Goal: Task Accomplishment & Management: Complete application form

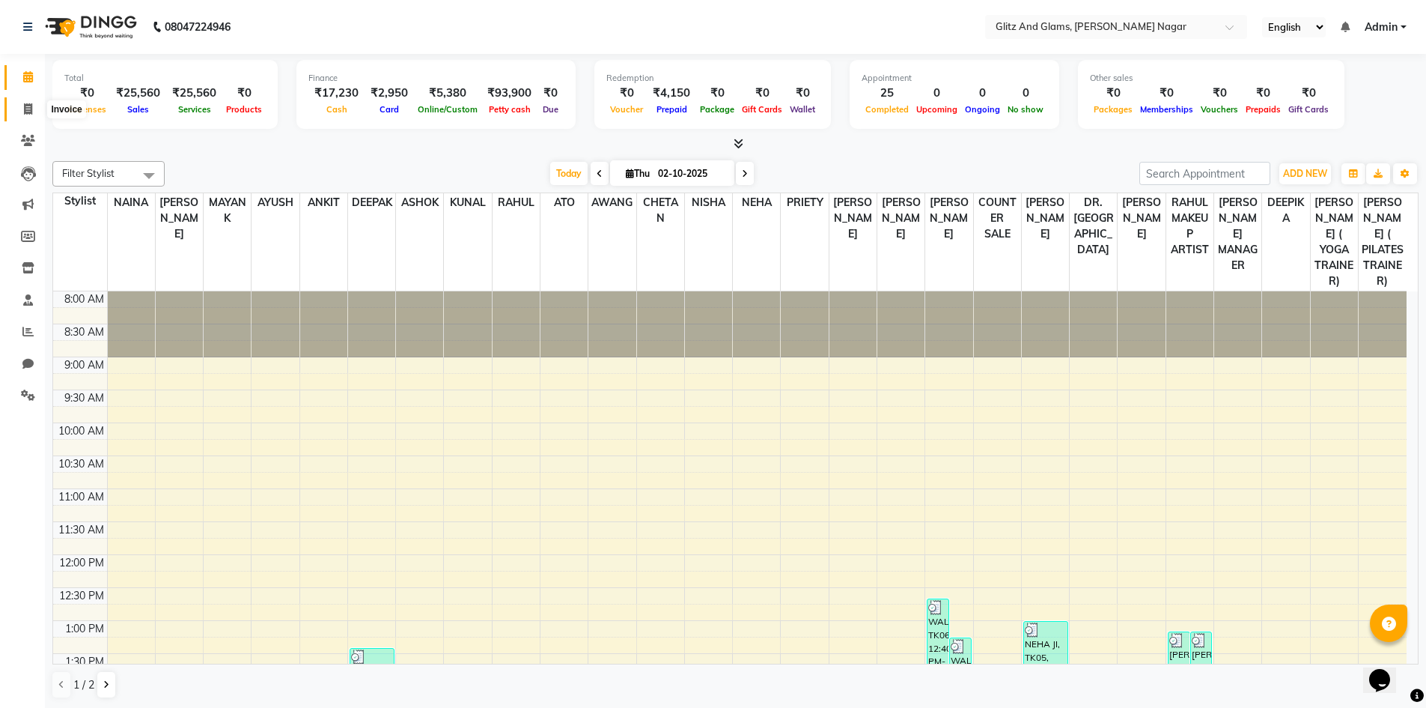
click at [25, 109] on icon at bounding box center [28, 108] width 8 height 11
select select "service"
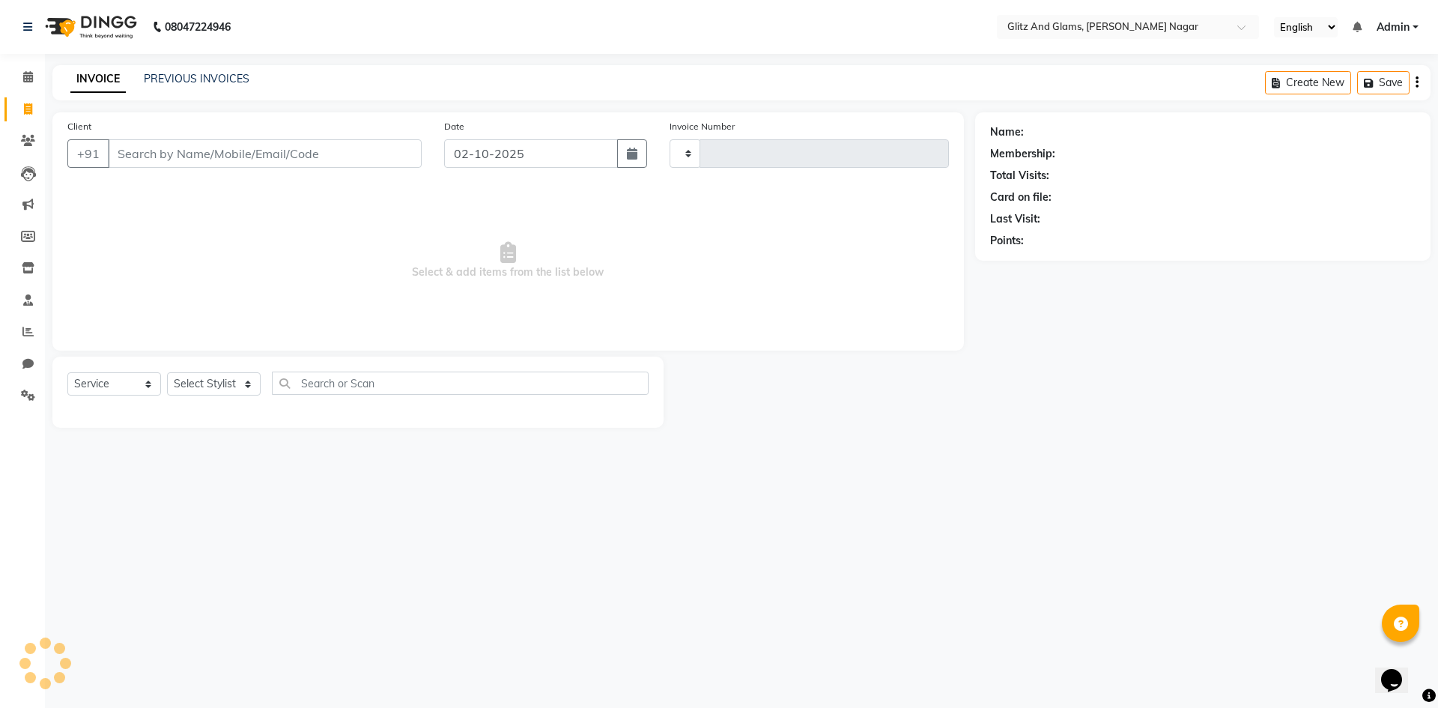
type input "2275"
select select "8316"
click at [185, 157] on input "Client" at bounding box center [265, 153] width 314 height 28
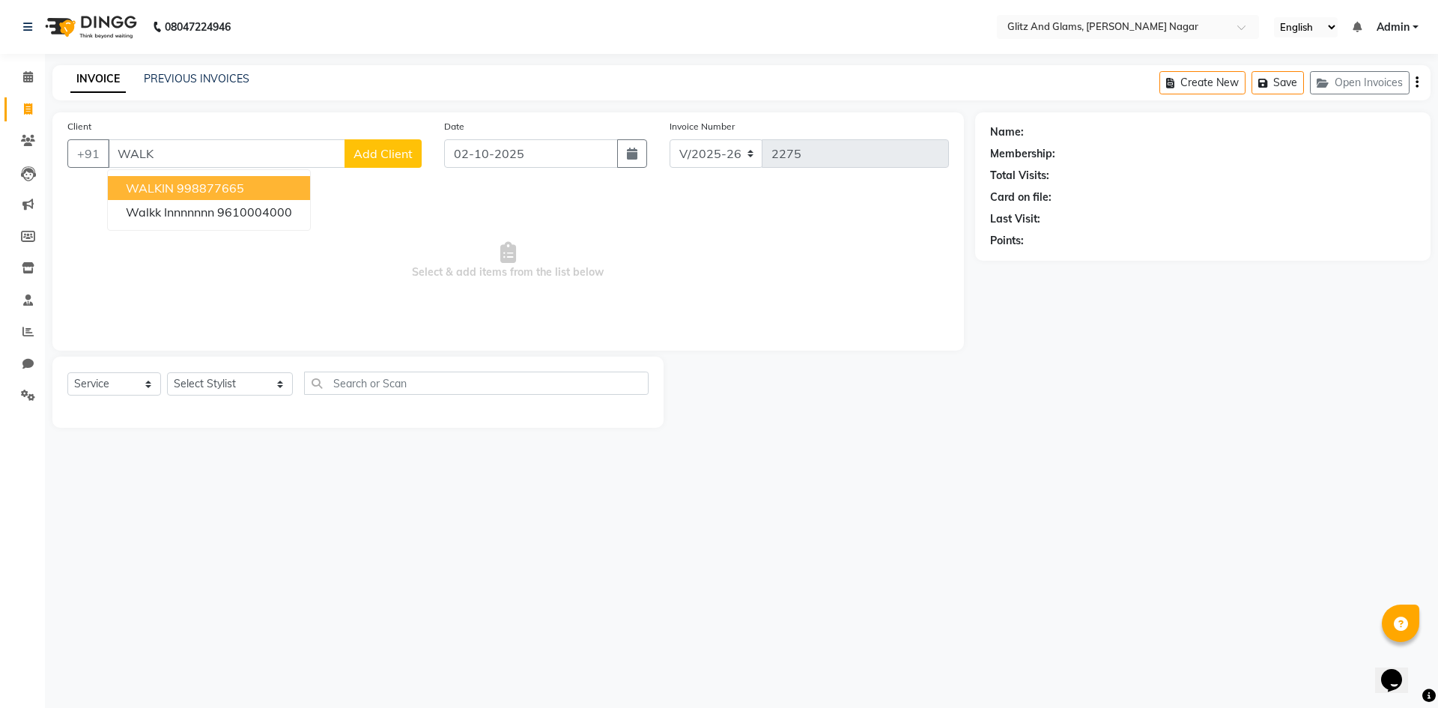
click at [198, 178] on button "WALKIN 998877665" at bounding box center [209, 188] width 202 height 24
type input "998877665"
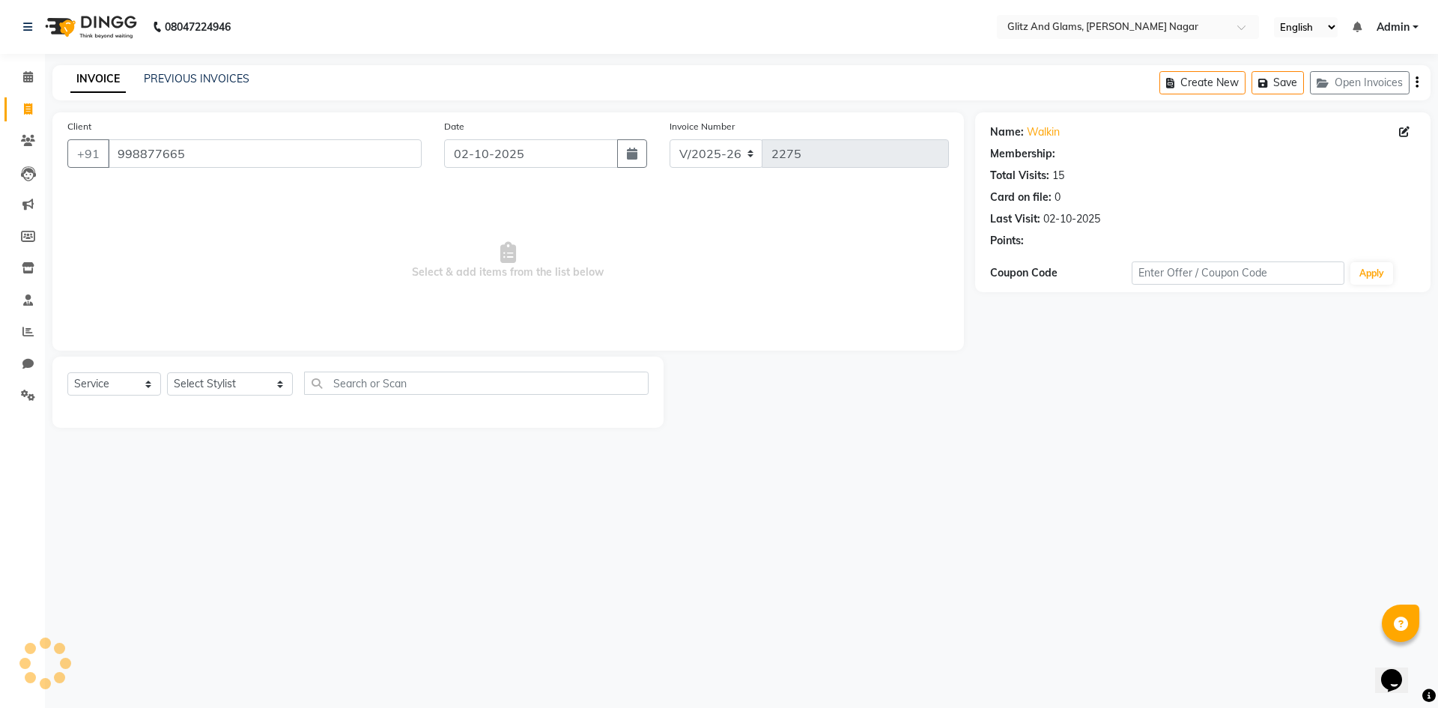
select select "1: Object"
click at [222, 383] on select "Select Stylist [PERSON_NAME] [PERSON_NAME] ANKIT ASHOK ATO [PERSON_NAME] CHETAN…" at bounding box center [230, 383] width 126 height 23
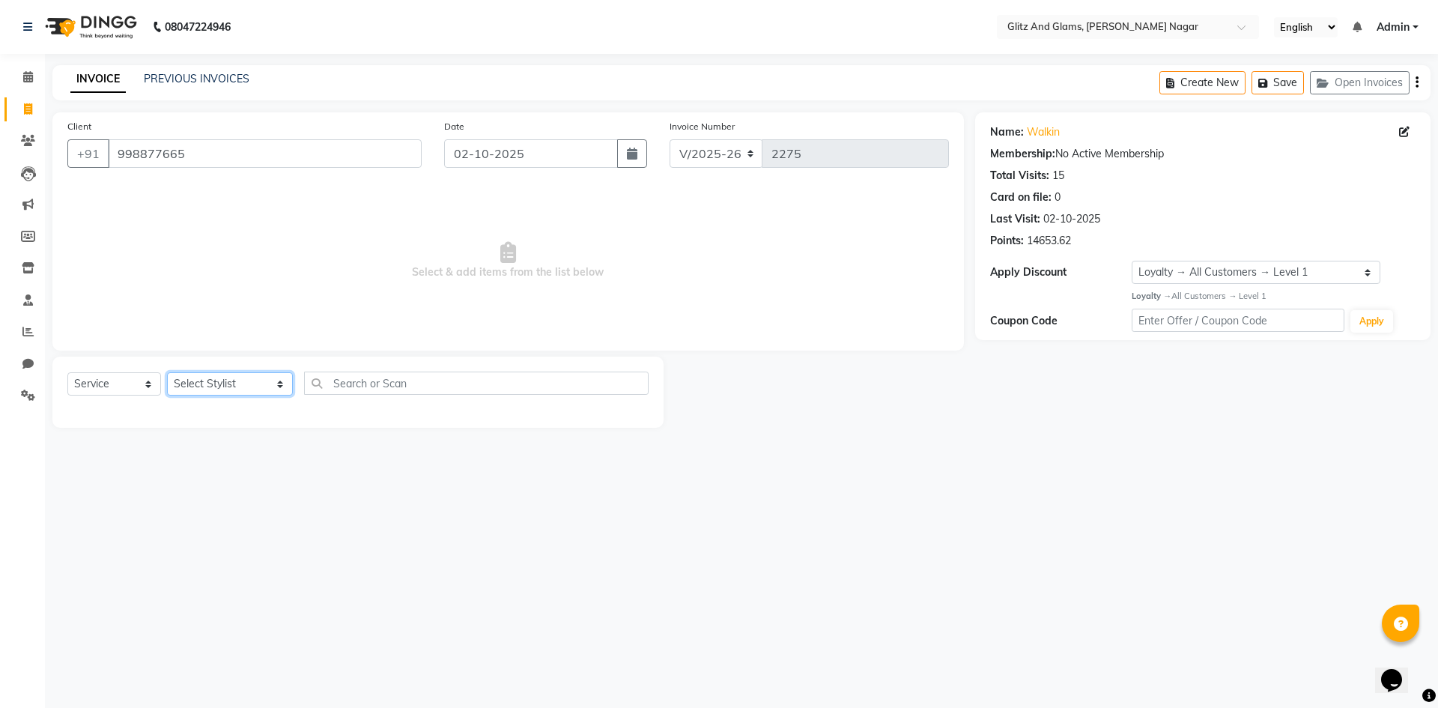
select select "80522"
click at [167, 372] on select "Select Stylist [PERSON_NAME] [PERSON_NAME] ANKIT ASHOK ATO [PERSON_NAME] CHETAN…" at bounding box center [230, 383] width 126 height 23
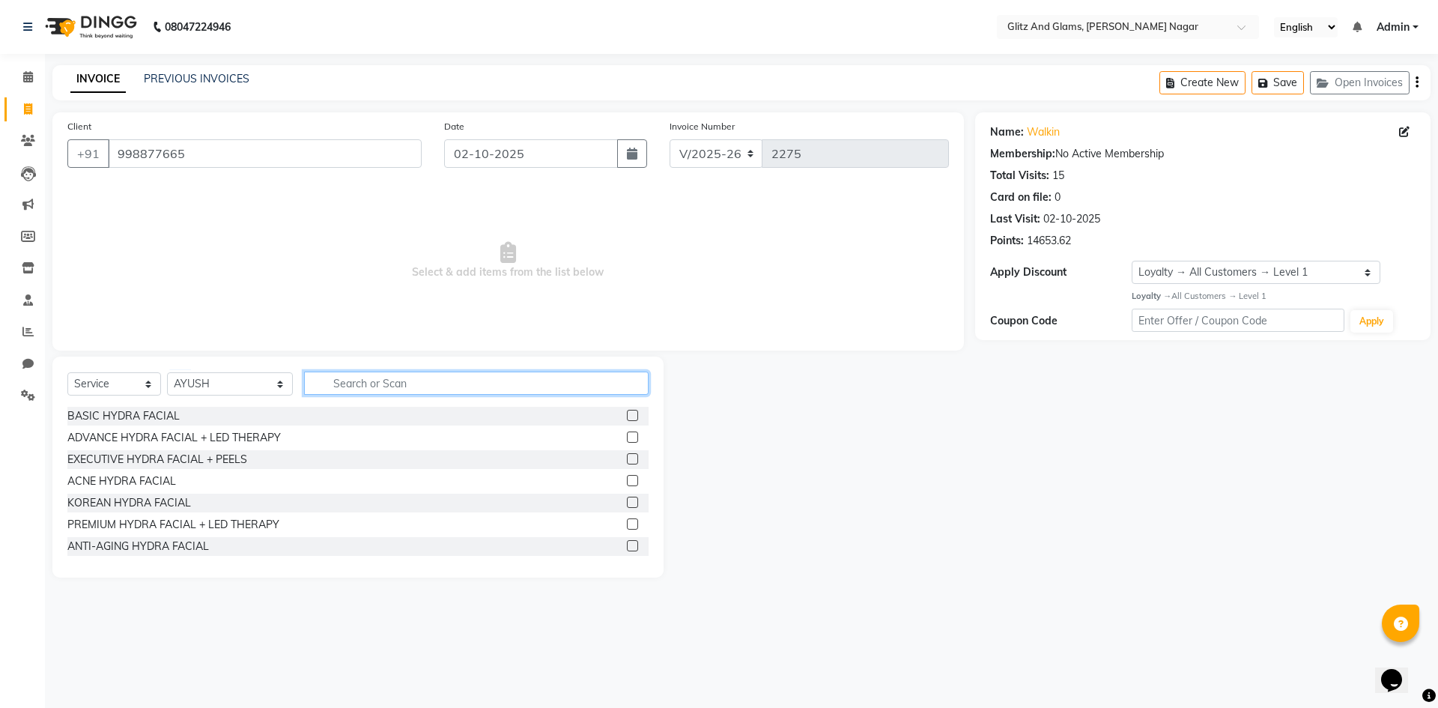
click at [390, 373] on input "text" at bounding box center [476, 382] width 344 height 23
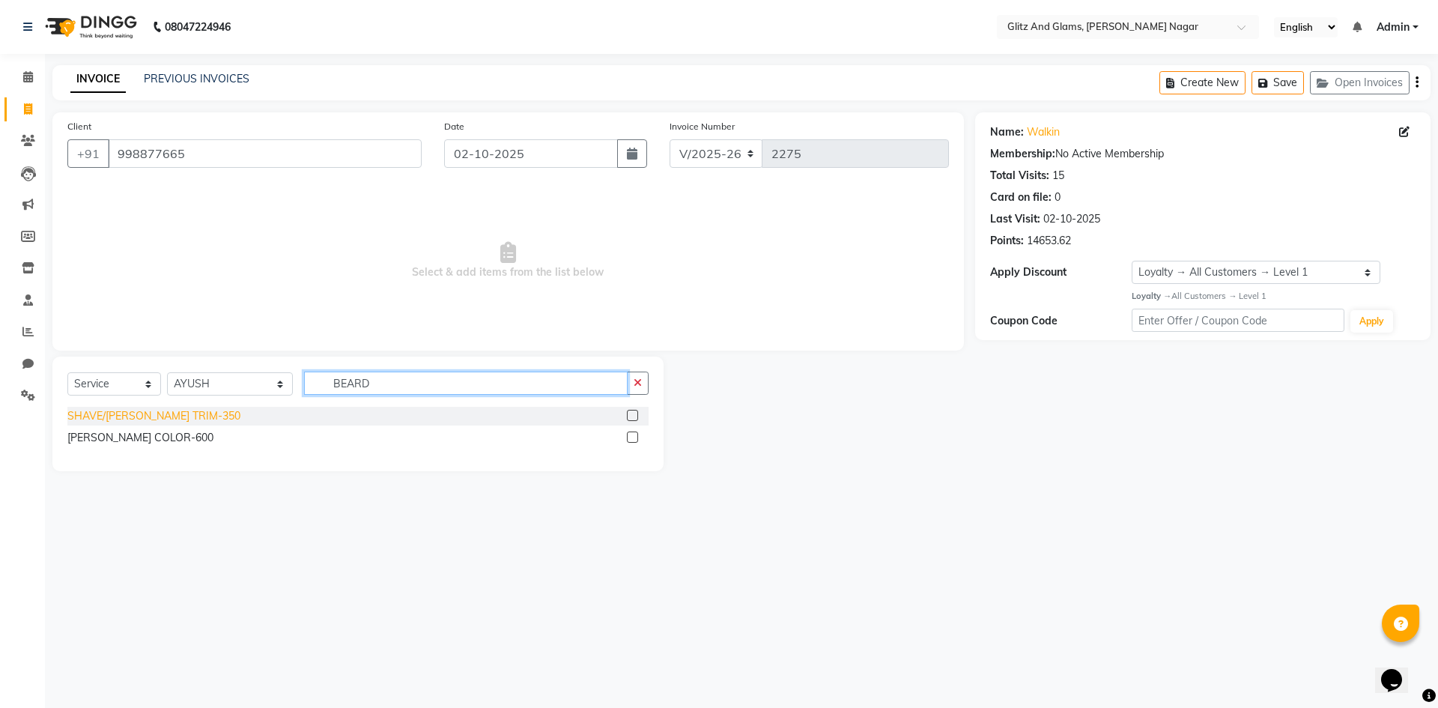
type input "BEARD"
click at [176, 422] on div "SHAVE/[PERSON_NAME] TRIM-350" at bounding box center [153, 416] width 173 height 16
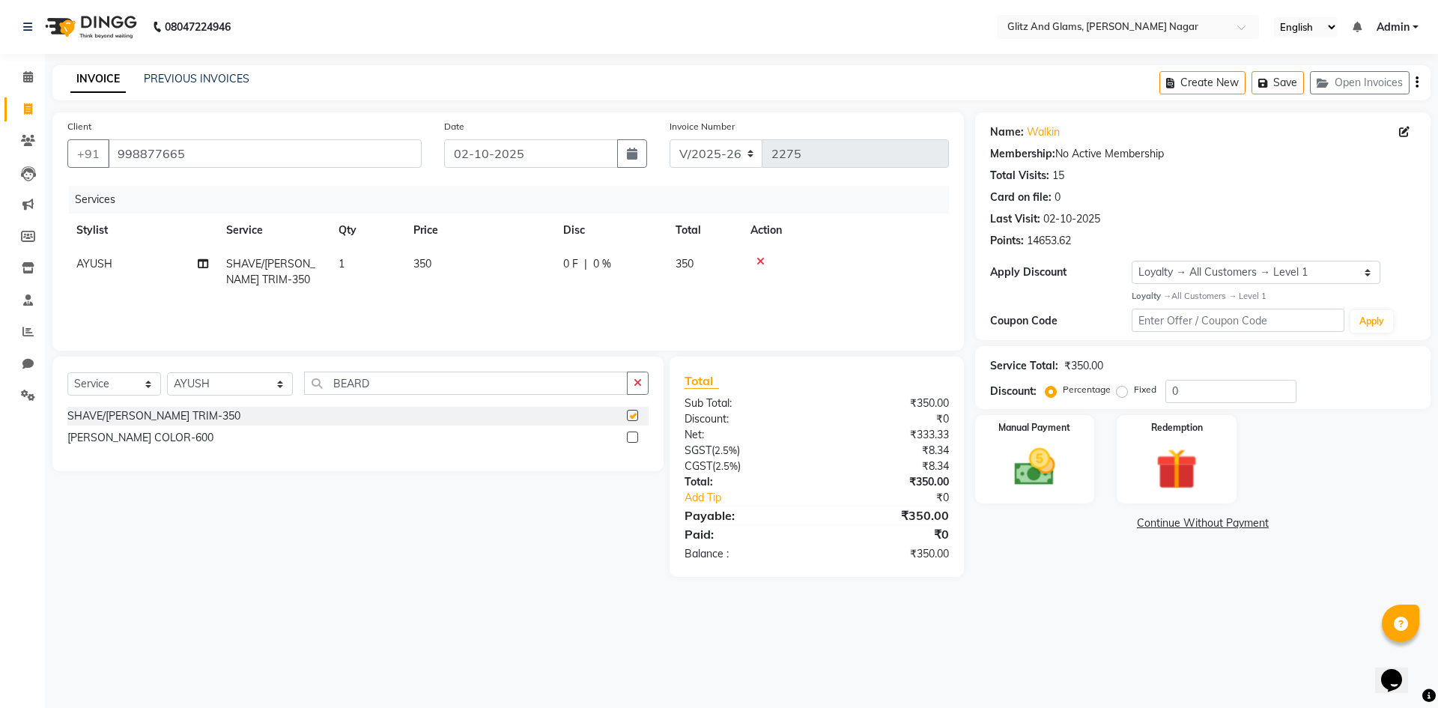
checkbox input "false"
click at [135, 388] on select "Select Service Product Membership Package Voucher Prepaid Gift Card" at bounding box center [114, 383] width 94 height 23
select select "product"
click at [67, 372] on select "Select Service Product Membership Package Voucher Prepaid Gift Card" at bounding box center [114, 383] width 94 height 23
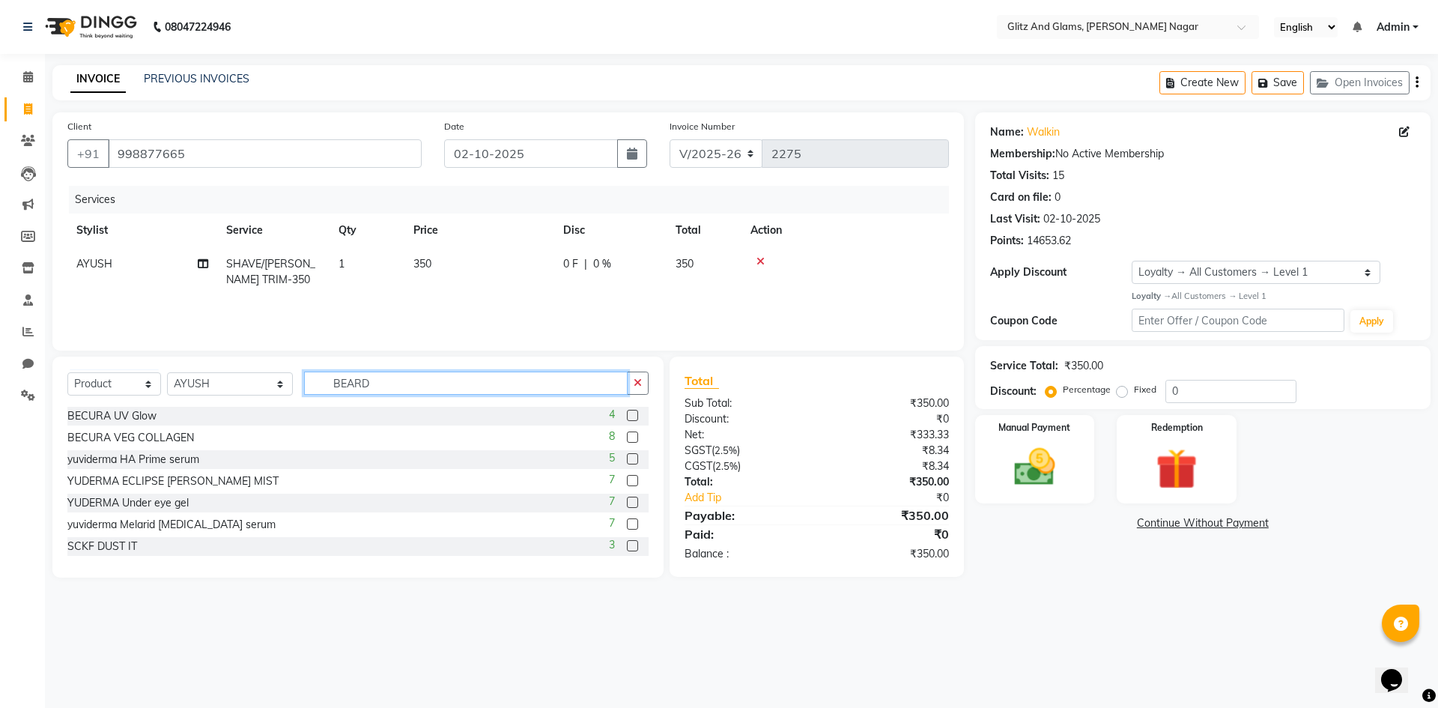
click at [389, 384] on input "BEARD" at bounding box center [465, 382] width 323 height 23
type input "B"
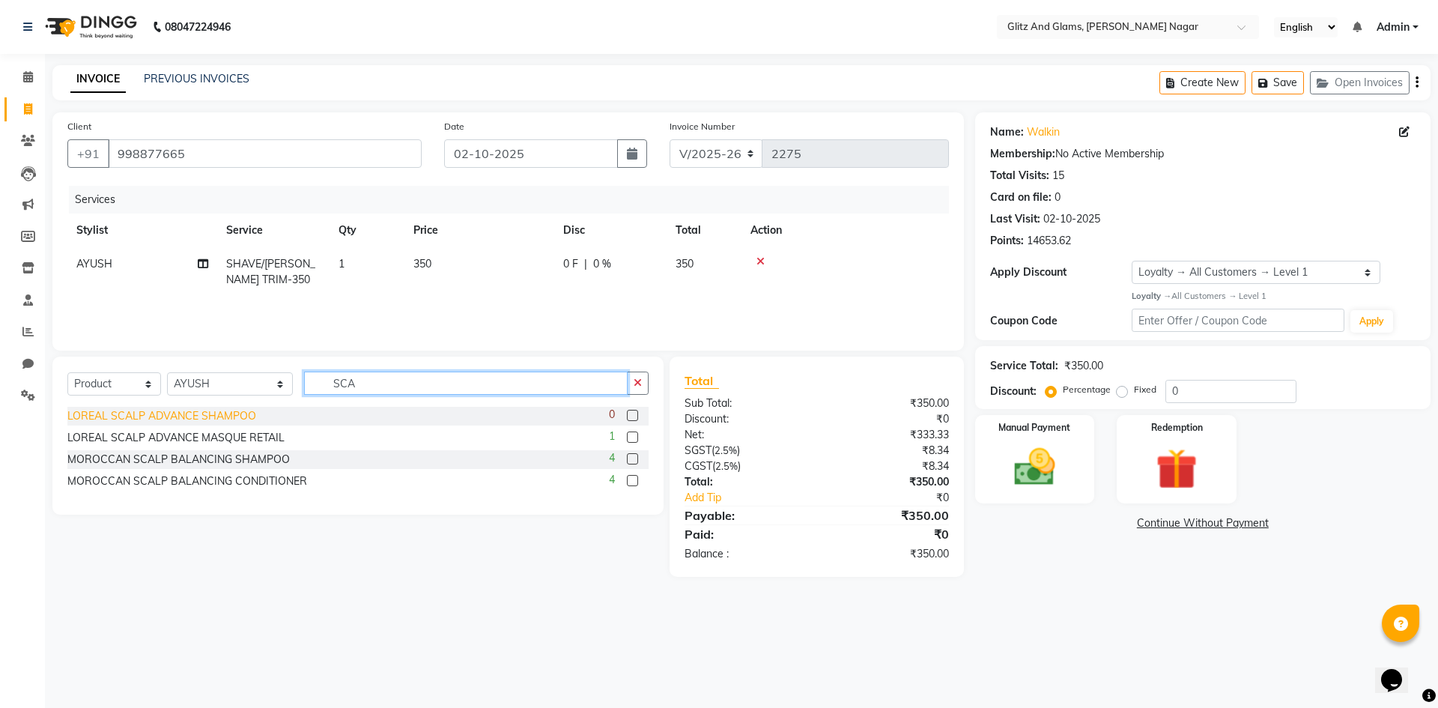
type input "SCA"
click at [230, 409] on div "LOREAL SCALP ADVANCE SHAMPOO" at bounding box center [161, 416] width 189 height 16
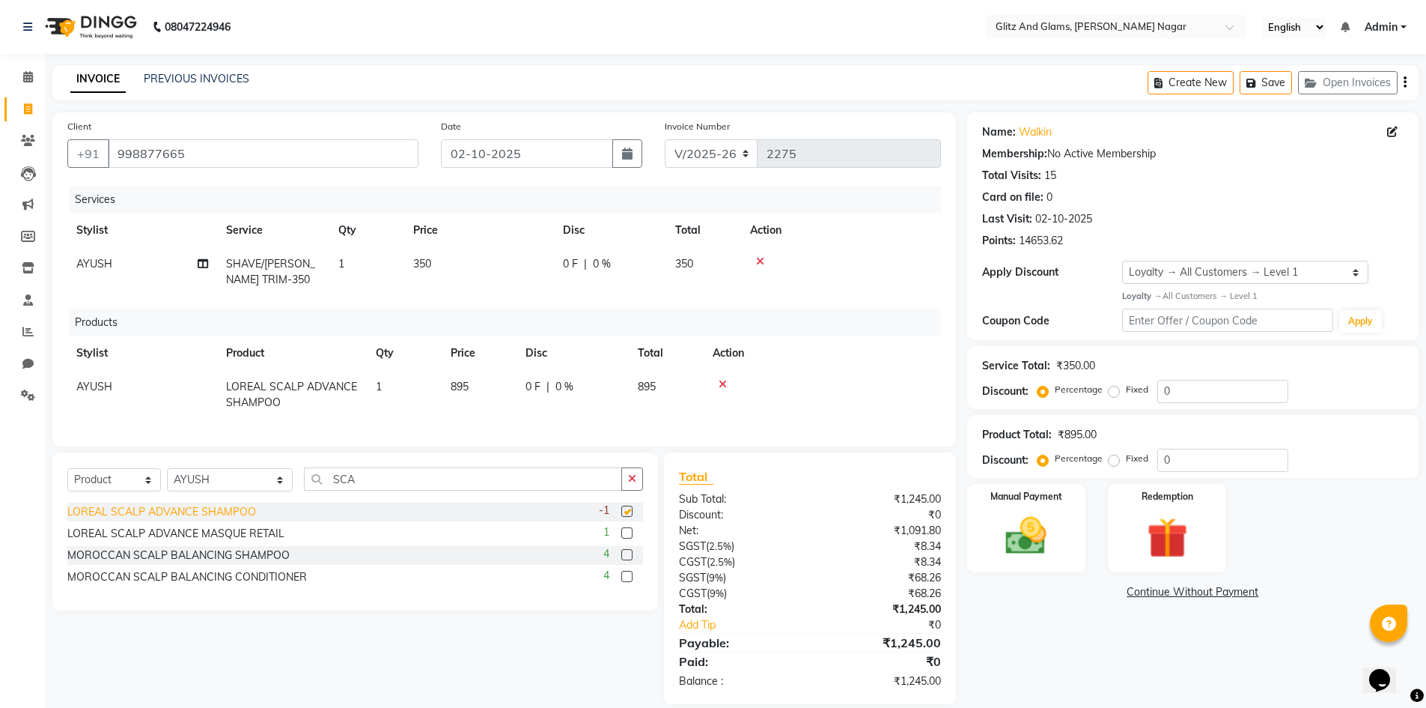
checkbox input "false"
click at [502, 394] on td "895" at bounding box center [479, 394] width 75 height 49
select select "80522"
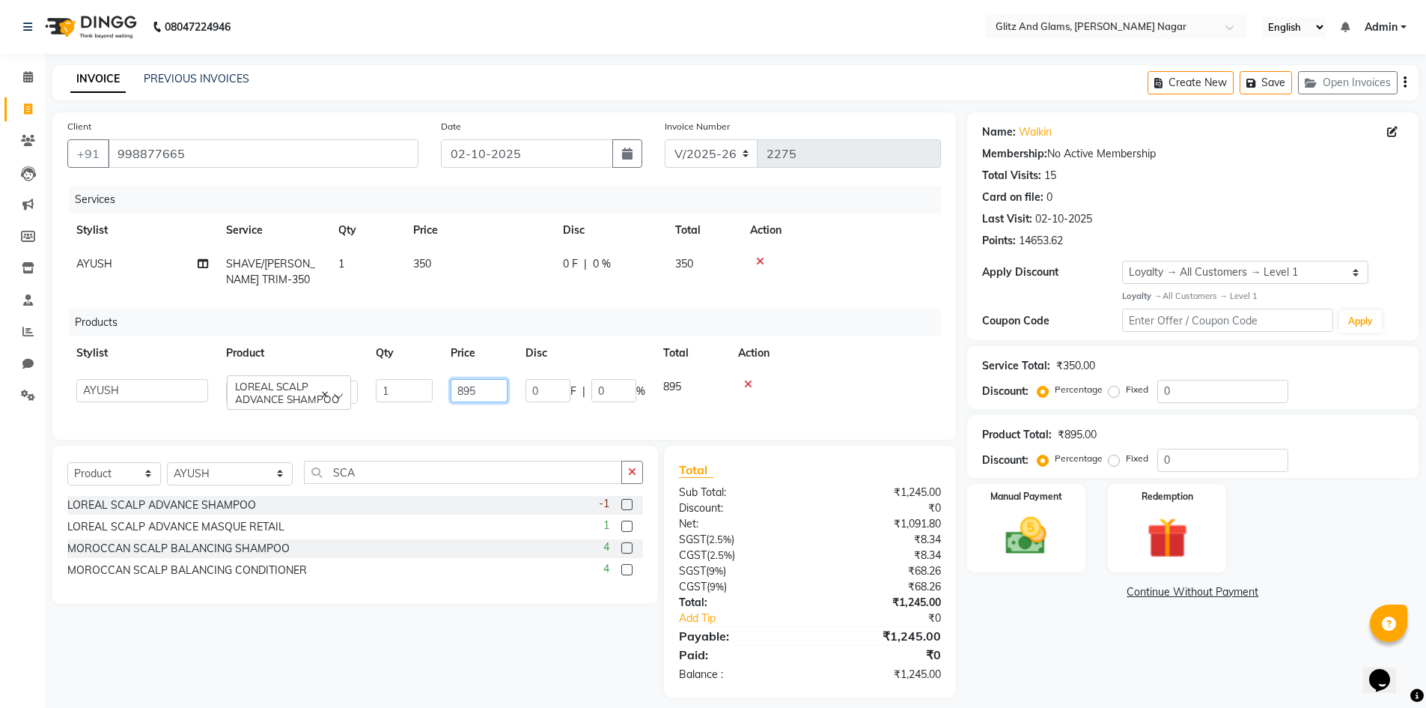
click at [499, 392] on input "895" at bounding box center [479, 390] width 57 height 23
type input "8"
type input "990"
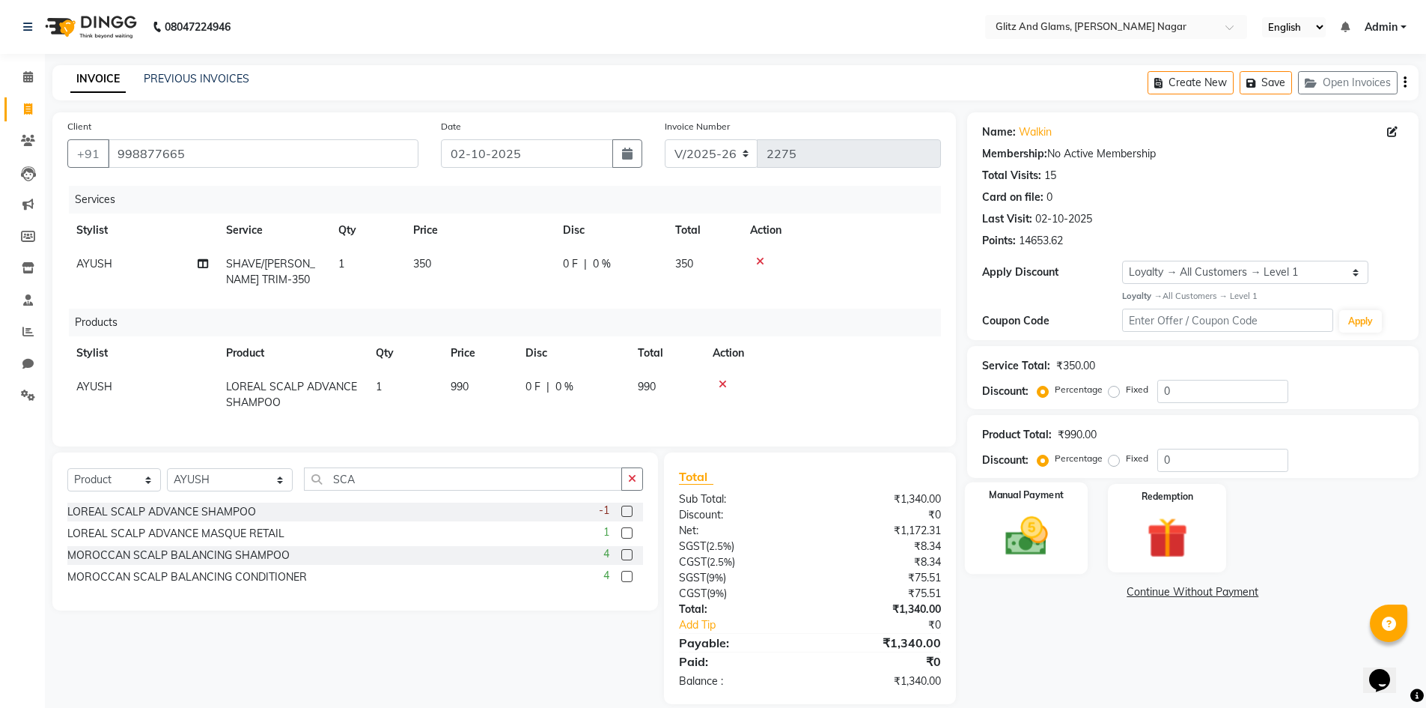
click at [1011, 532] on img at bounding box center [1026, 535] width 69 height 49
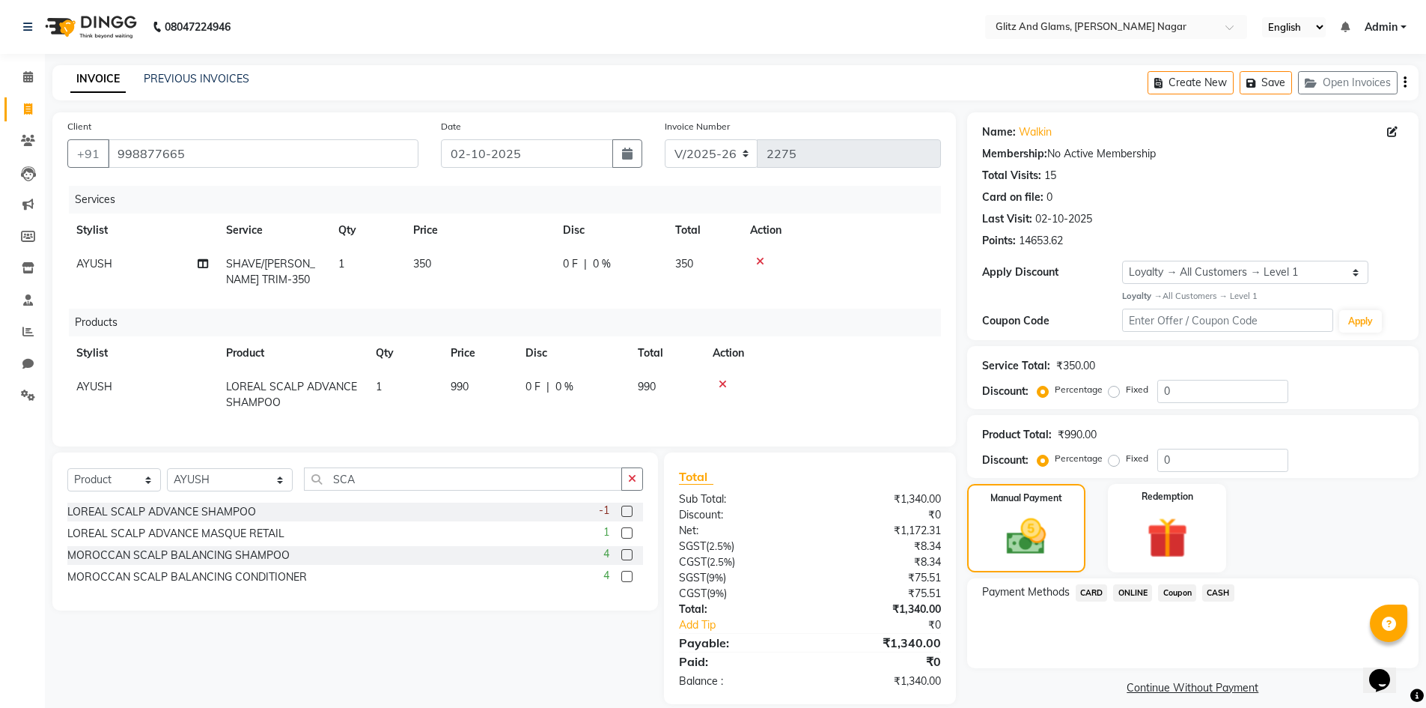
click at [1217, 590] on span "CASH" at bounding box center [1219, 592] width 32 height 17
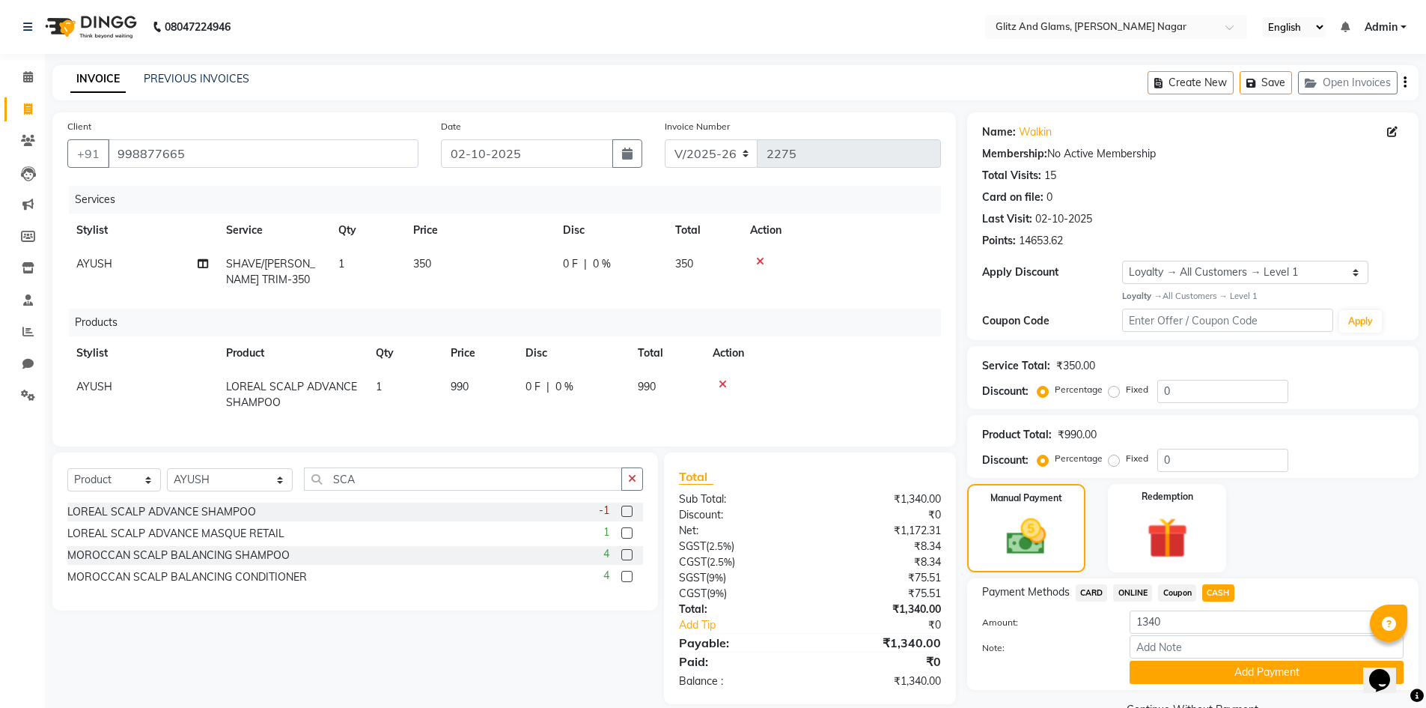
click at [1136, 587] on span "ONLINE" at bounding box center [1132, 592] width 39 height 17
click at [1170, 674] on button "Add Payment" at bounding box center [1267, 671] width 274 height 23
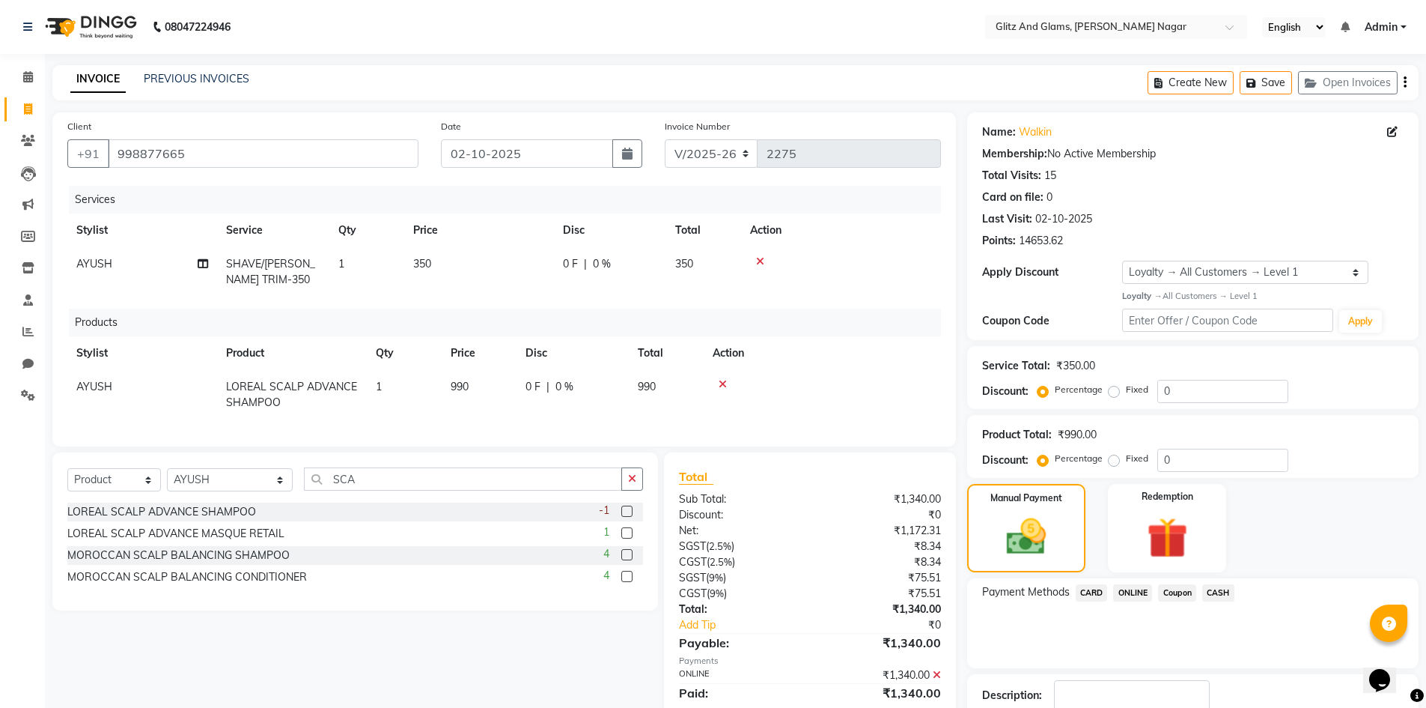
click at [1136, 587] on span "ONLINE" at bounding box center [1132, 592] width 39 height 17
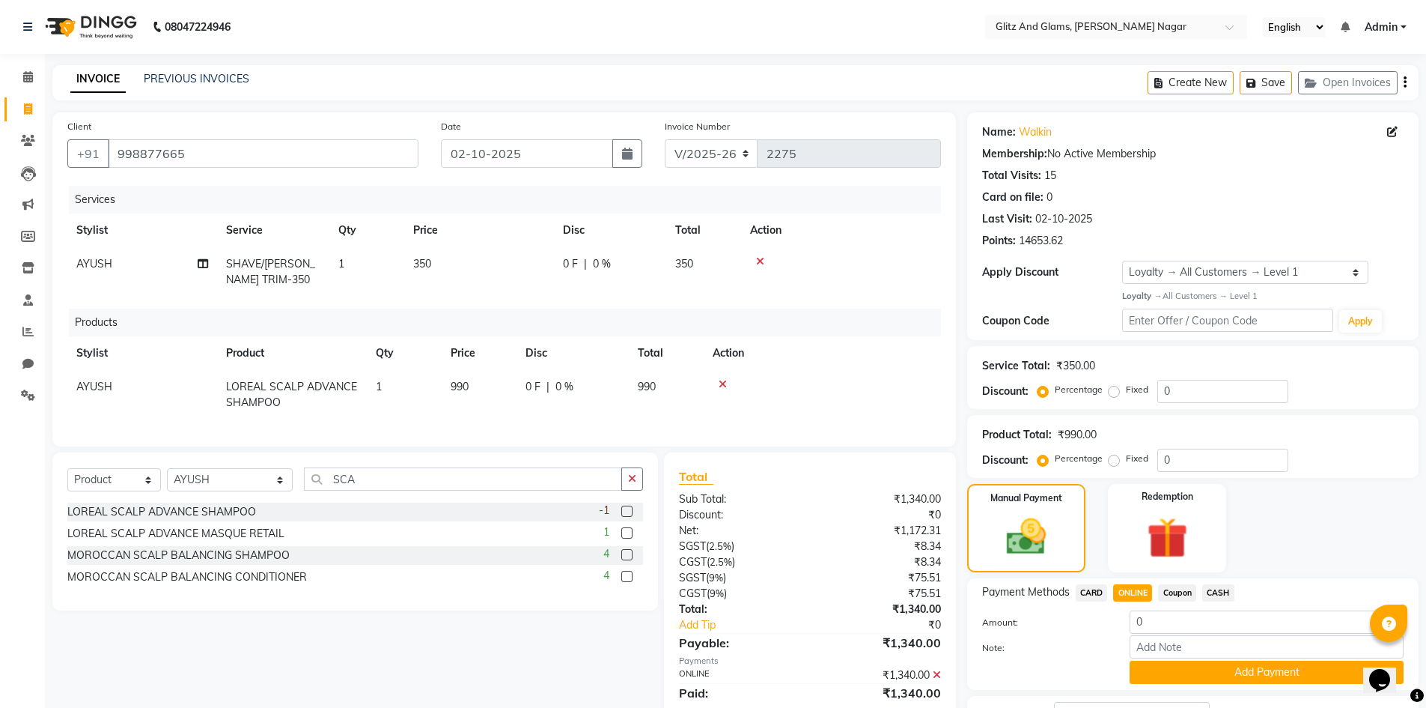
scroll to position [136, 0]
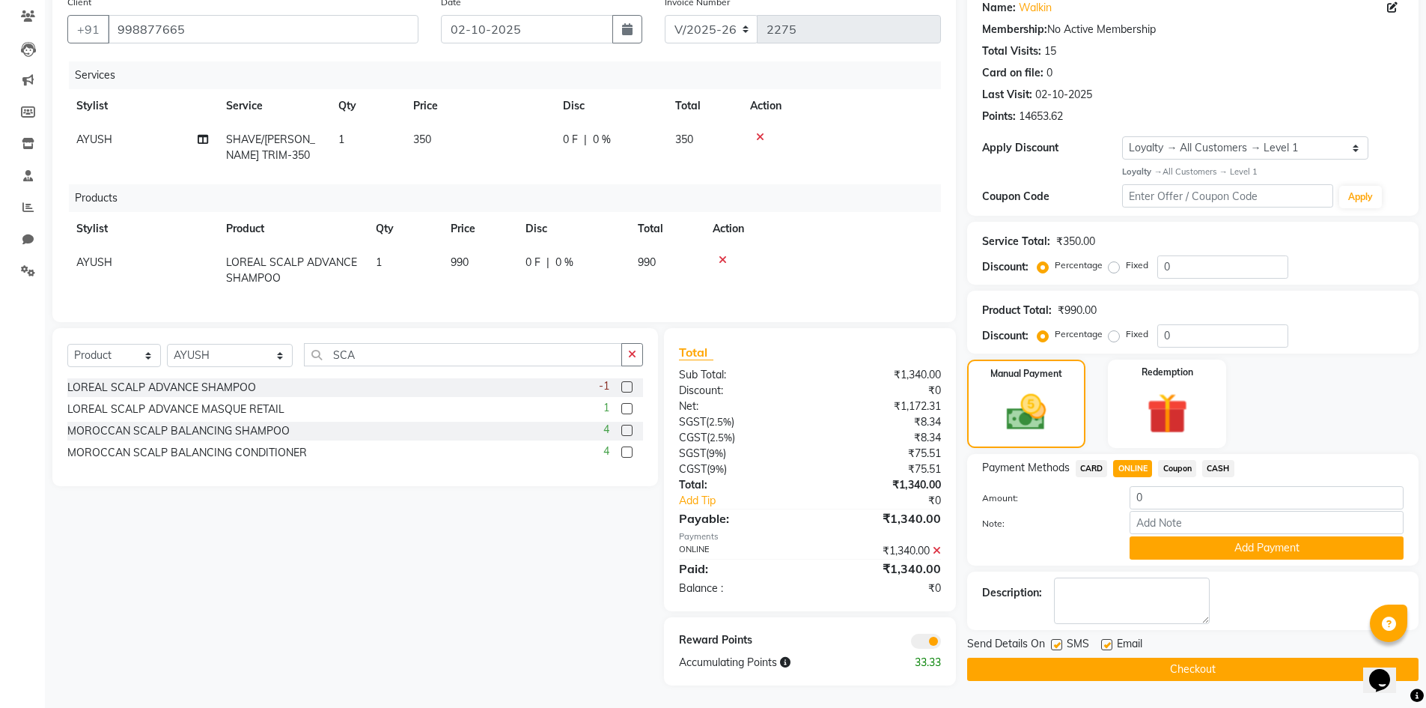
click at [1191, 657] on button "Checkout" at bounding box center [1193, 668] width 452 height 23
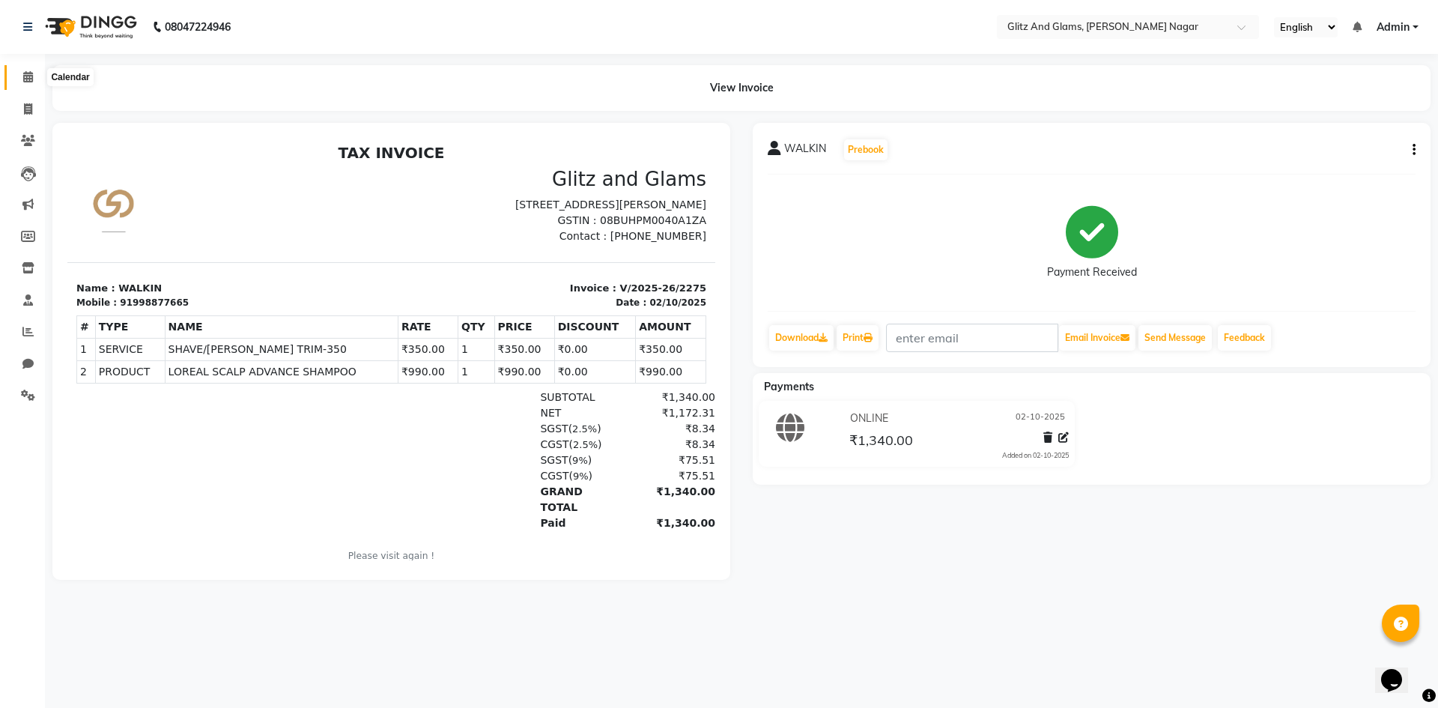
click at [23, 79] on icon at bounding box center [28, 76] width 10 height 11
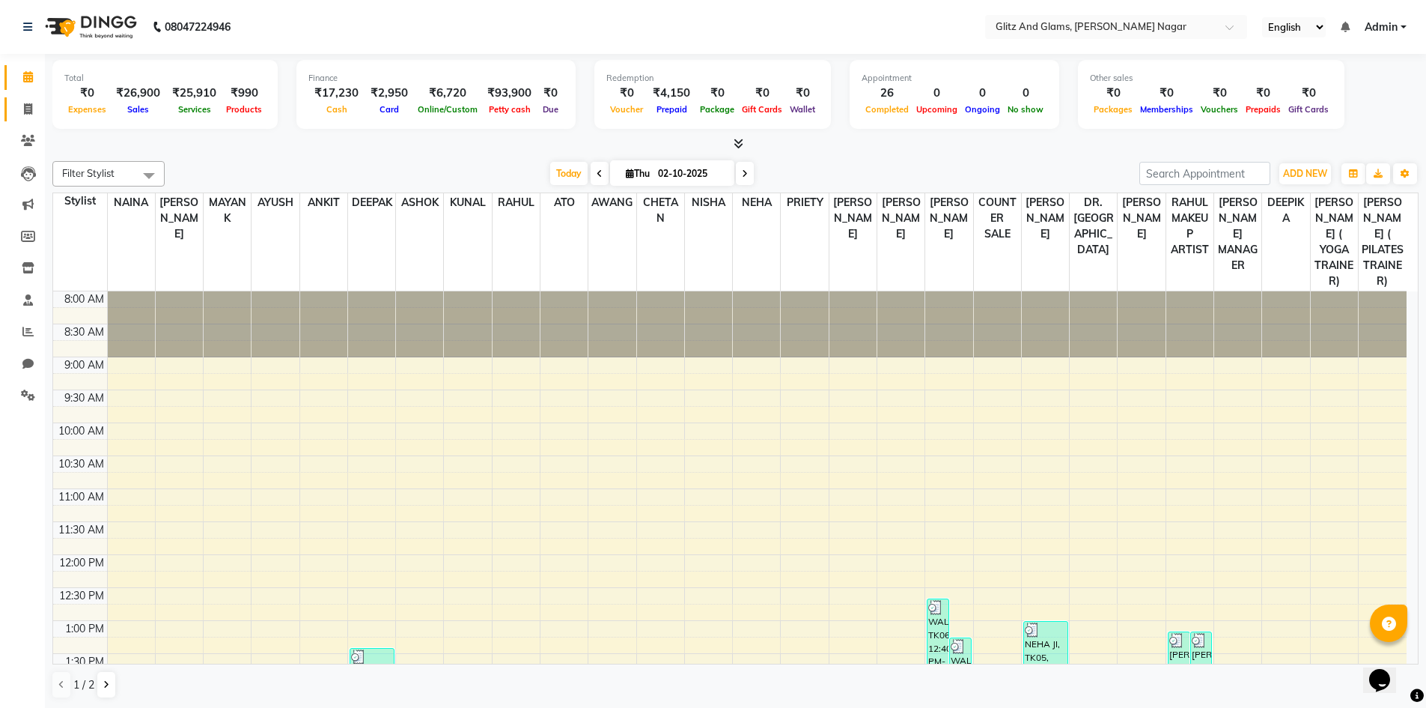
click at [27, 118] on link "Invoice" at bounding box center [22, 109] width 36 height 25
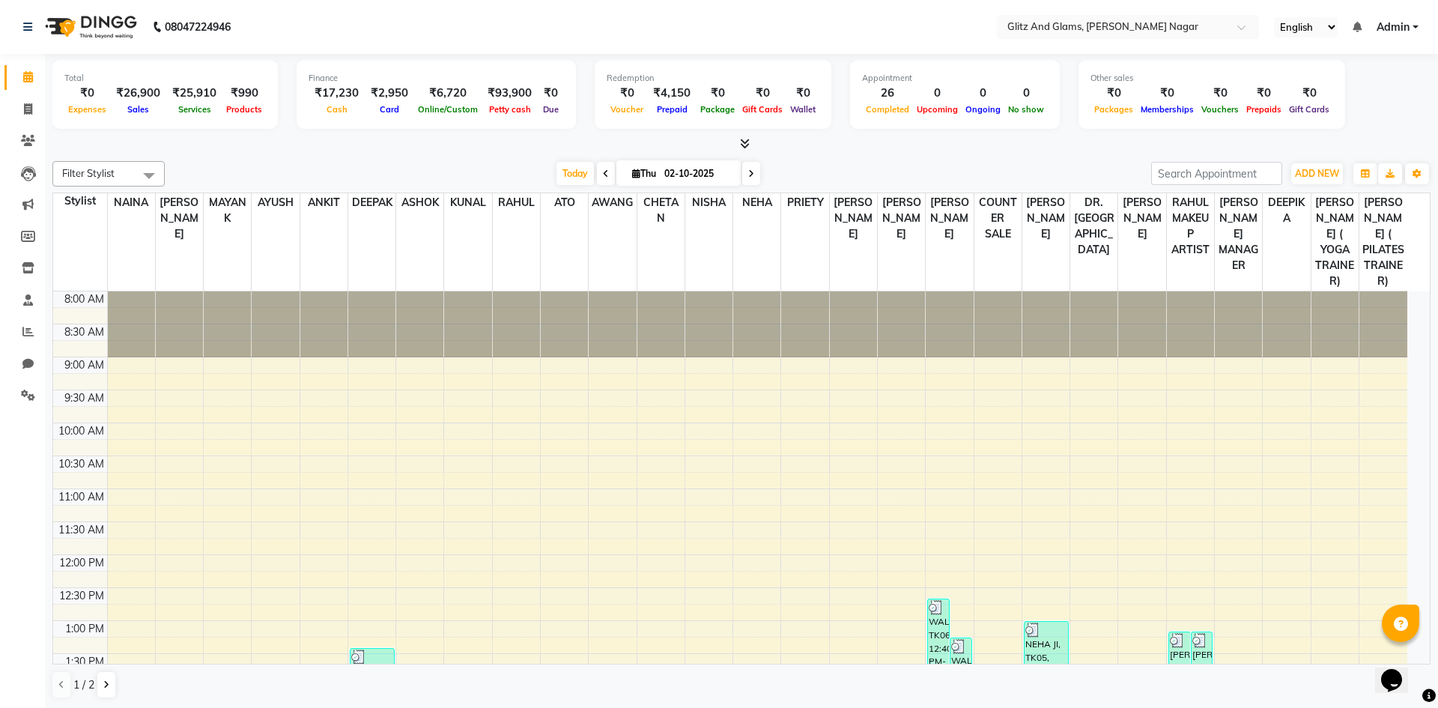
select select "service"
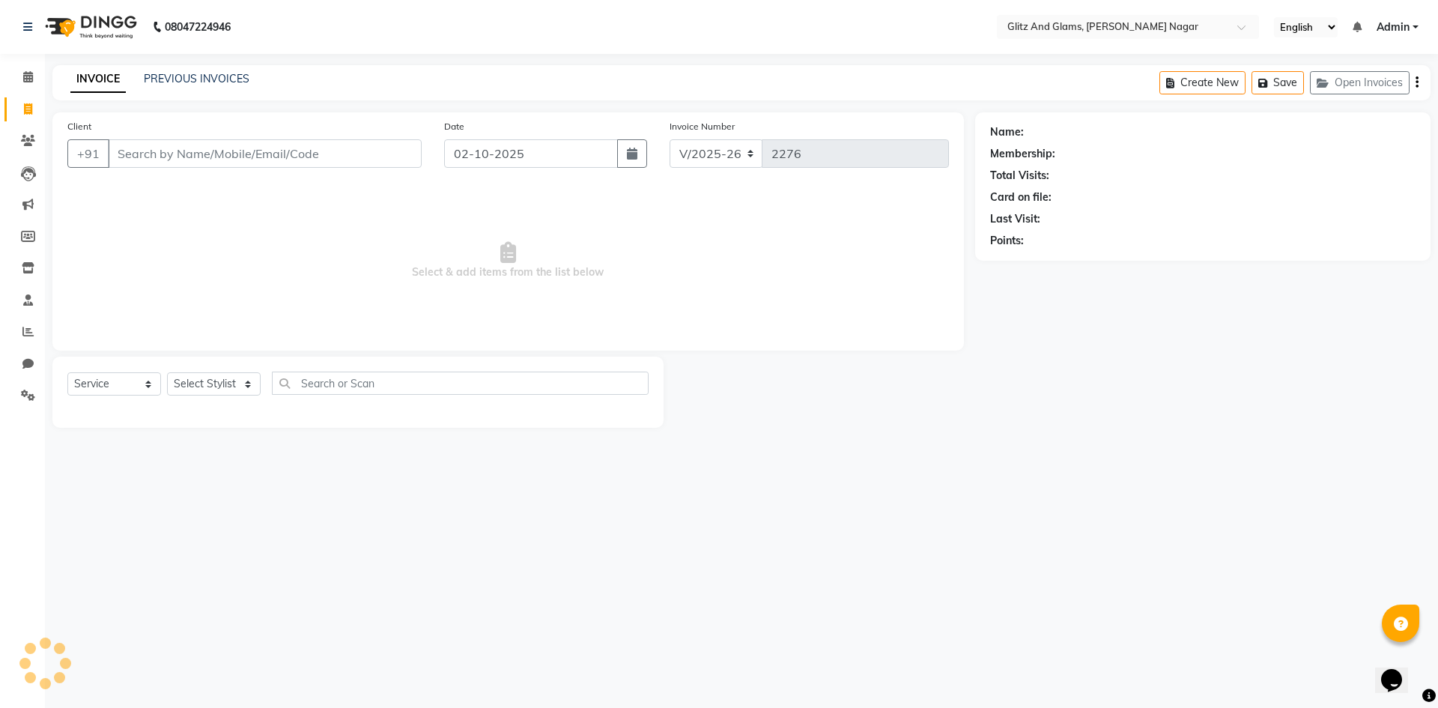
click at [140, 149] on input "Client" at bounding box center [265, 153] width 314 height 28
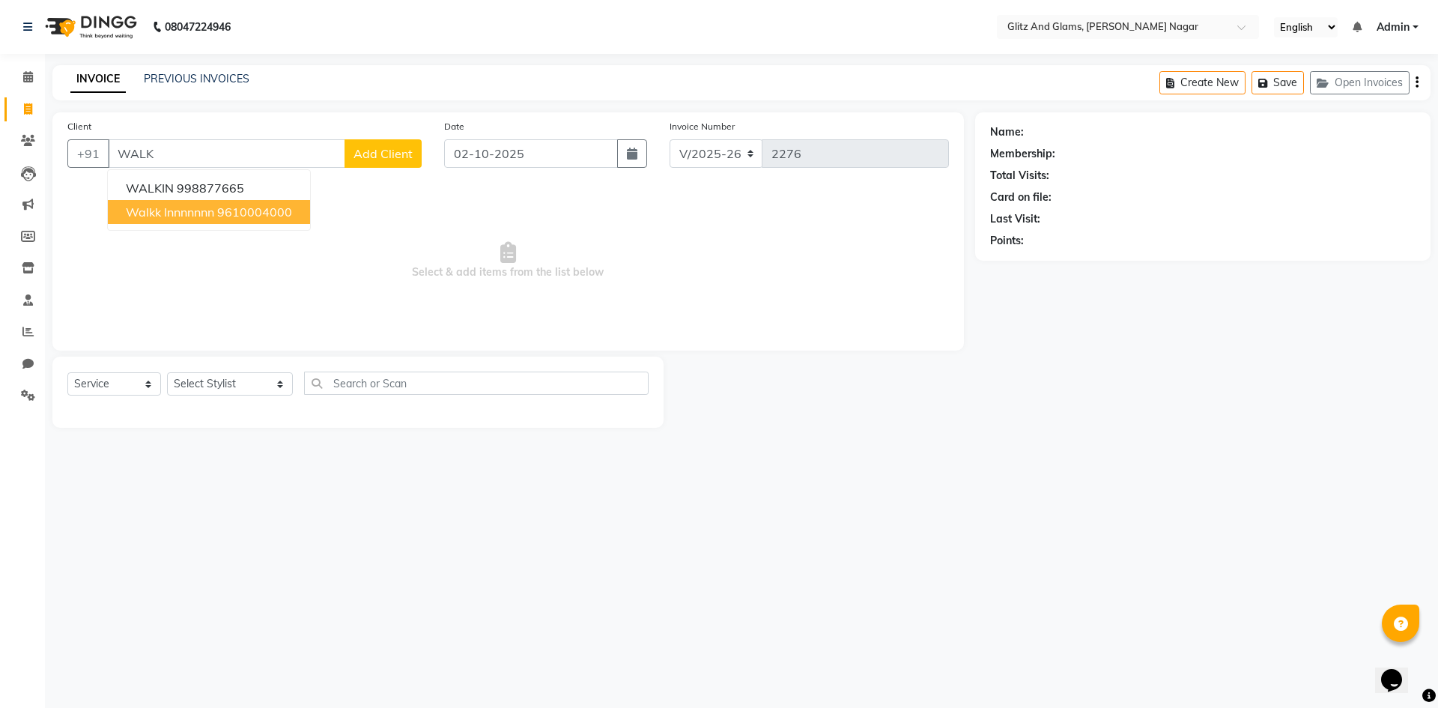
click at [164, 209] on span "walkk innnnnnn" at bounding box center [170, 211] width 88 height 15
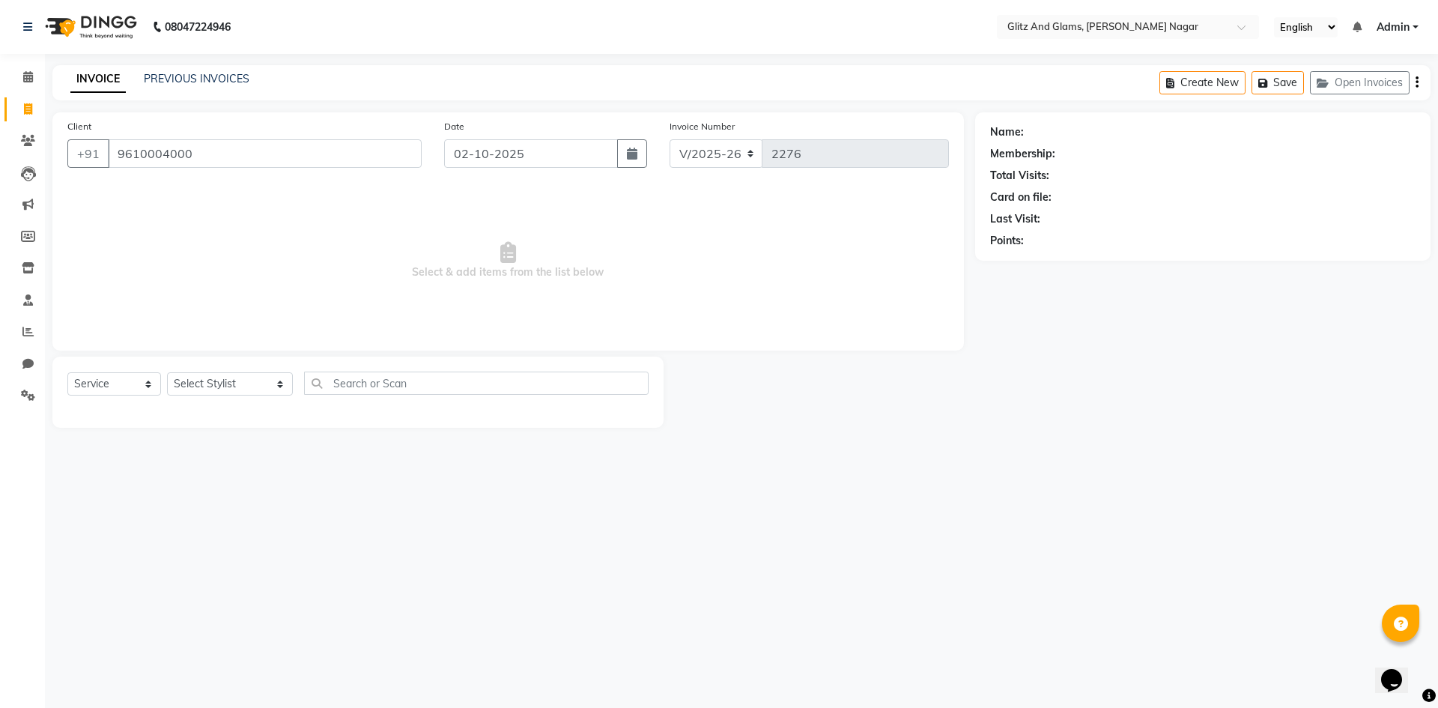
type input "9610004000"
select select "1: Object"
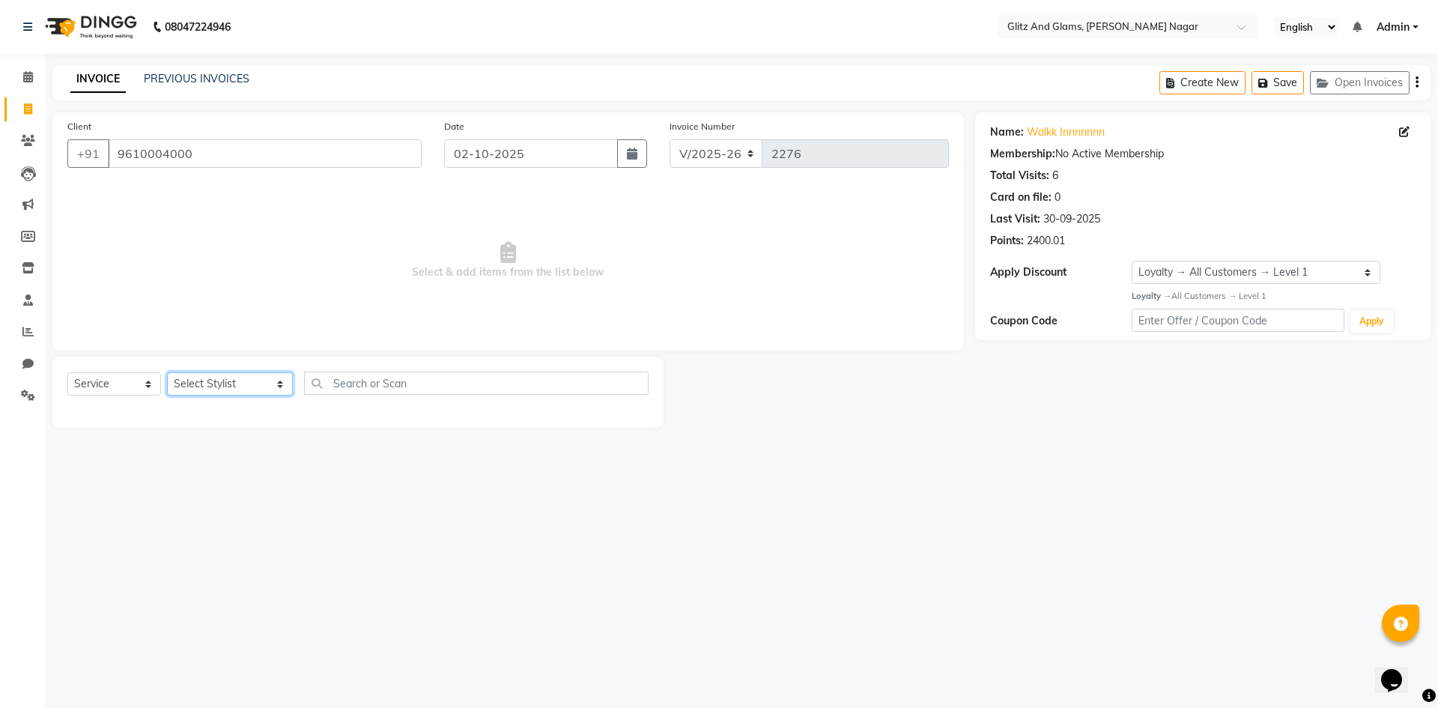
click at [211, 386] on select "Select Stylist [PERSON_NAME] [PERSON_NAME] ANKIT ASHOK ATO [PERSON_NAME] CHETAN…" at bounding box center [230, 383] width 126 height 23
select select "80527"
click at [167, 372] on select "Select Stylist [PERSON_NAME] [PERSON_NAME] ANKIT ASHOK ATO [PERSON_NAME] CHETAN…" at bounding box center [230, 383] width 126 height 23
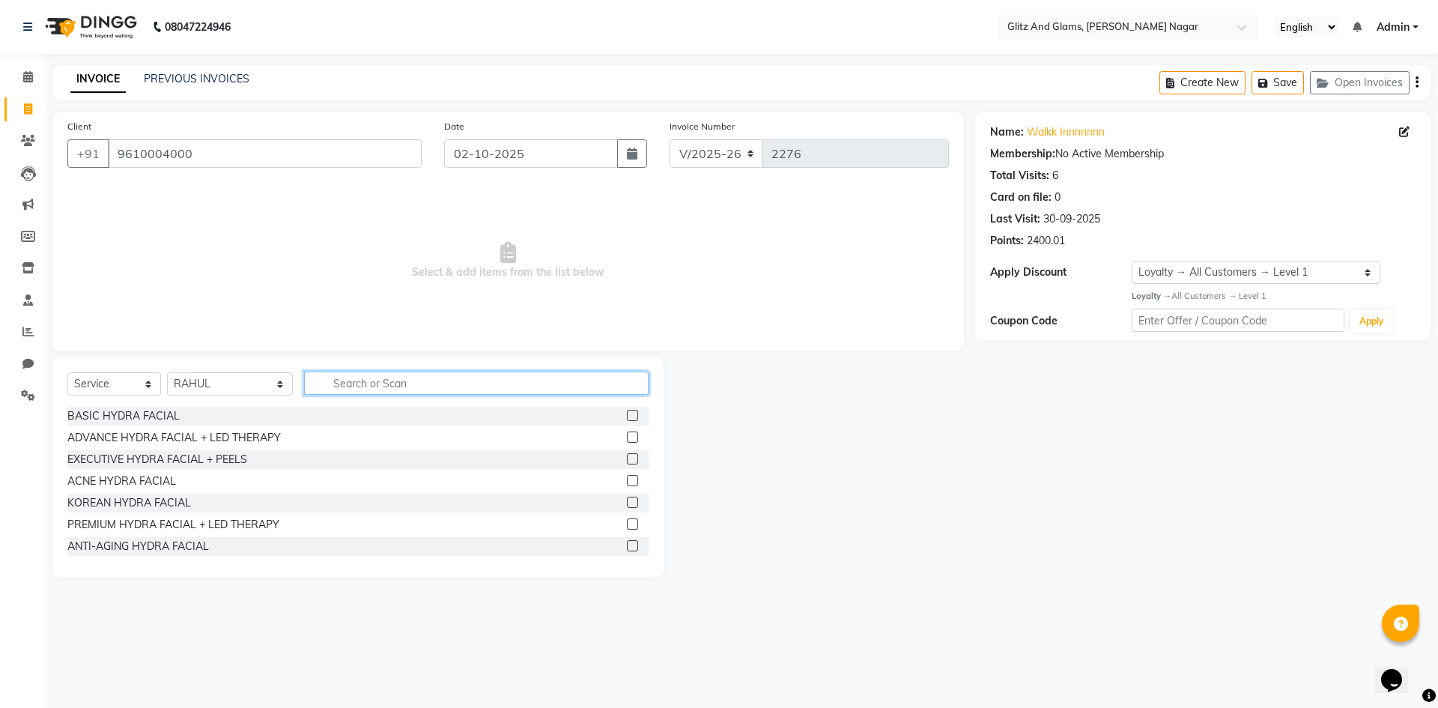
click at [329, 388] on input "text" at bounding box center [476, 382] width 344 height 23
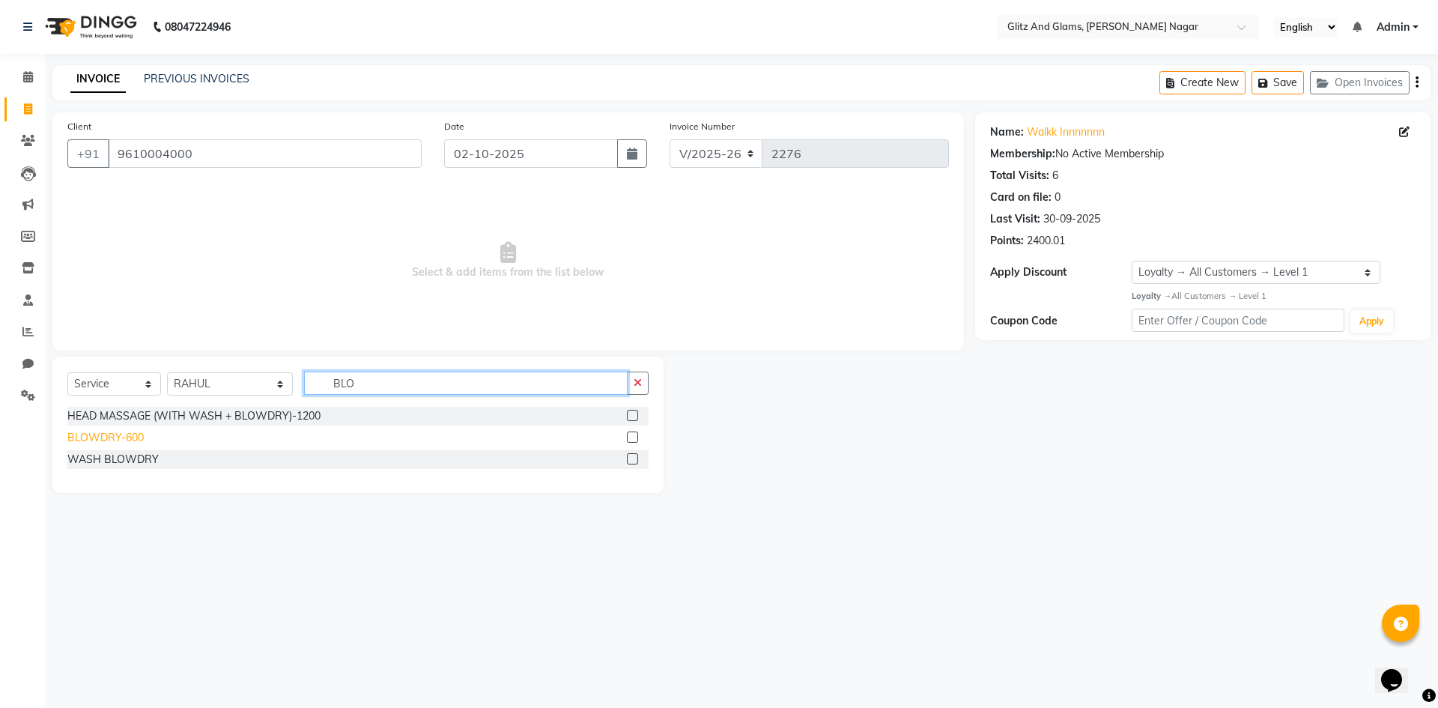
type input "BLO"
click at [118, 434] on div "BLOWDRY-600" at bounding box center [105, 438] width 76 height 16
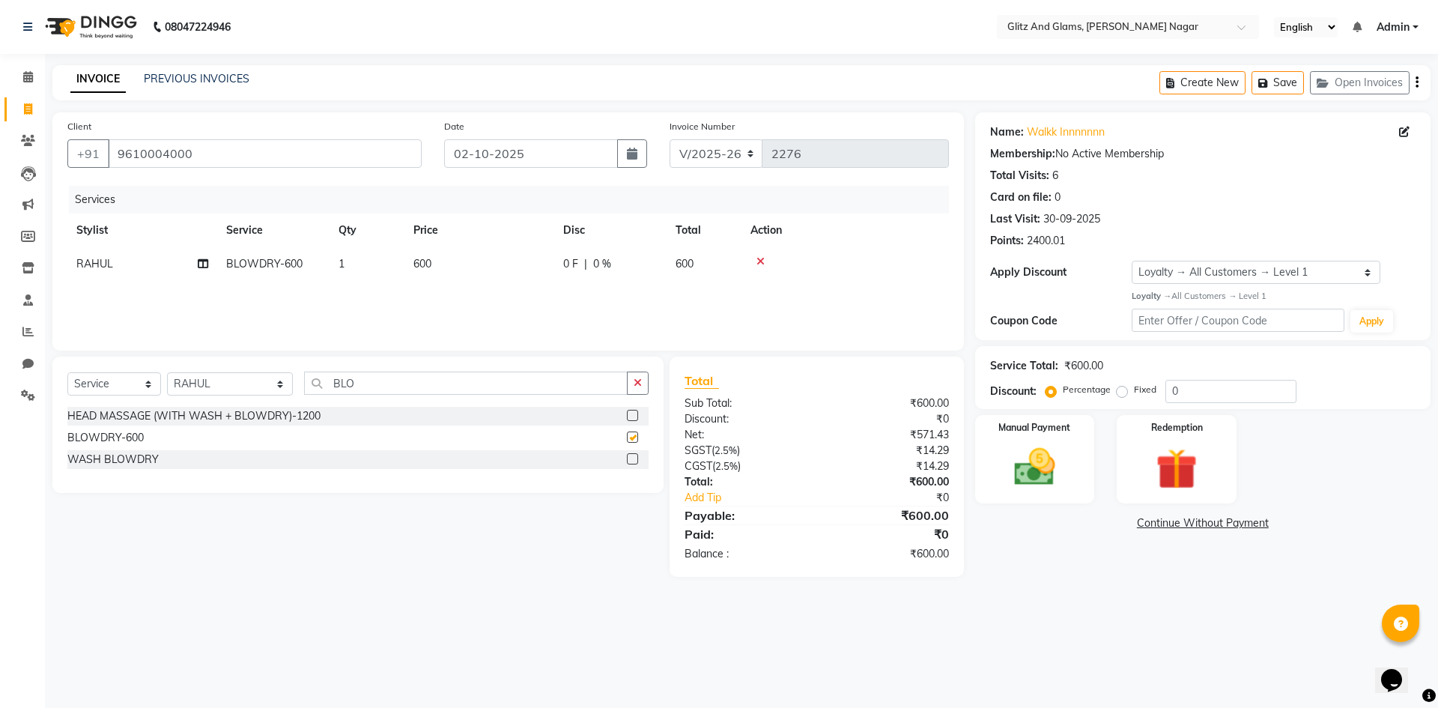
checkbox input "false"
click at [383, 379] on input "BLO" at bounding box center [465, 382] width 323 height 23
type input "B"
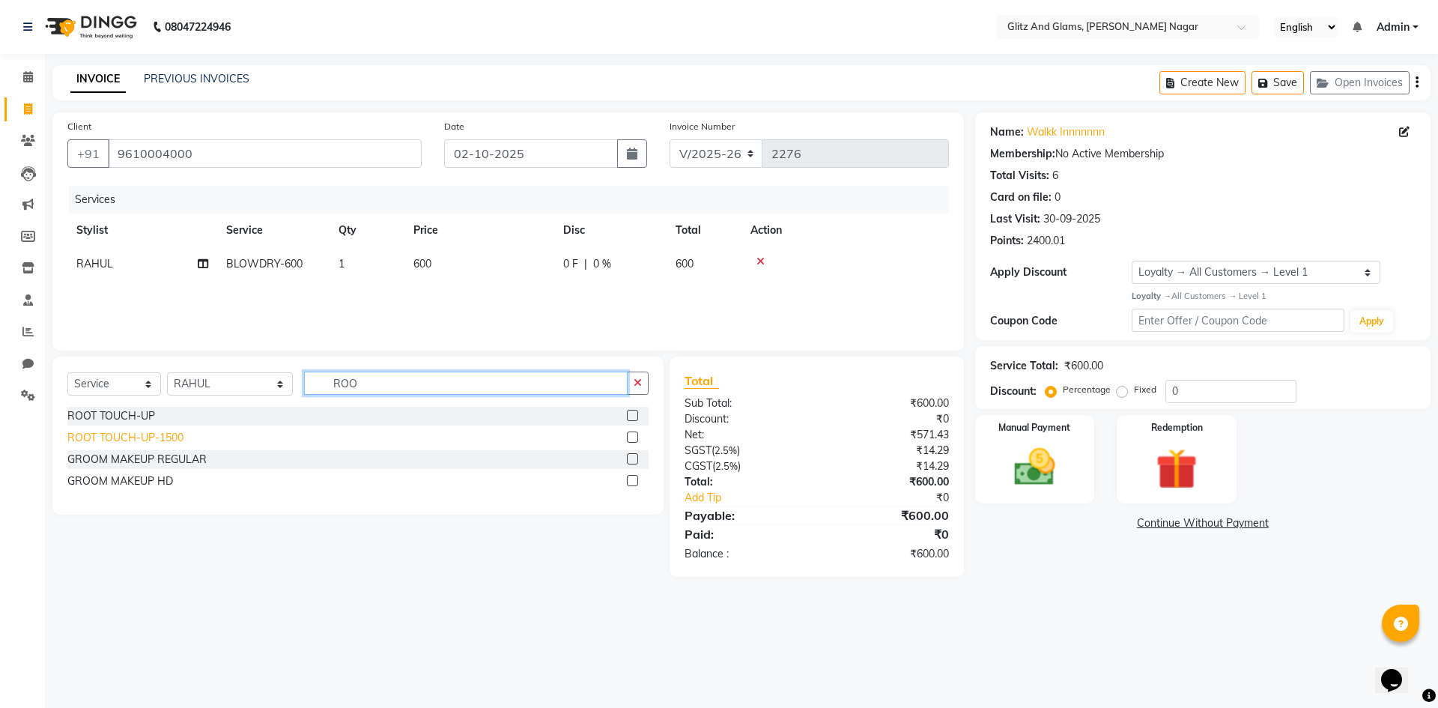
type input "ROO"
click at [122, 434] on div "ROOT TOUCH-UP-1500" at bounding box center [125, 438] width 116 height 16
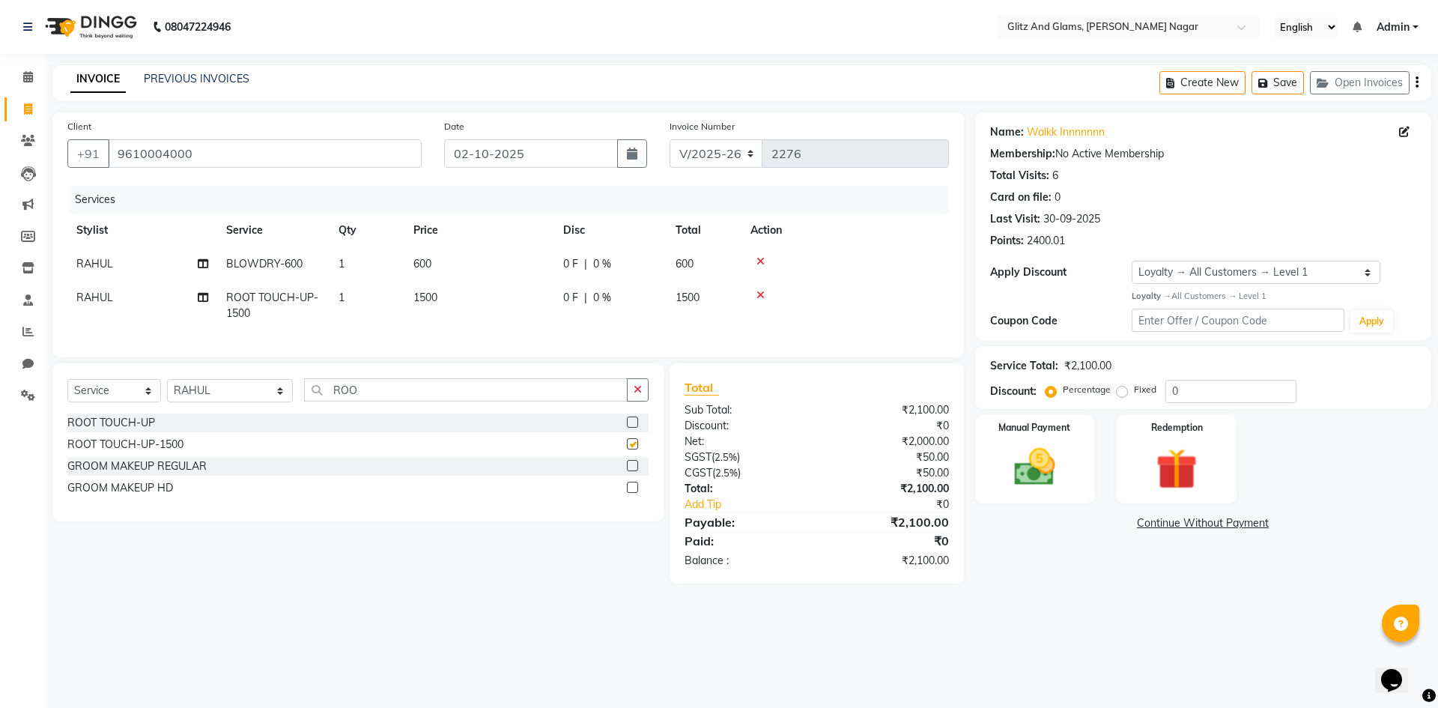
checkbox input "false"
click at [186, 398] on select "Select Stylist [PERSON_NAME] [PERSON_NAME] ANKIT ASHOK ATO [PERSON_NAME] CHETAN…" at bounding box center [230, 390] width 126 height 23
select select "89018"
click at [167, 390] on select "Select Stylist [PERSON_NAME] [PERSON_NAME] ANKIT ASHOK ATO [PERSON_NAME] CHETAN…" at bounding box center [230, 390] width 126 height 23
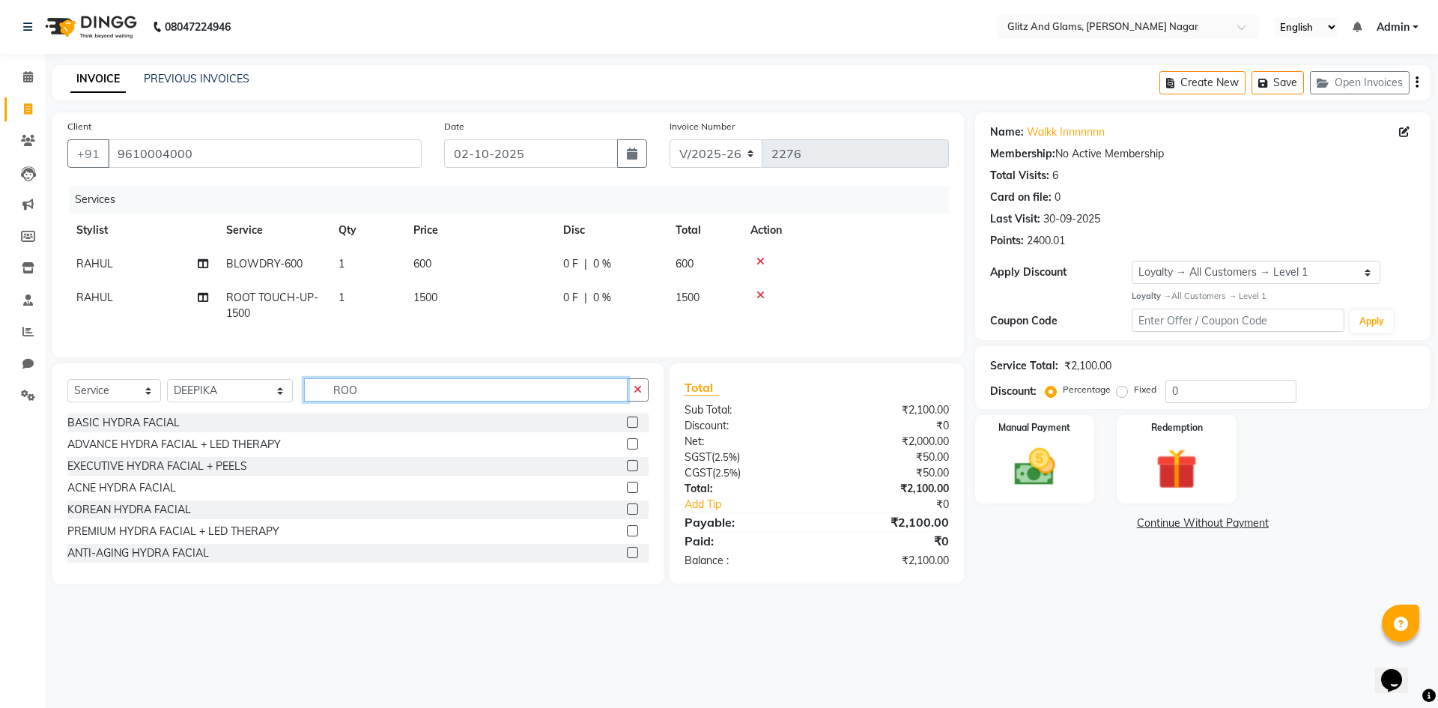
click at [367, 399] on input "ROO" at bounding box center [465, 389] width 323 height 23
type input "R"
type input "NAIL"
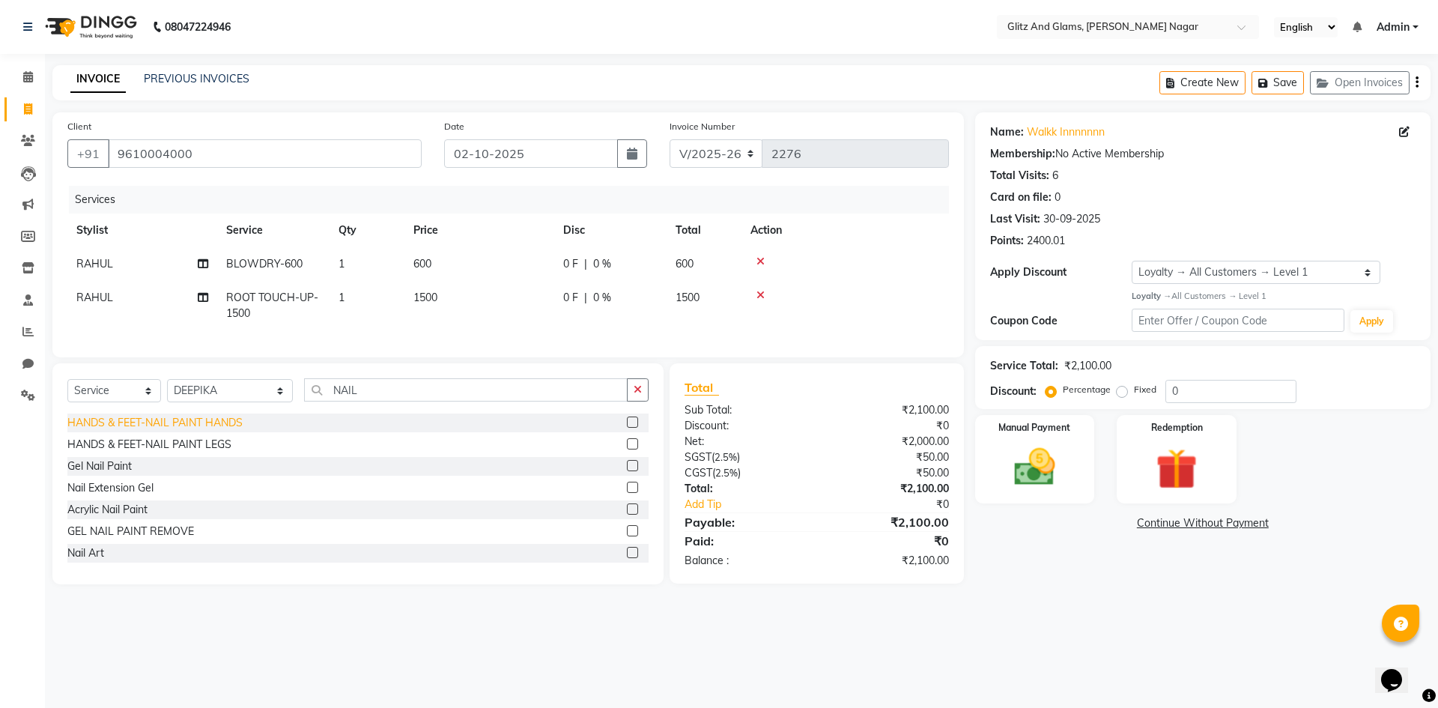
click at [207, 431] on div "HANDS & FEET-NAIL PAINT HANDS" at bounding box center [154, 423] width 175 height 16
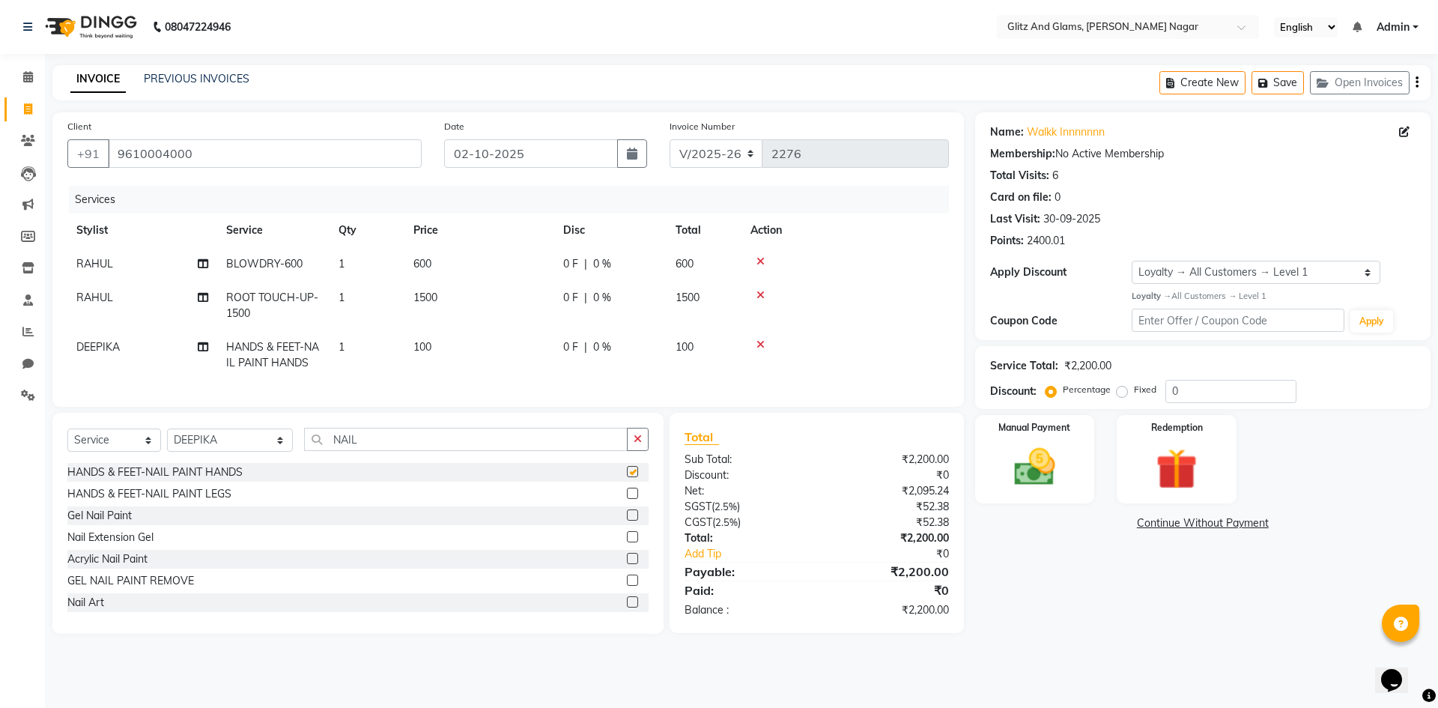
checkbox input "false"
click at [1048, 456] on img at bounding box center [1035, 467] width 70 height 49
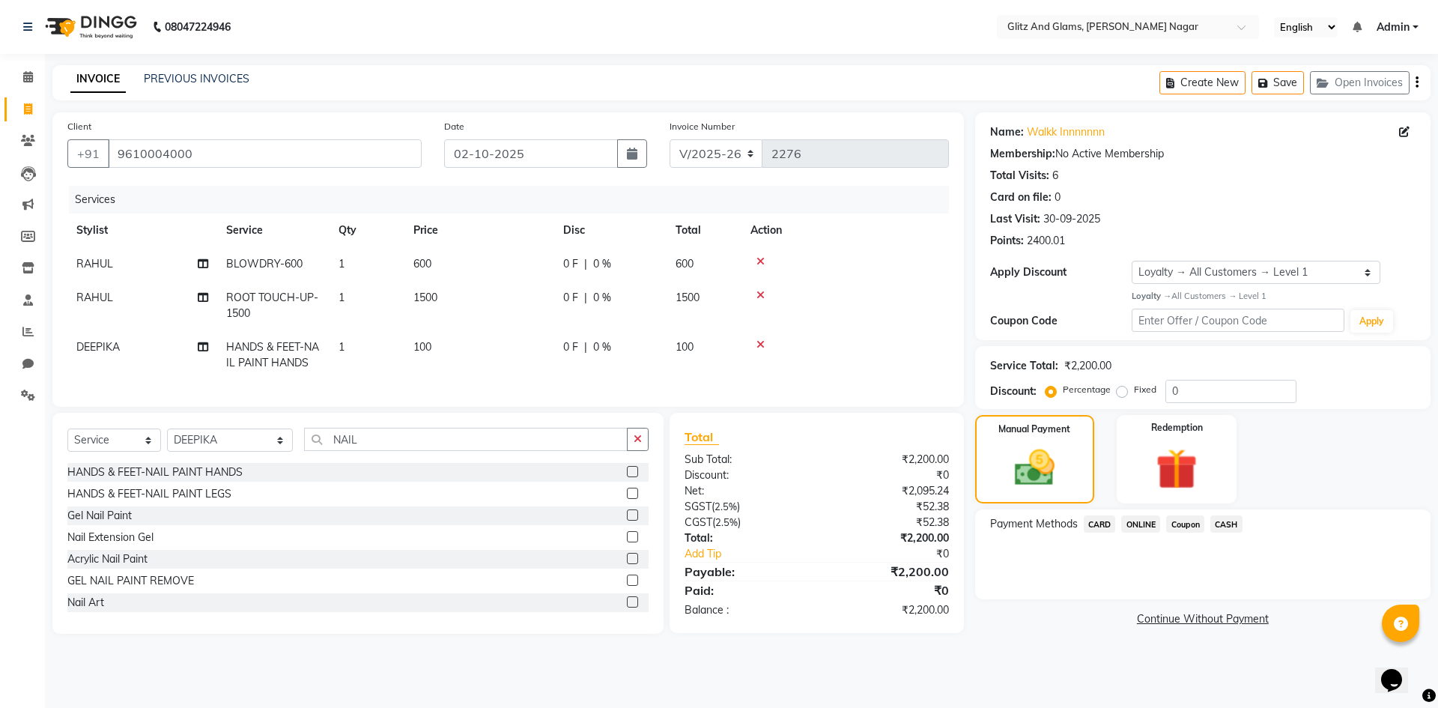
click at [1099, 525] on span "CARD" at bounding box center [1099, 523] width 32 height 17
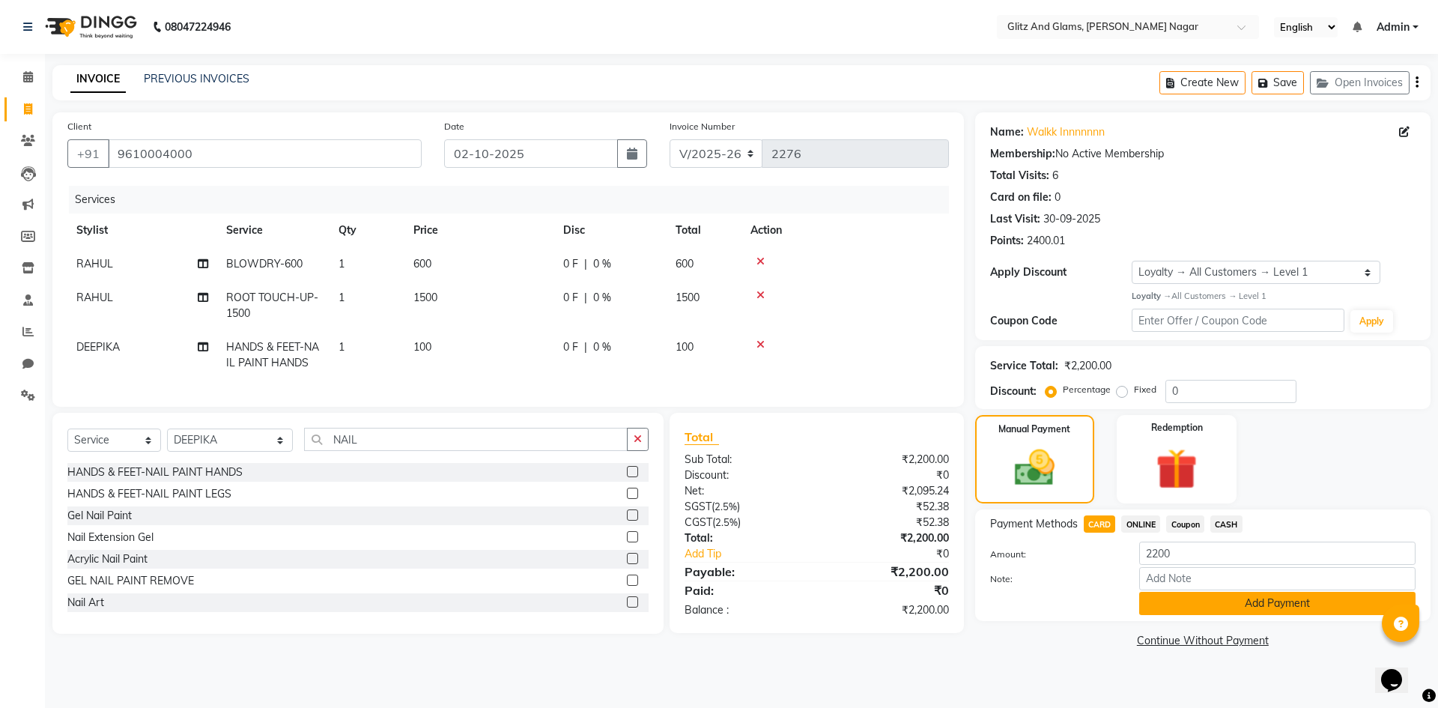
click at [1199, 604] on button "Add Payment" at bounding box center [1277, 603] width 276 height 23
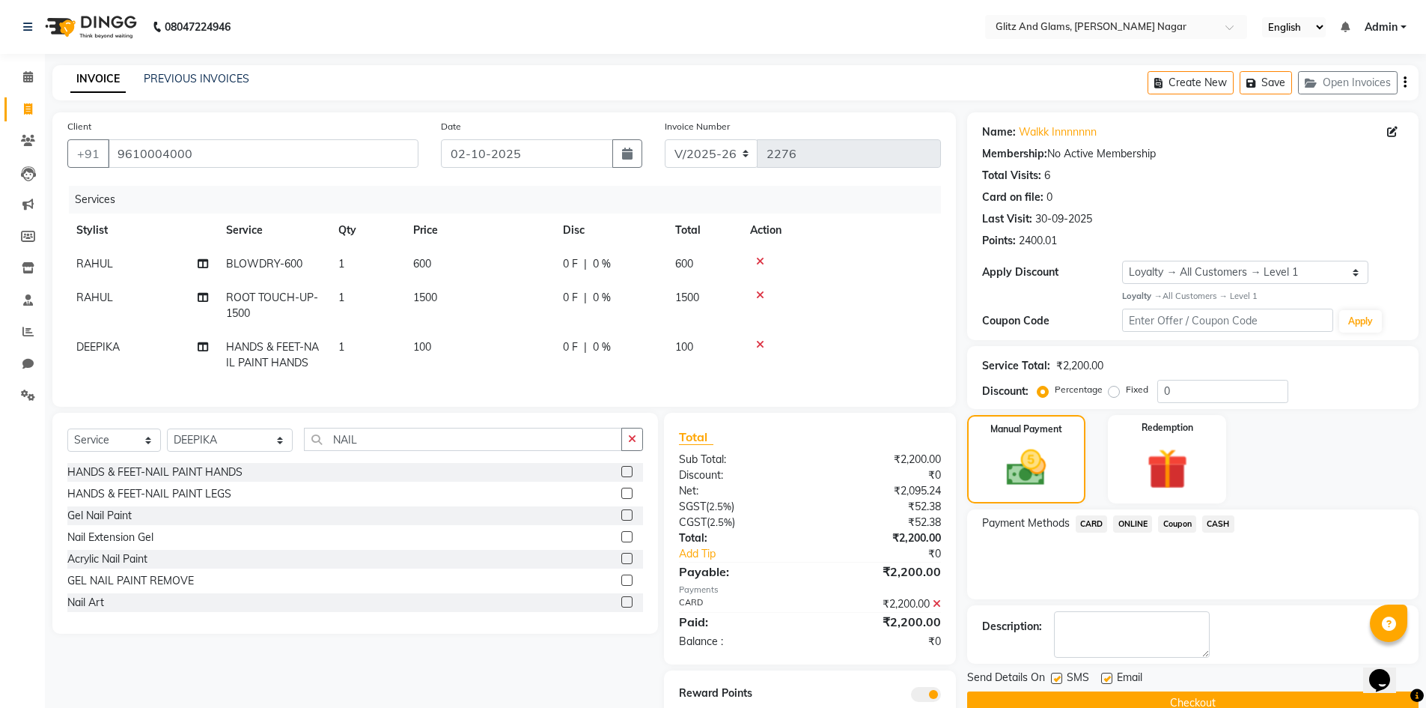
scroll to position [64, 0]
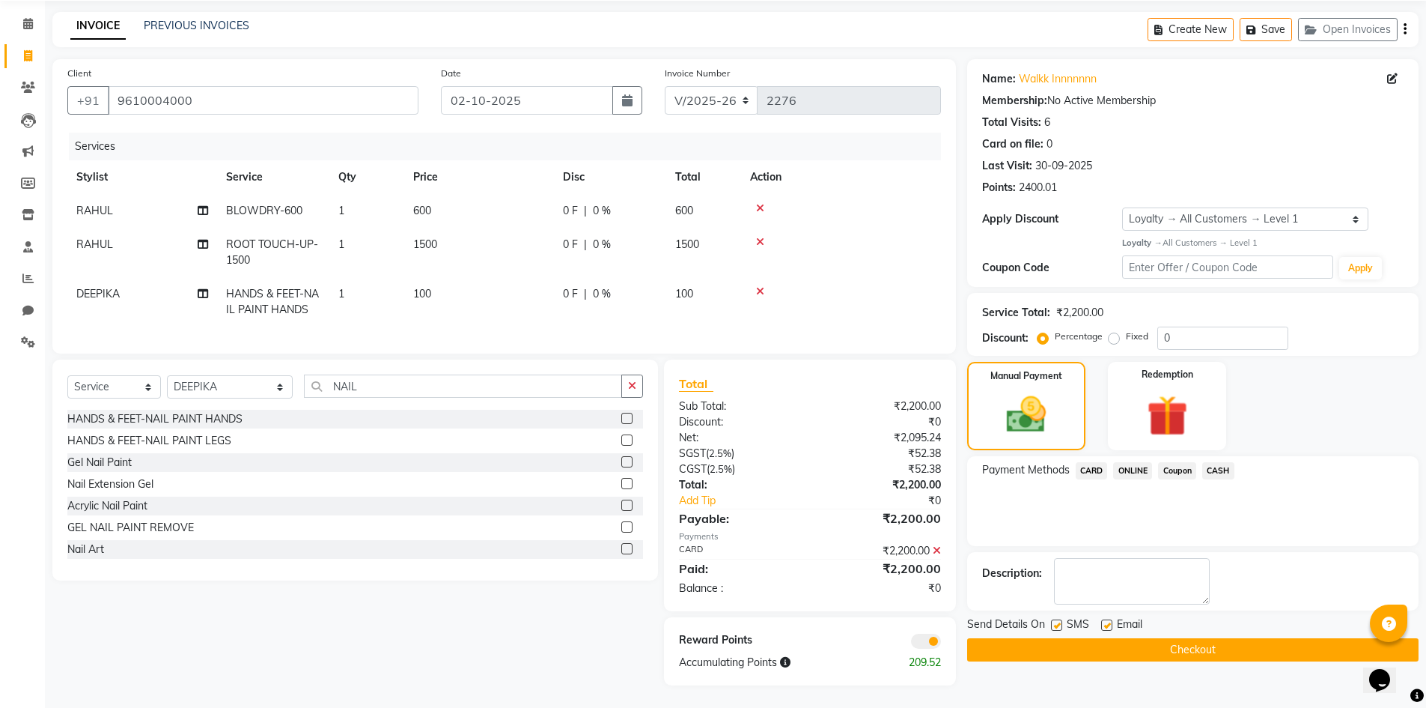
click at [1202, 648] on button "Checkout" at bounding box center [1193, 649] width 452 height 23
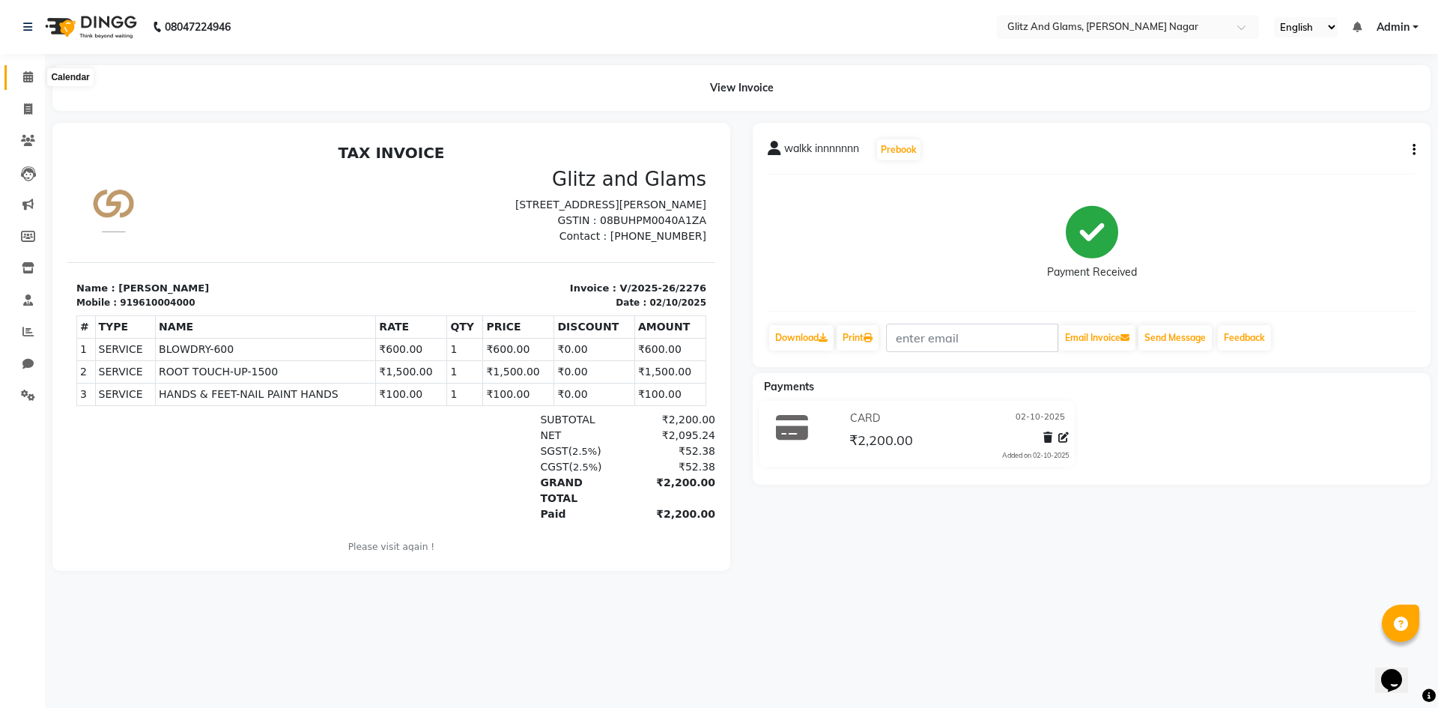
click at [36, 76] on span at bounding box center [28, 77] width 26 height 17
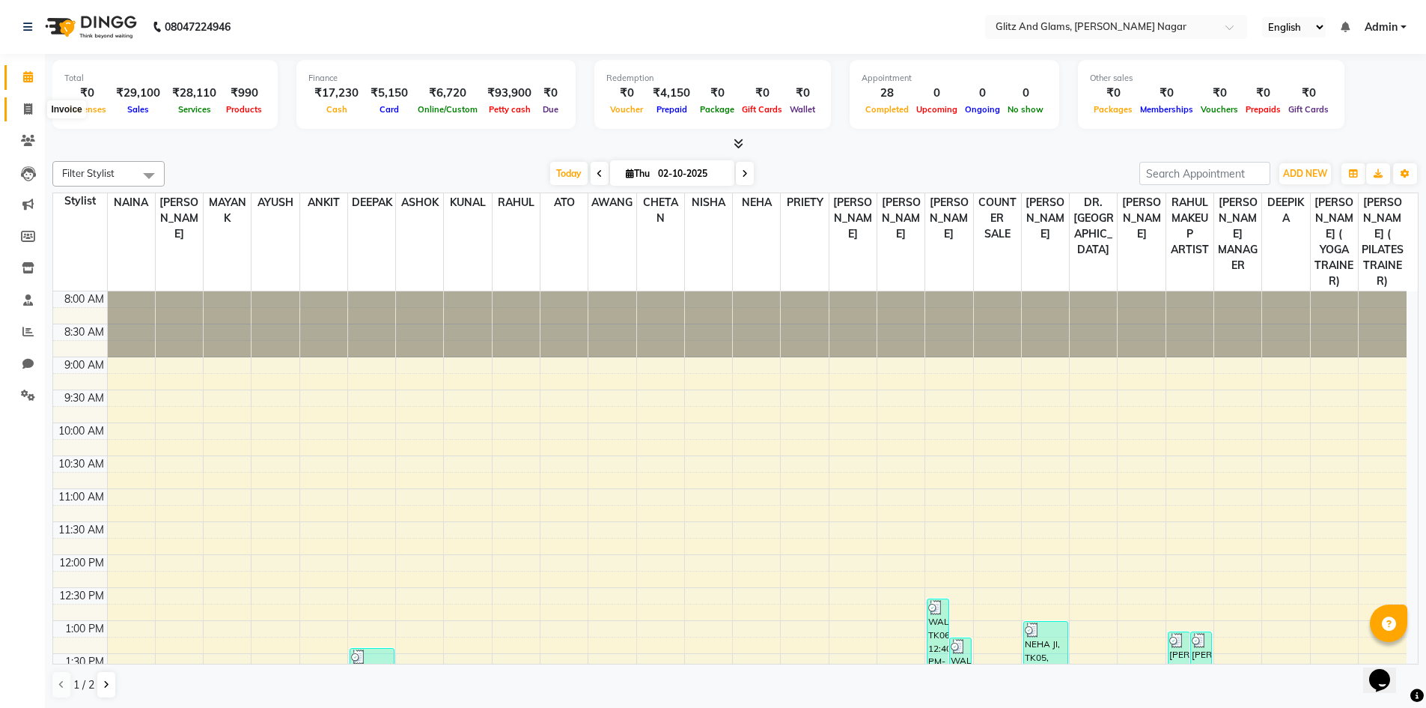
click at [37, 104] on span at bounding box center [28, 109] width 26 height 17
select select "service"
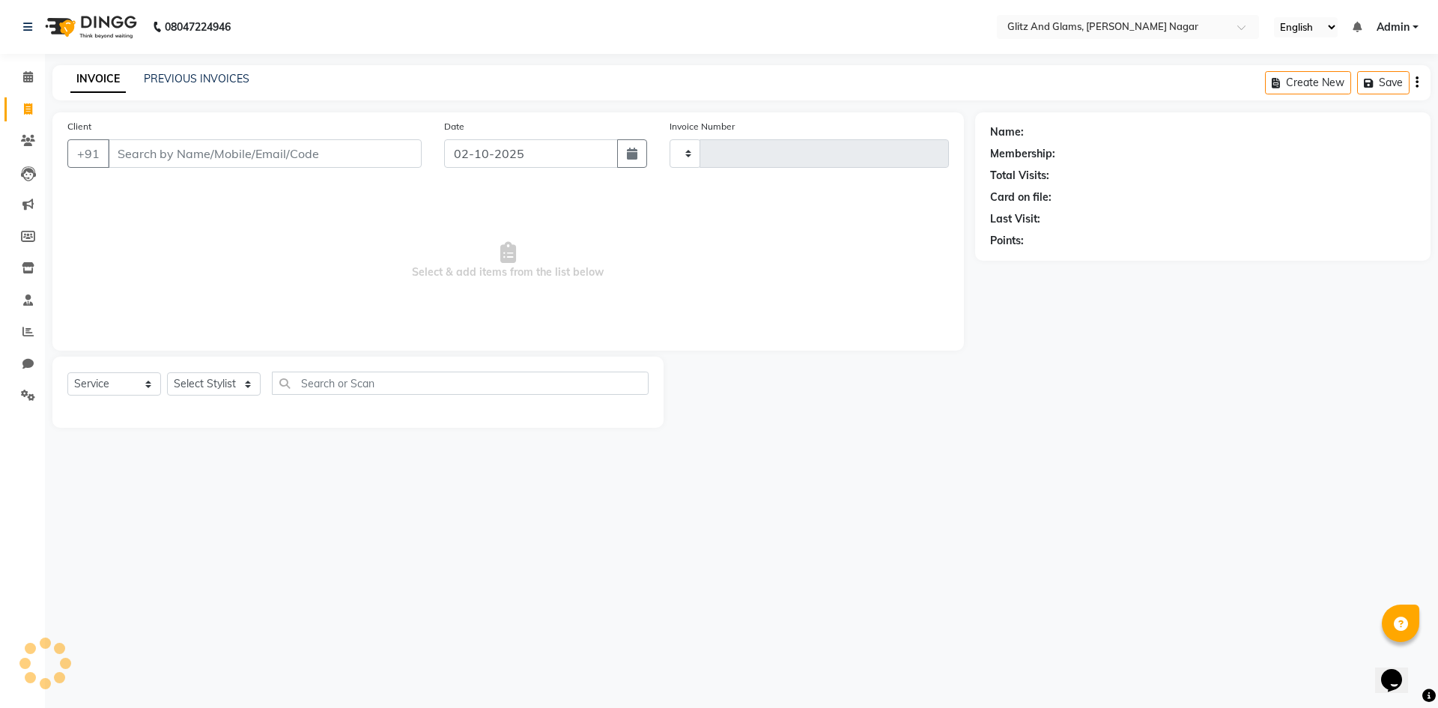
type input "2277"
select select "8316"
click at [177, 157] on input "Client" at bounding box center [265, 153] width 314 height 28
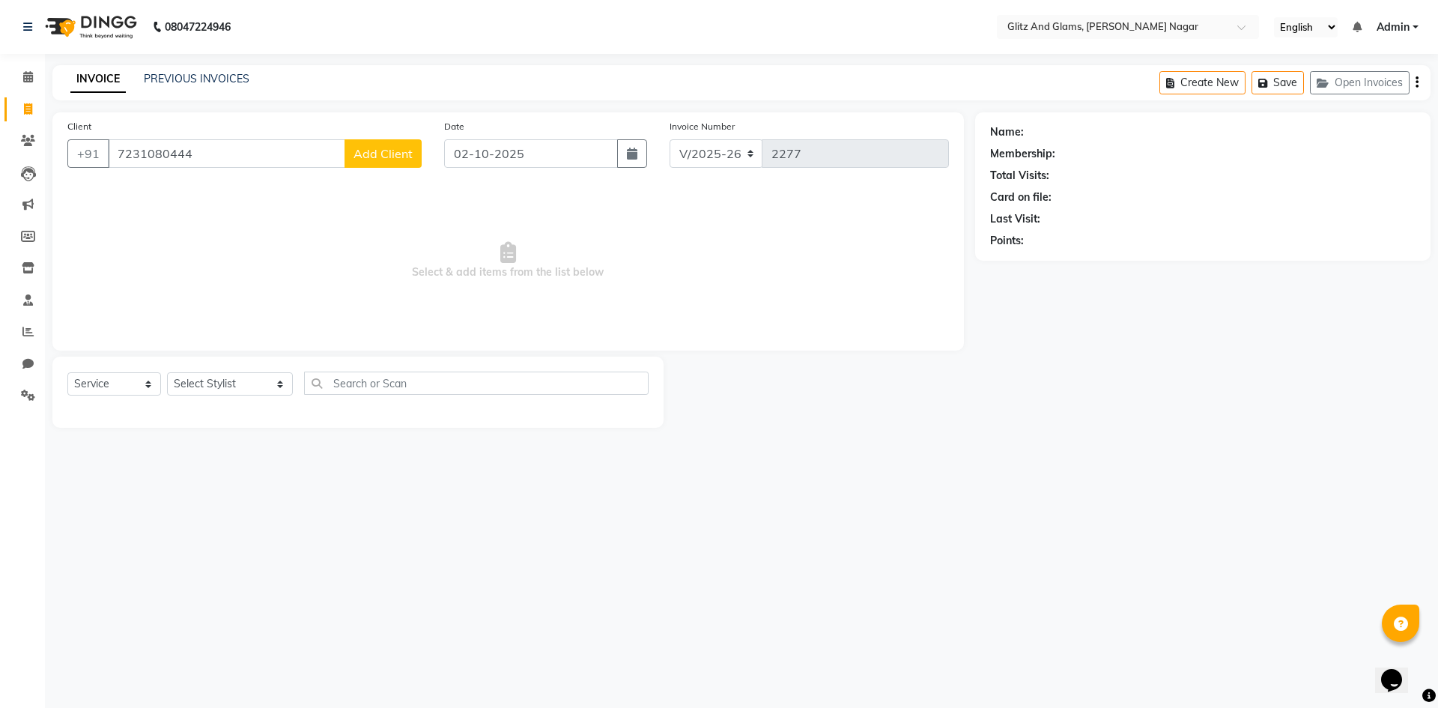
type input "7231080444"
click at [384, 141] on button "Add Client" at bounding box center [382, 153] width 77 height 28
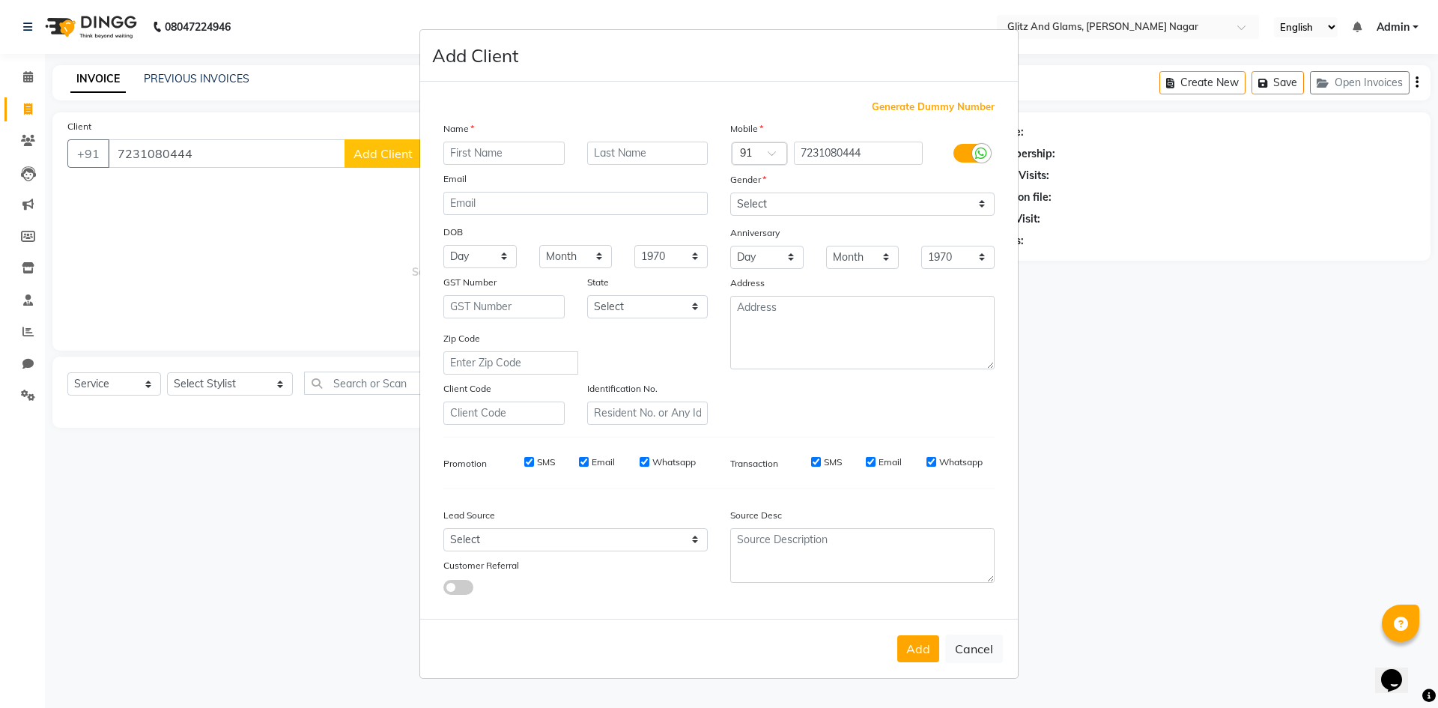
click at [538, 155] on input "text" at bounding box center [503, 153] width 121 height 23
type input "SHUBH"
type input "[PERSON_NAME]"
click at [936, 214] on select "Select [DEMOGRAPHIC_DATA] [DEMOGRAPHIC_DATA] Other Prefer Not To Say" at bounding box center [862, 203] width 264 height 23
select select "[DEMOGRAPHIC_DATA]"
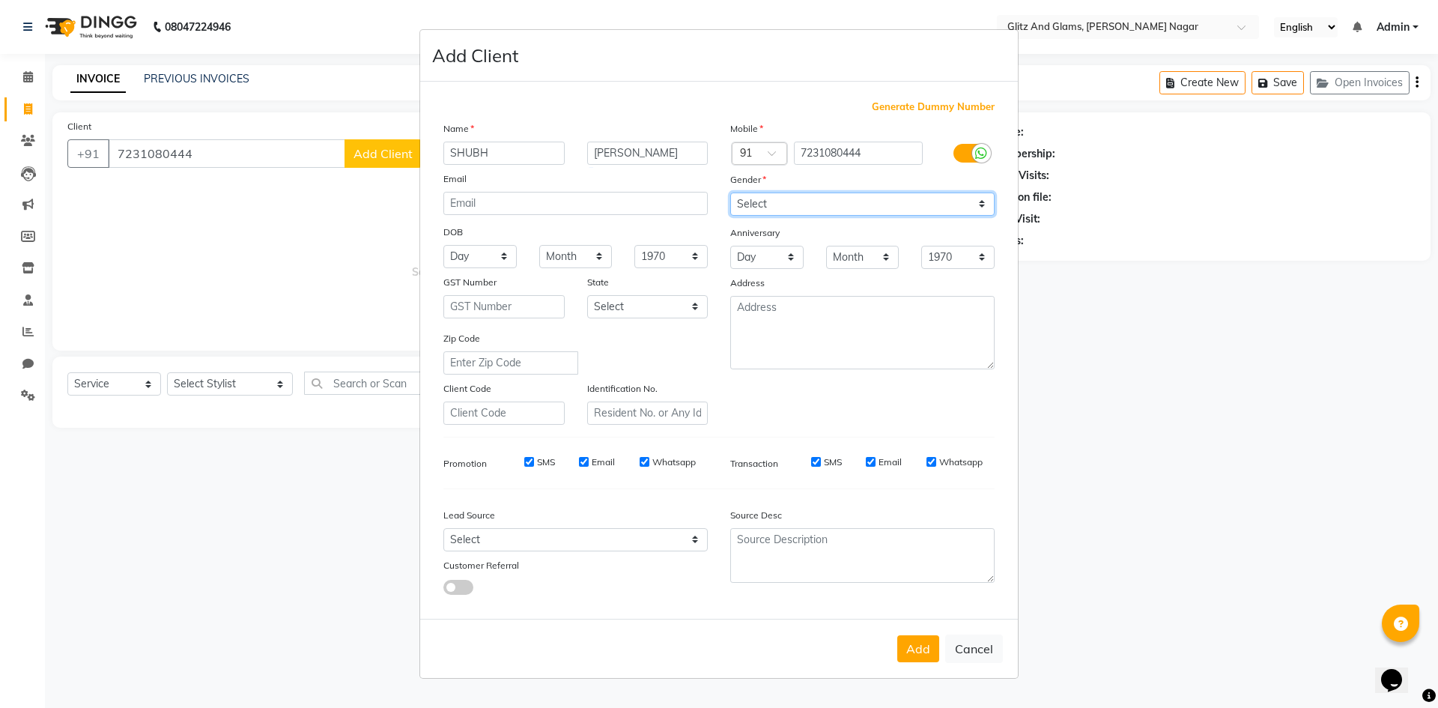
click at [730, 192] on select "Select [DEMOGRAPHIC_DATA] [DEMOGRAPHIC_DATA] Other Prefer Not To Say" at bounding box center [862, 203] width 264 height 23
click at [908, 660] on button "Add" at bounding box center [918, 648] width 42 height 27
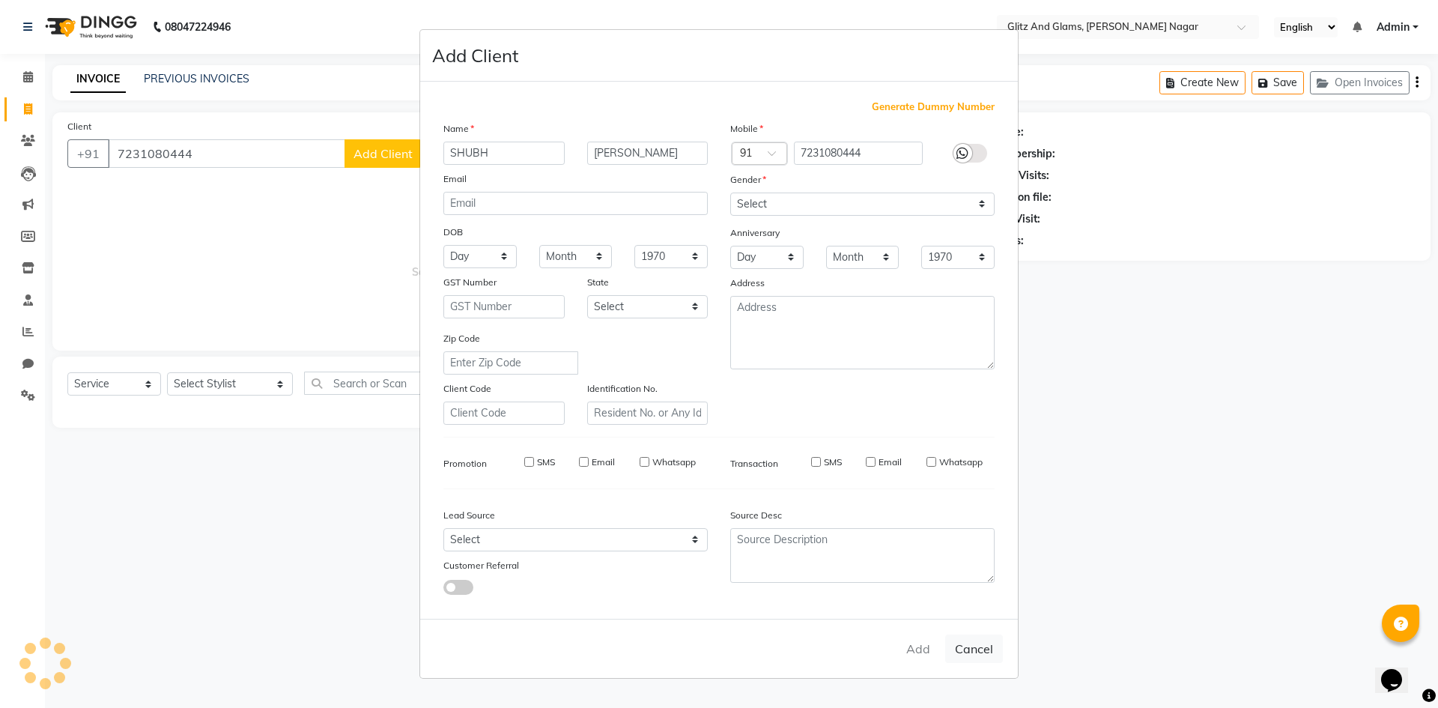
select select
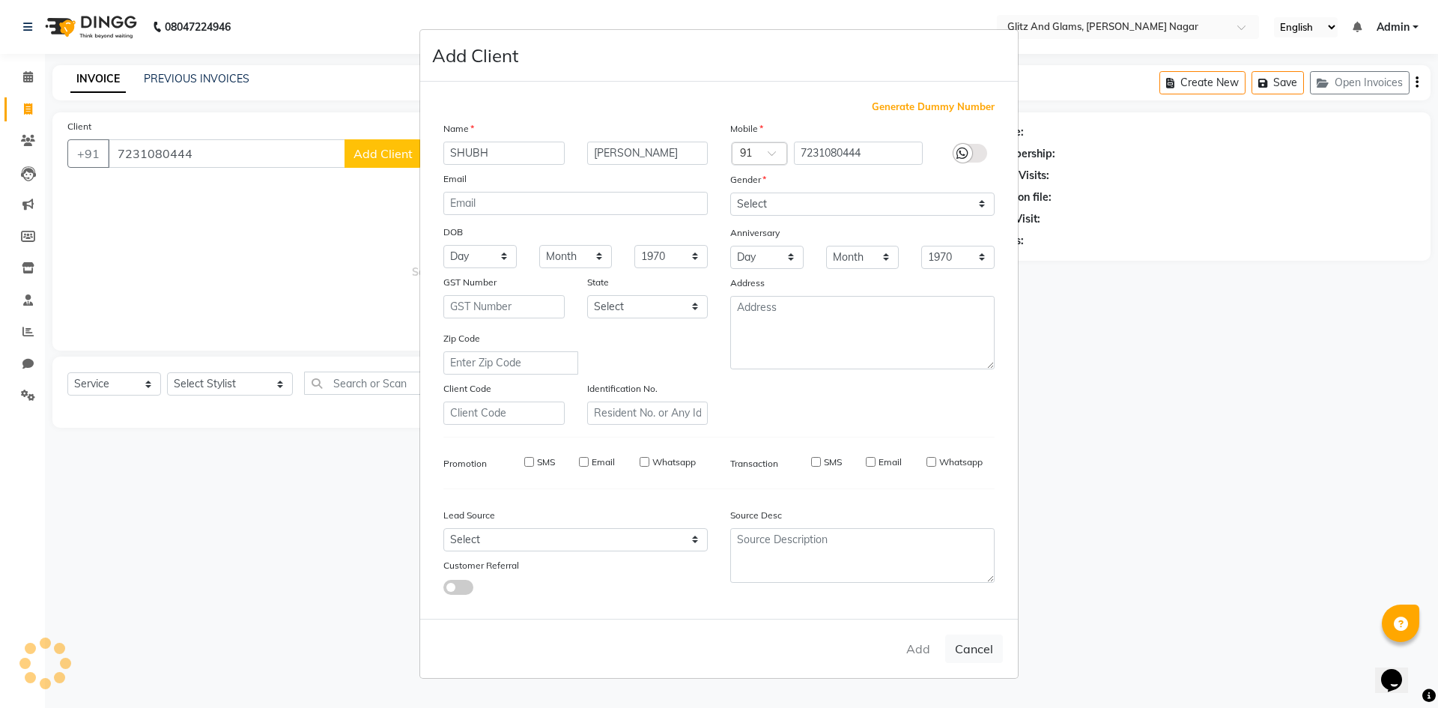
select select
checkbox input "false"
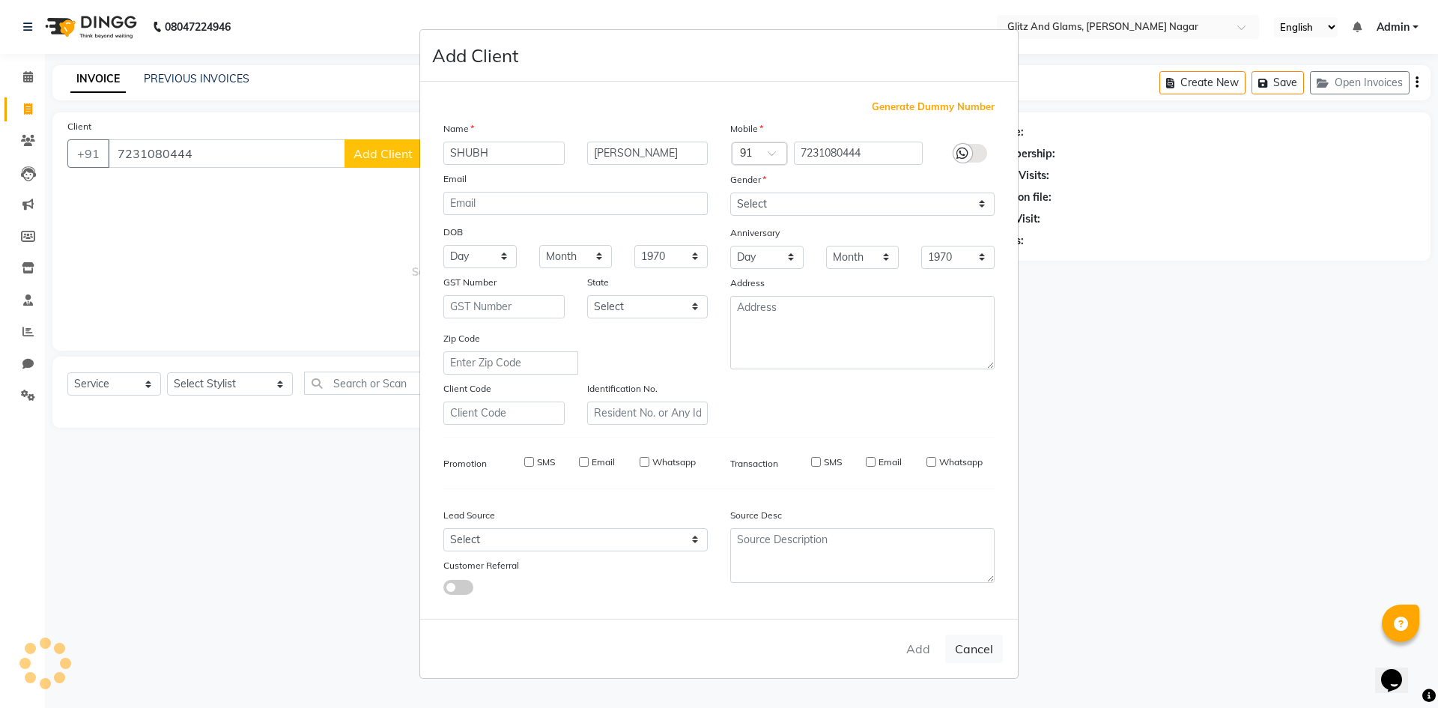
checkbox input "false"
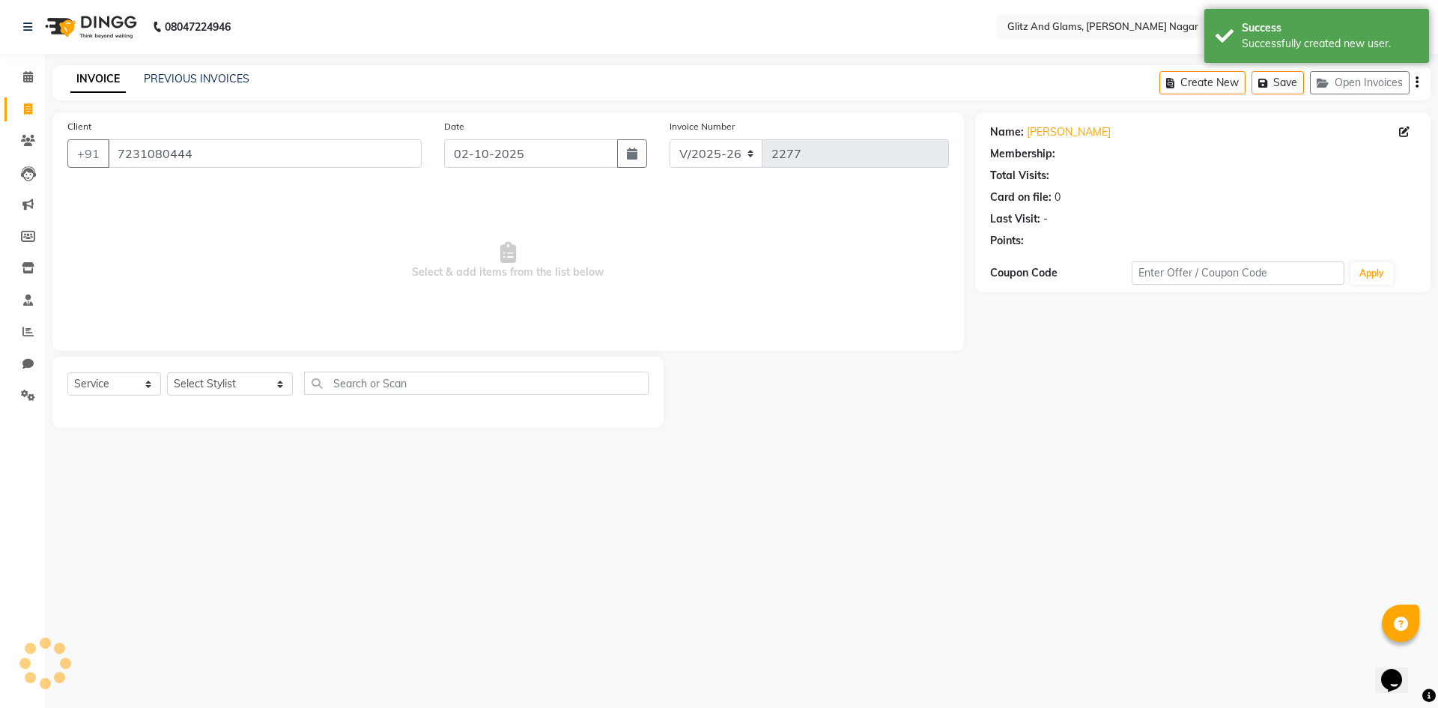
select select "1: Object"
click at [214, 375] on select "Select Stylist [PERSON_NAME] [PERSON_NAME] ANKIT ASHOK ATO [PERSON_NAME] CHETAN…" at bounding box center [230, 383] width 126 height 23
click at [502, 222] on span "Select & add items from the list below" at bounding box center [507, 261] width 881 height 150
click at [30, 67] on link "Calendar" at bounding box center [22, 77] width 36 height 25
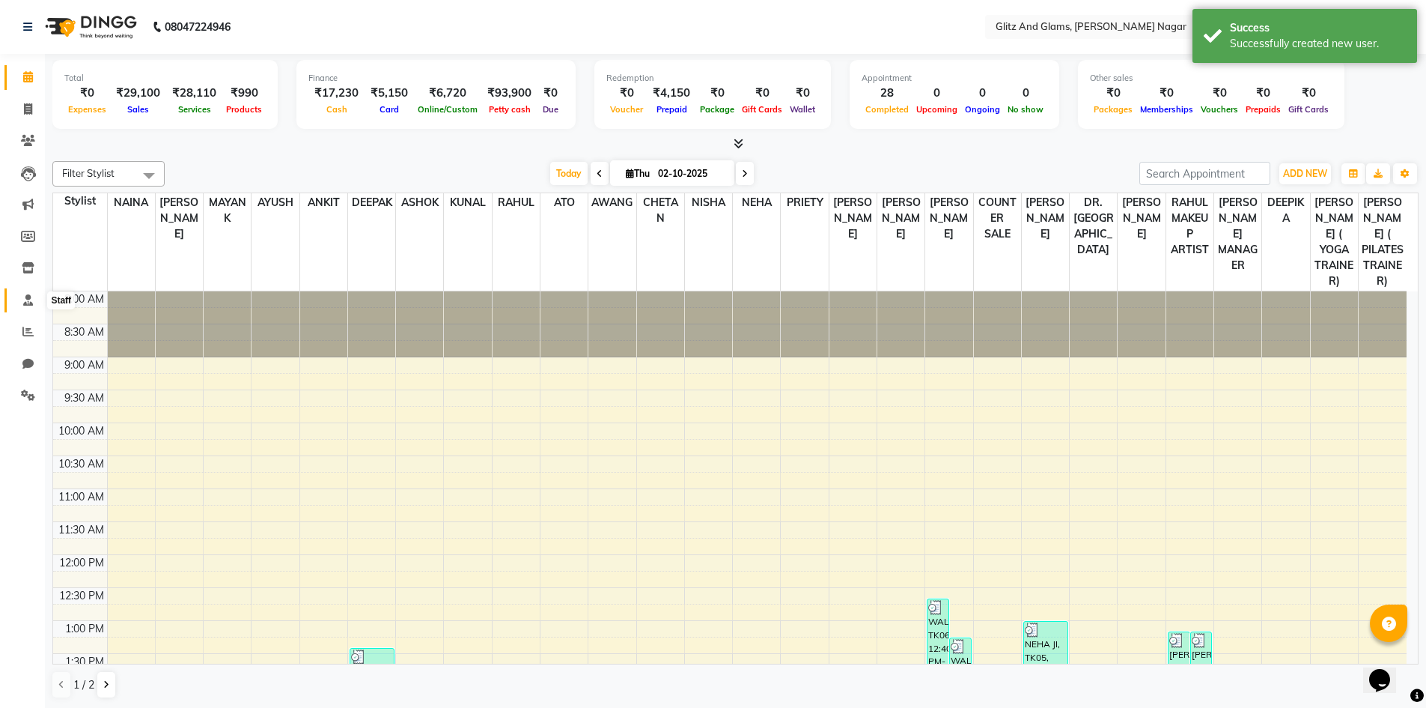
click at [25, 295] on icon at bounding box center [28, 299] width 10 height 11
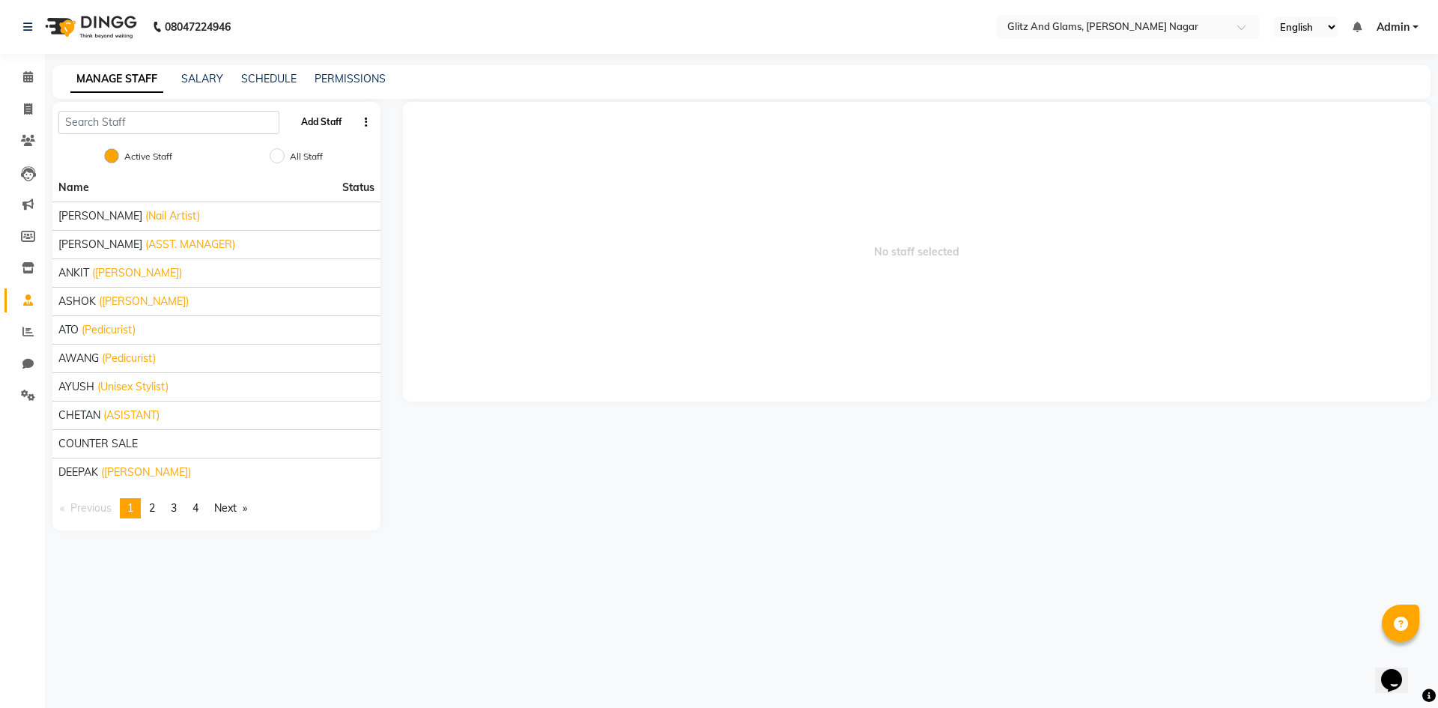
click at [326, 121] on button "Add Staff" at bounding box center [321, 121] width 52 height 25
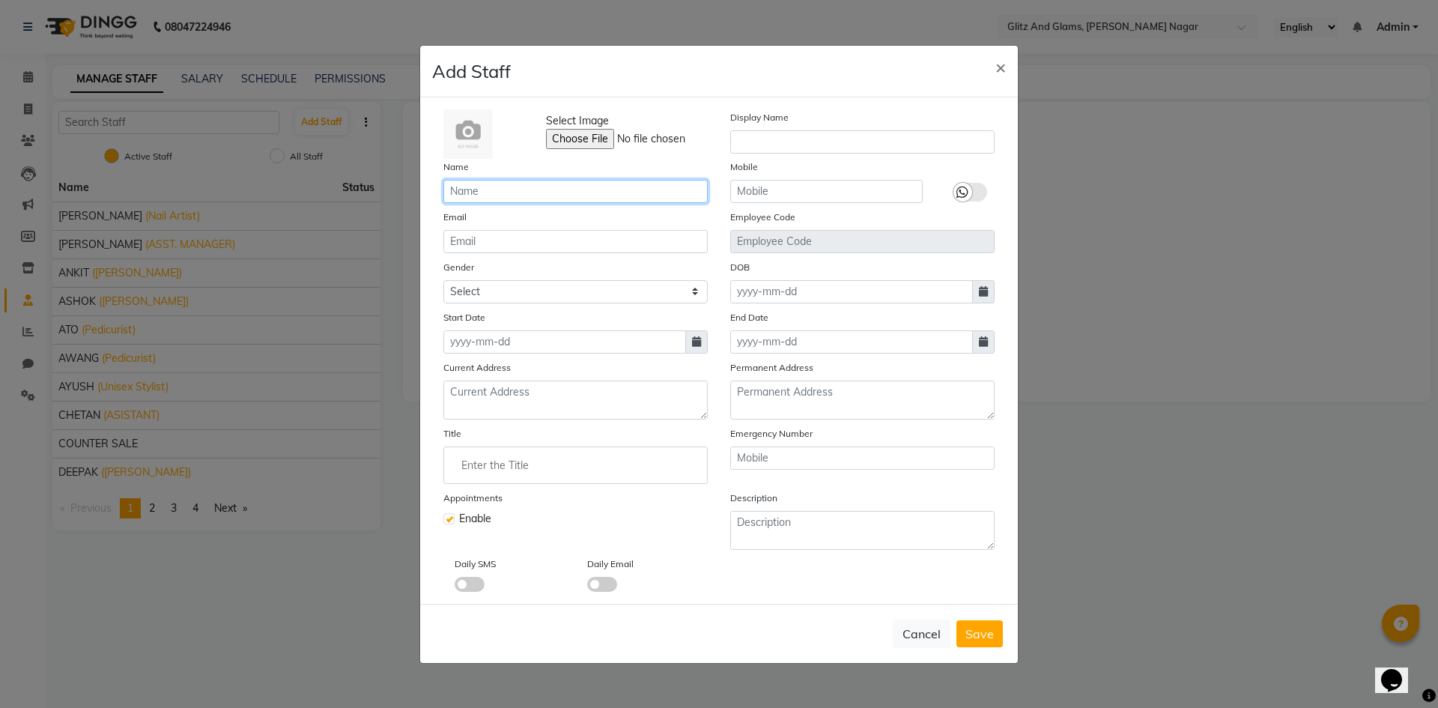
click at [500, 192] on input "text" at bounding box center [575, 191] width 264 height 23
type input "SANJAY"
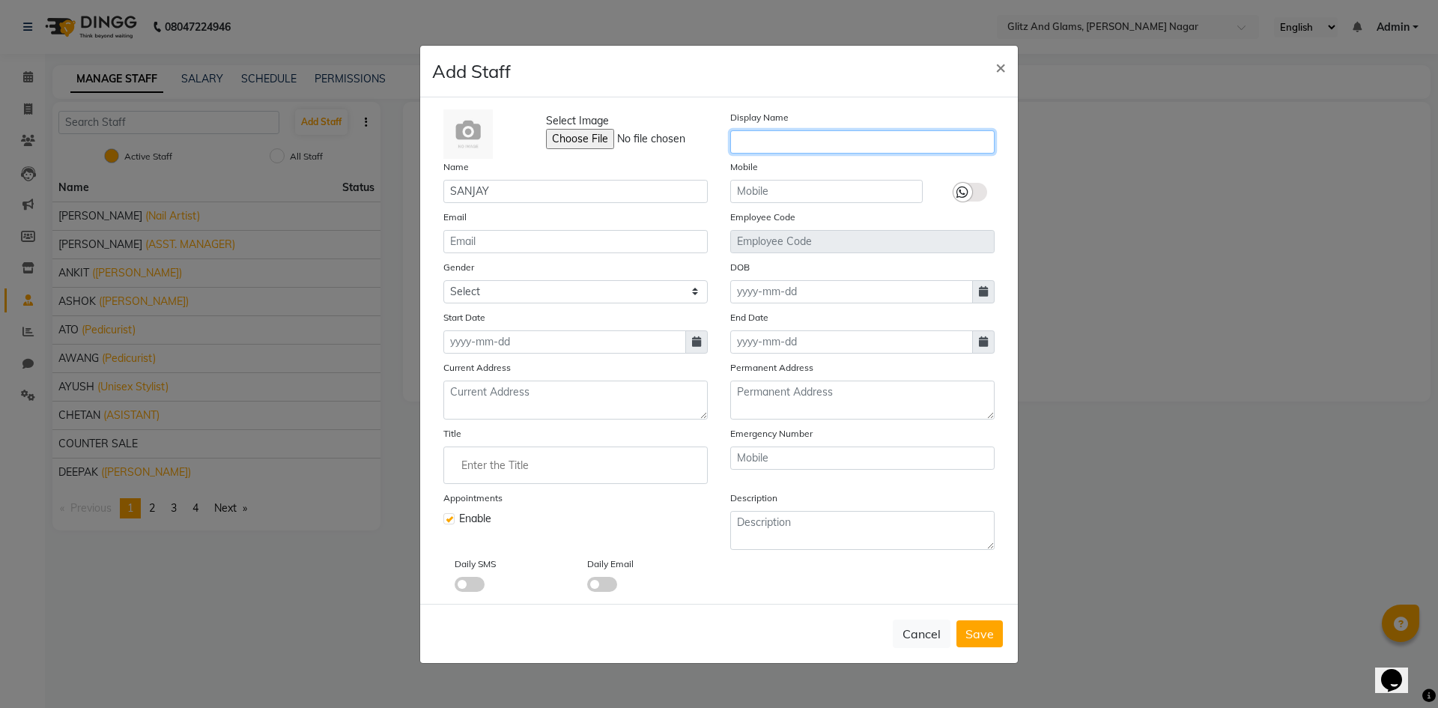
click at [800, 142] on input "text" at bounding box center [862, 141] width 264 height 23
type input "SANJAY GYM"
click at [824, 192] on input "text" at bounding box center [826, 191] width 192 height 23
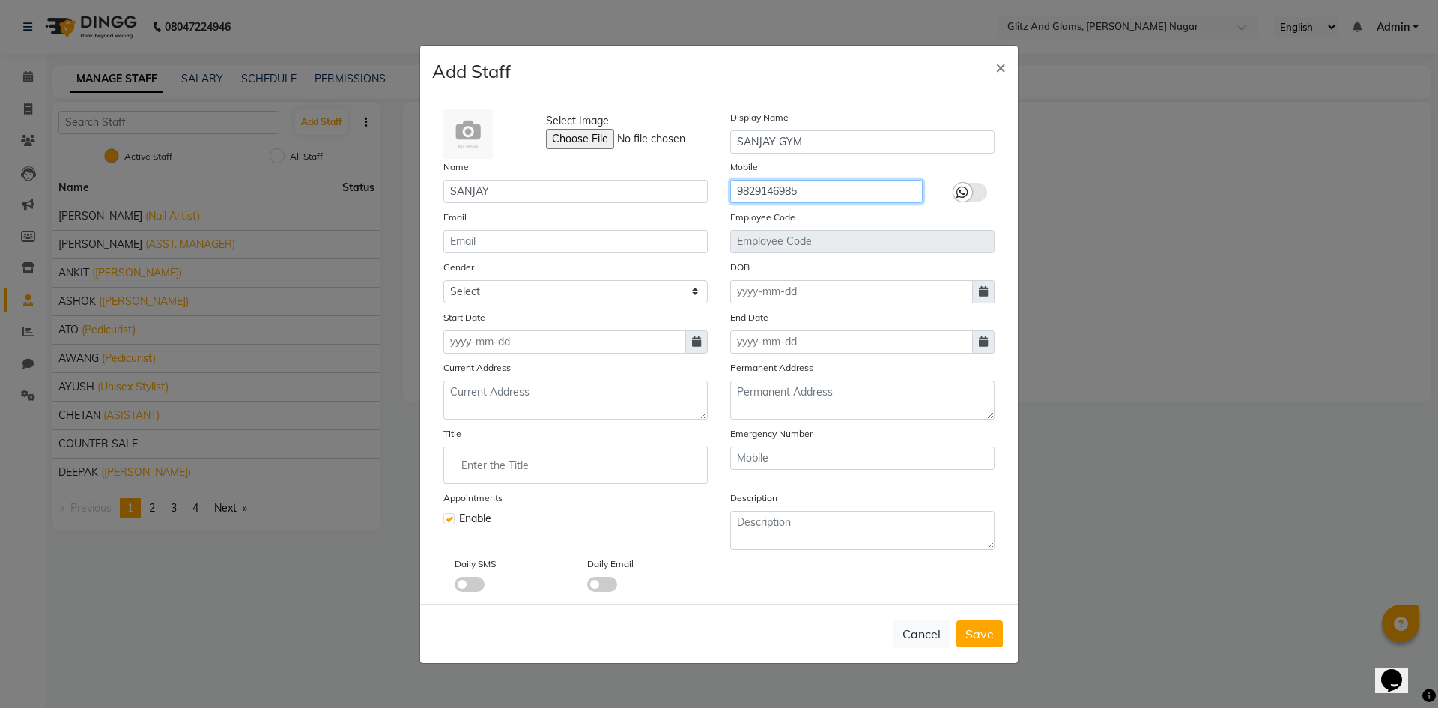
type input "9829146985"
click at [494, 252] on input "email" at bounding box center [575, 241] width 264 height 23
click at [526, 288] on select "Select [DEMOGRAPHIC_DATA] [DEMOGRAPHIC_DATA] Other Prefer Not To Say" at bounding box center [575, 291] width 264 height 23
select select "[DEMOGRAPHIC_DATA]"
click at [443, 280] on select "Select [DEMOGRAPHIC_DATA] [DEMOGRAPHIC_DATA] Other Prefer Not To Say" at bounding box center [575, 291] width 264 height 23
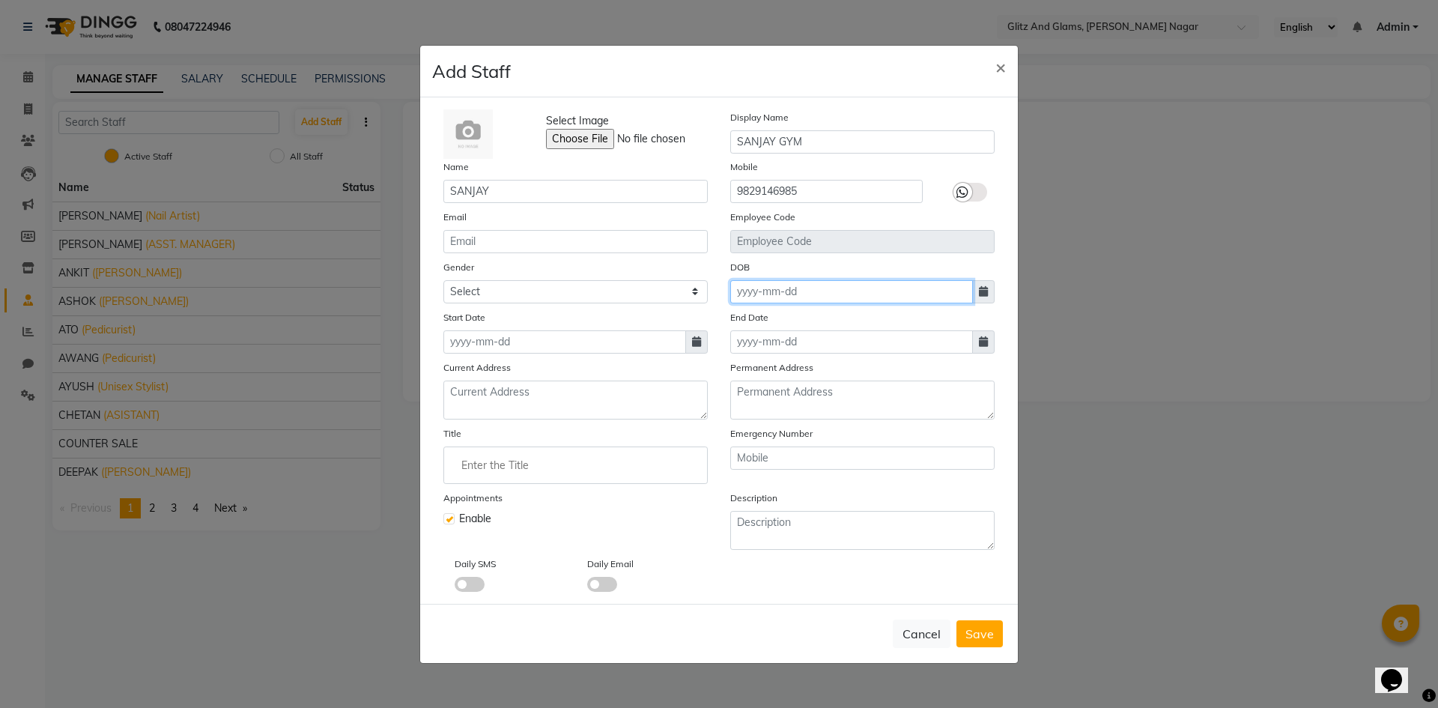
click at [863, 298] on input at bounding box center [851, 291] width 243 height 23
select select "10"
select select "2025"
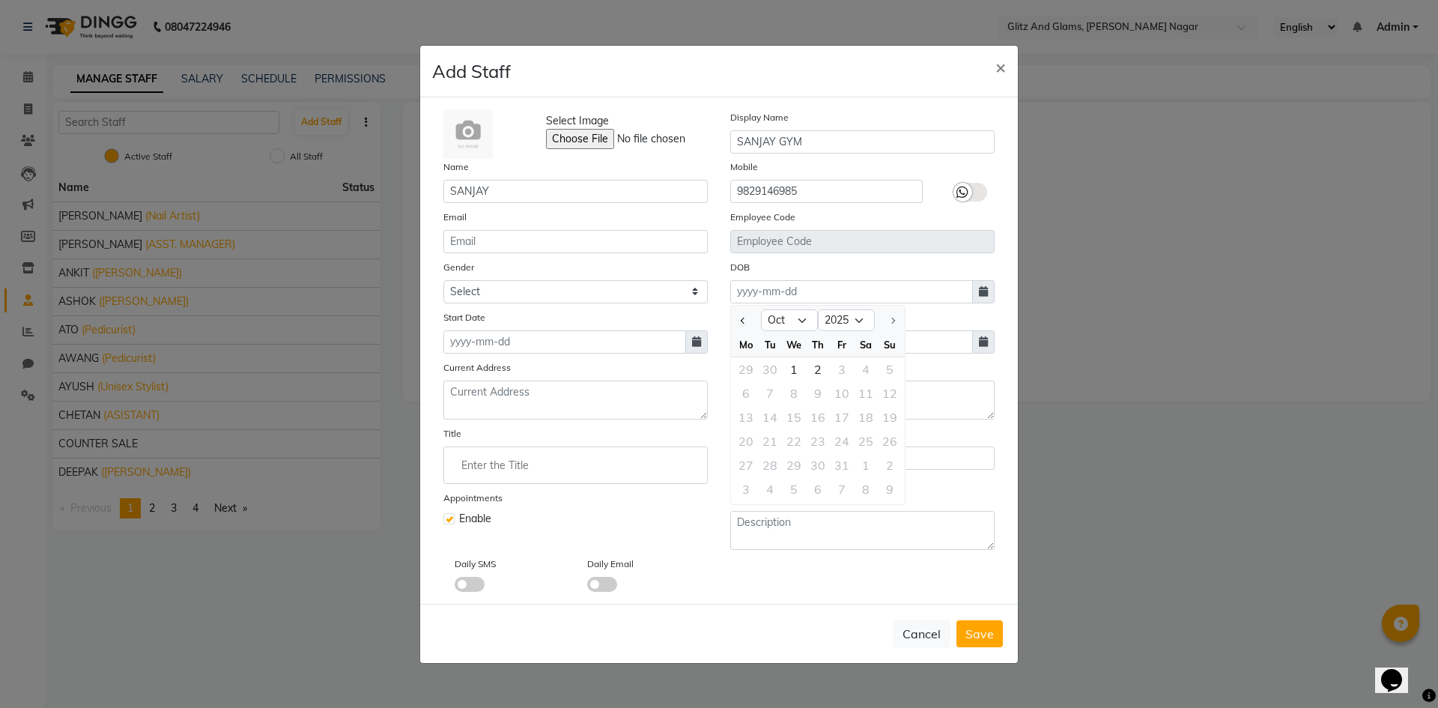
click at [863, 261] on div "DOB Jan Feb Mar Apr May Jun [DATE] Aug Sep [DATE] 1921 1922 1923 1924 1925 1926…" at bounding box center [862, 281] width 287 height 44
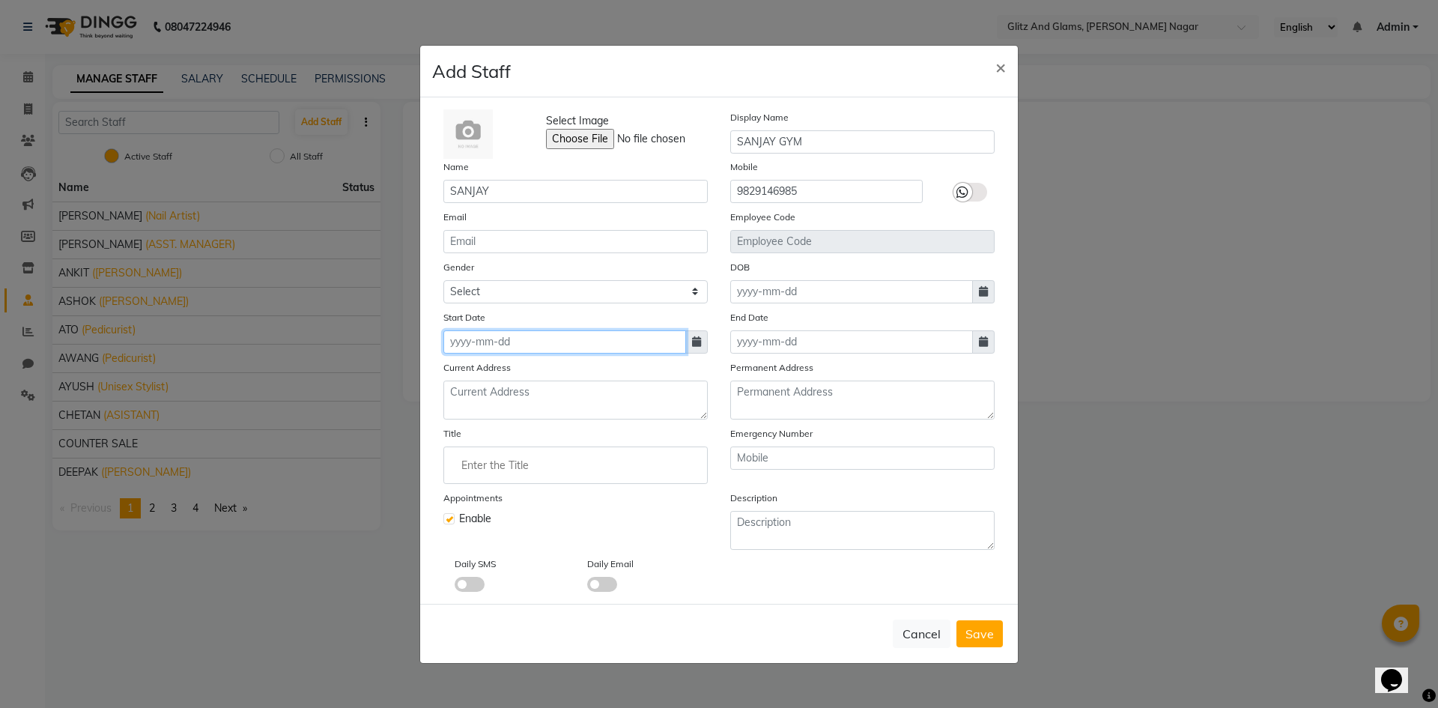
click at [505, 344] on input at bounding box center [564, 341] width 243 height 23
select select "10"
select select "2025"
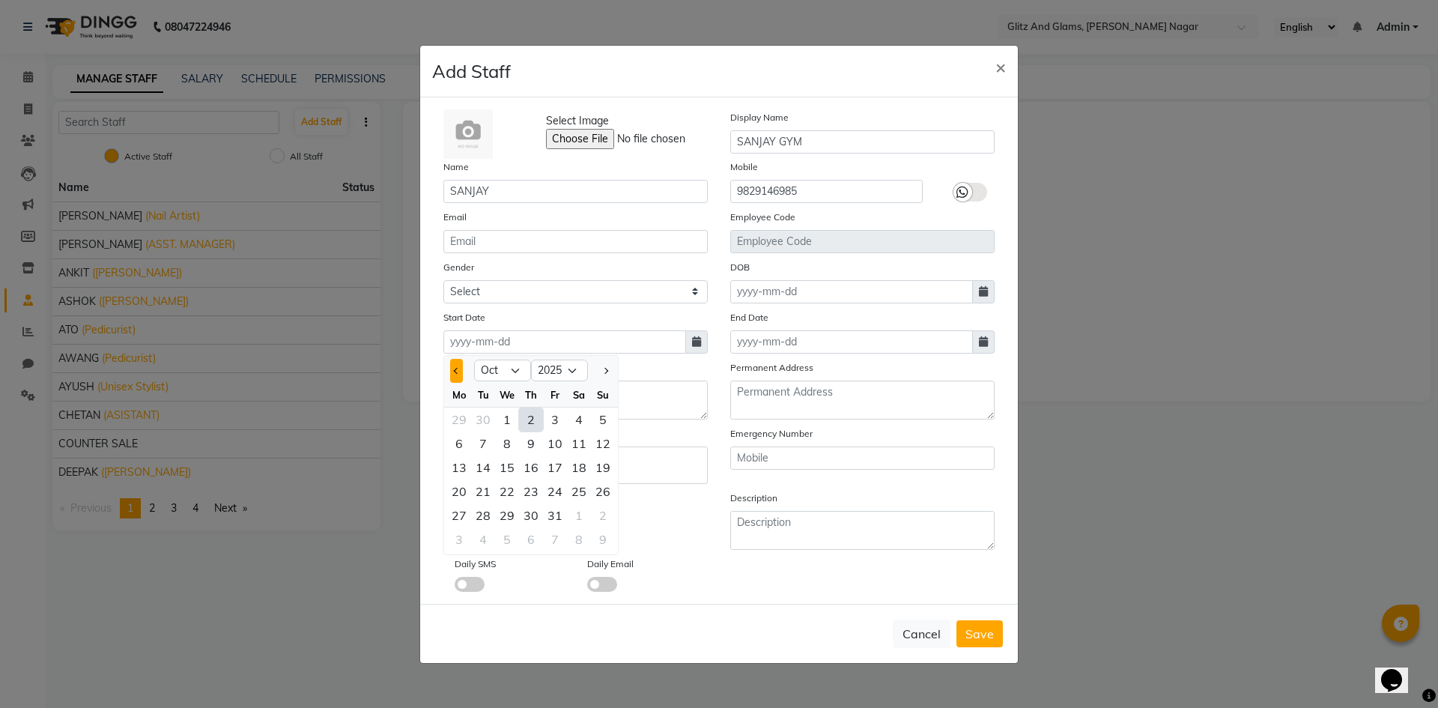
click at [450, 365] on button "Previous month" at bounding box center [456, 371] width 13 height 24
select select "8"
click at [544, 415] on div "1" at bounding box center [555, 419] width 24 height 24
type input "[DATE]"
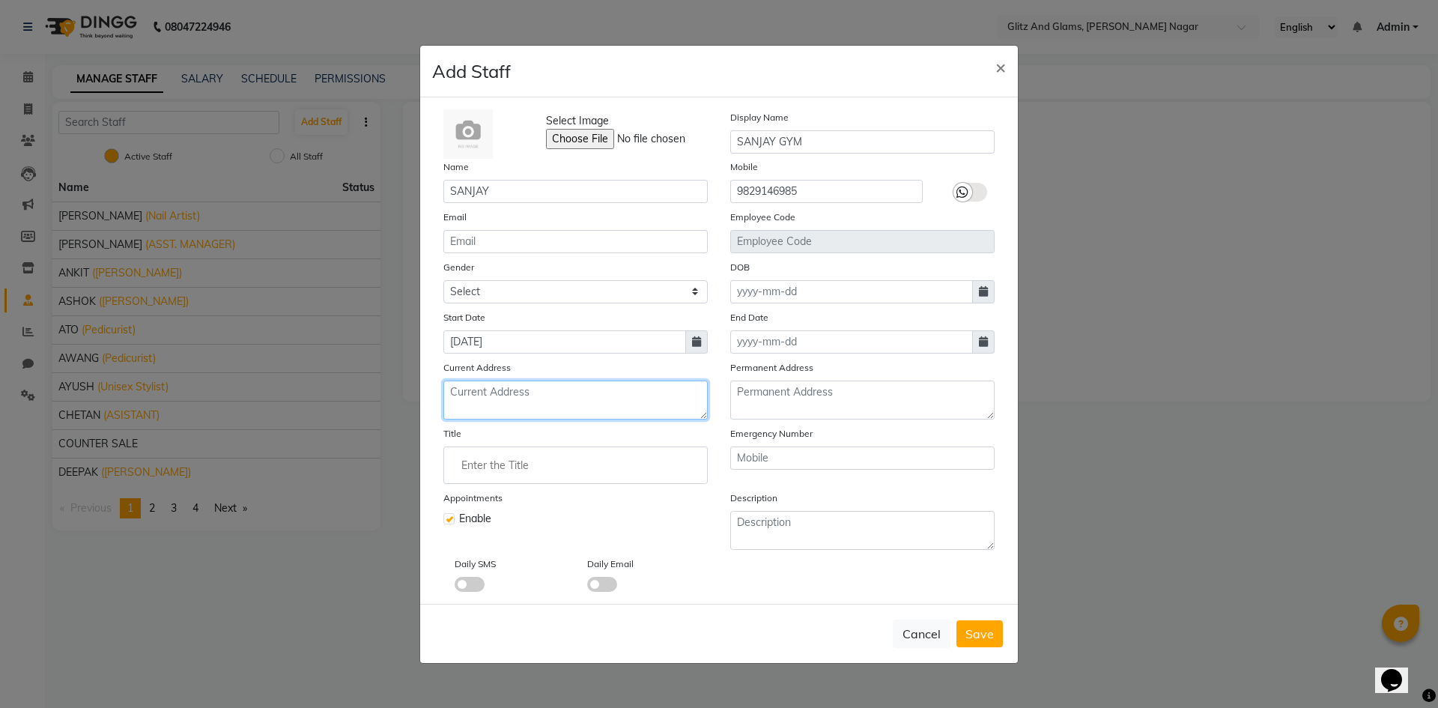
click at [567, 405] on textarea at bounding box center [575, 399] width 264 height 39
type textarea "[GEOGRAPHIC_DATA]"
click at [964, 638] on button "Save" at bounding box center [979, 633] width 46 height 27
select select
checkbox input "false"
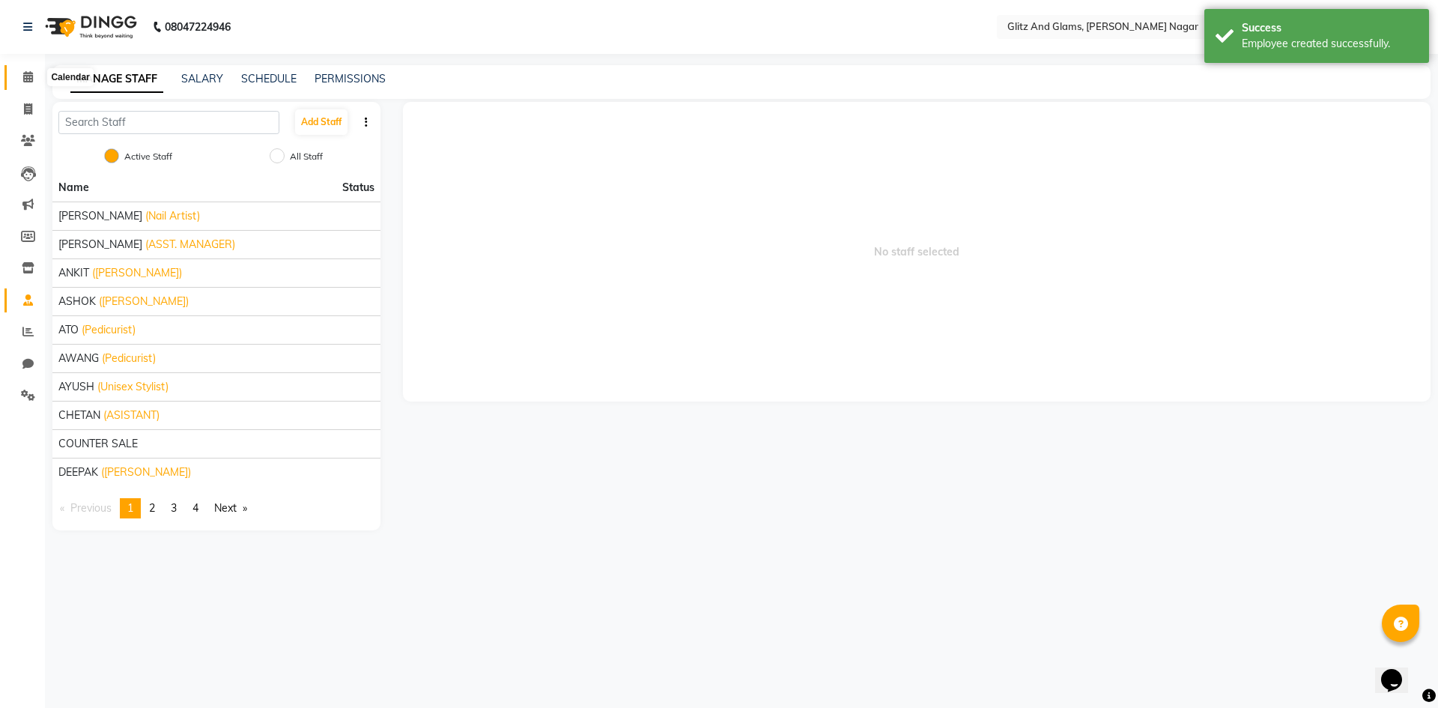
click at [31, 70] on span at bounding box center [28, 77] width 26 height 17
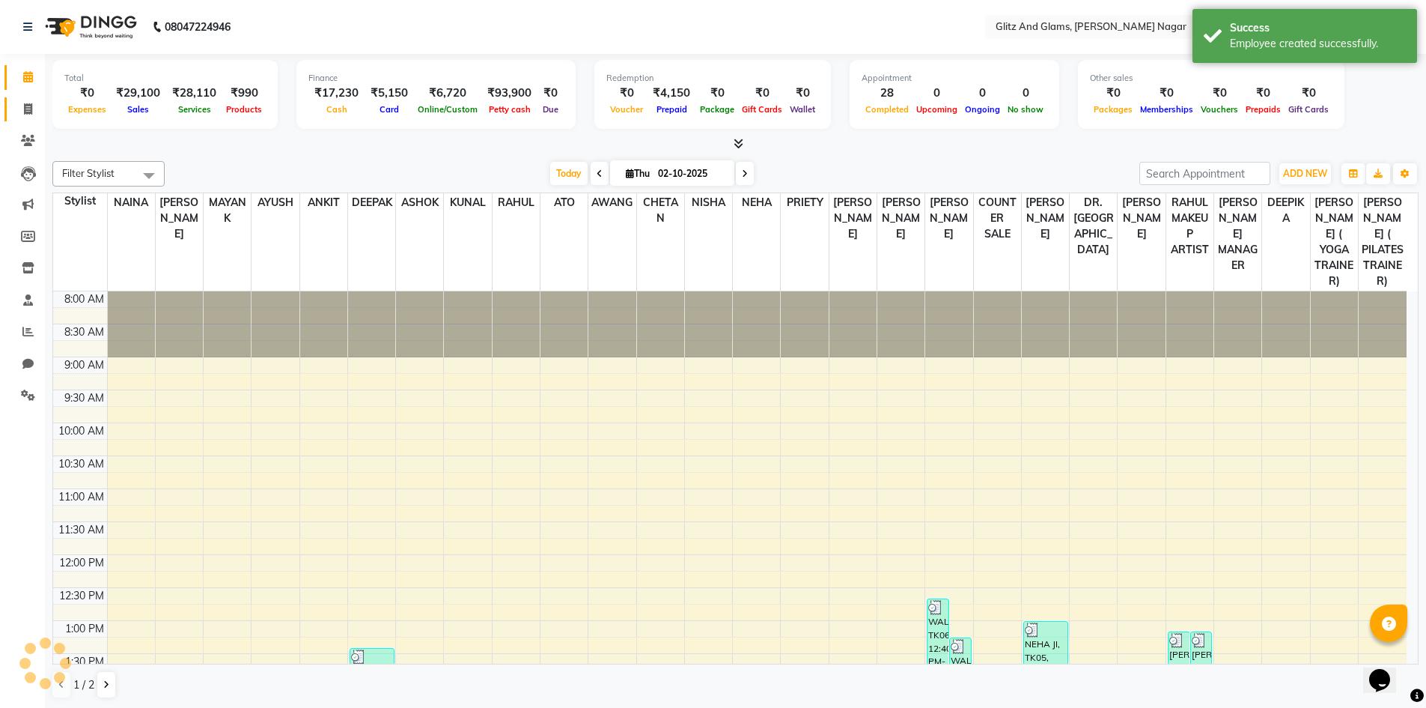
click at [28, 99] on link "Invoice" at bounding box center [22, 109] width 36 height 25
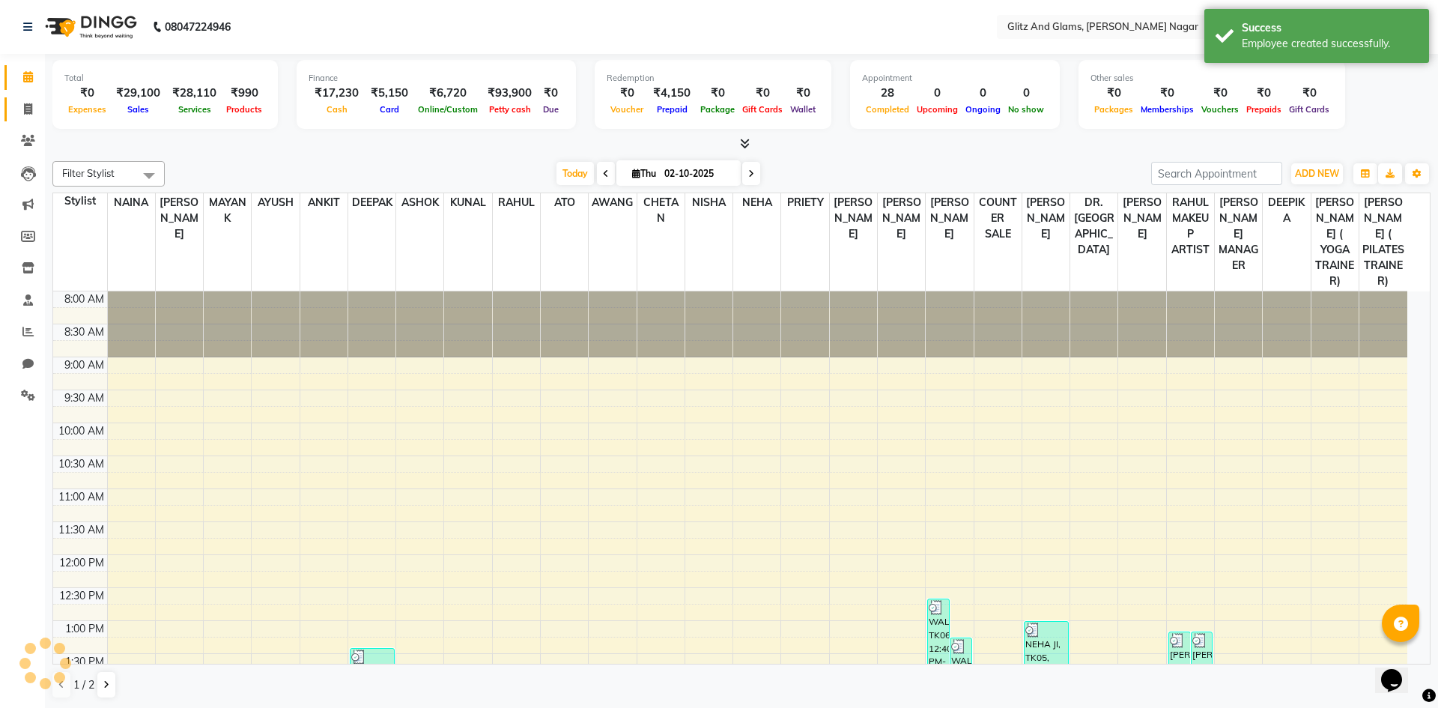
select select "service"
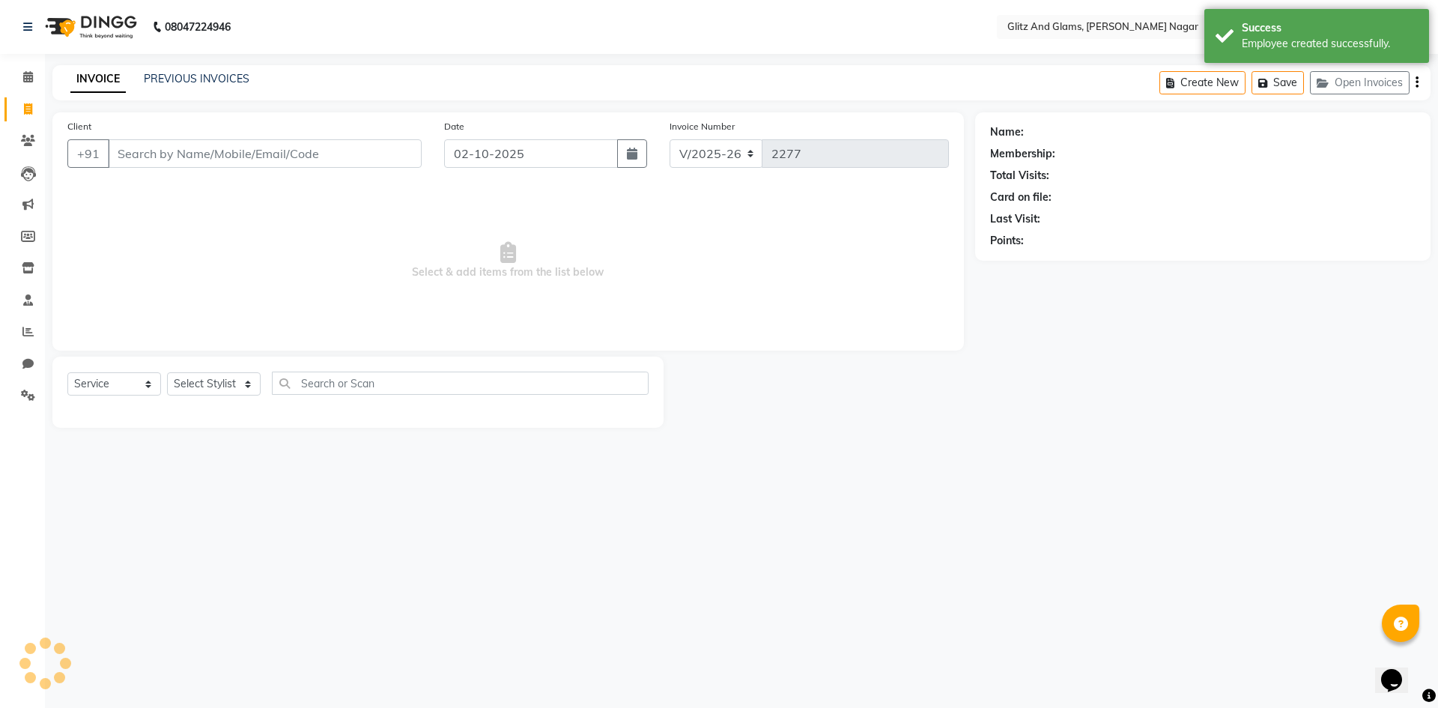
click at [228, 149] on input "Client" at bounding box center [265, 153] width 314 height 28
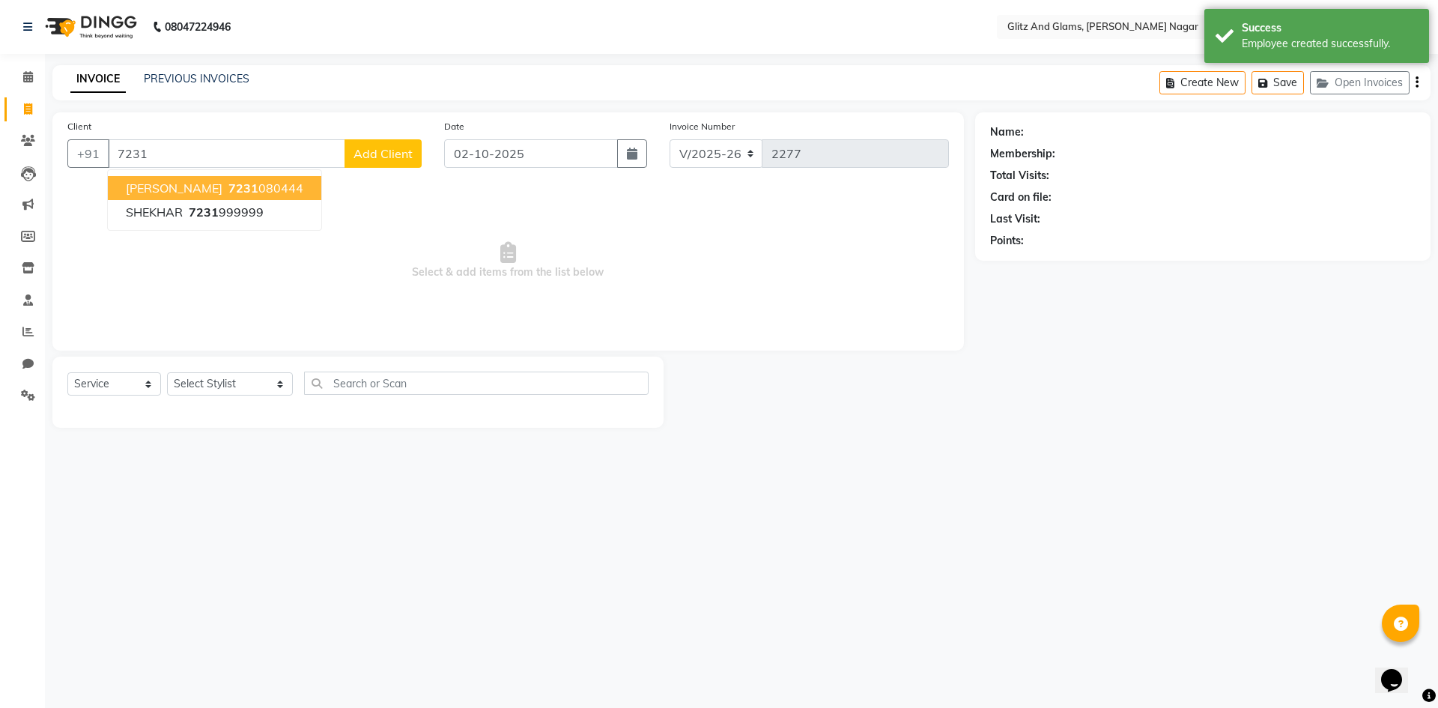
drag, startPoint x: 275, startPoint y: 191, endPoint x: 273, endPoint y: 201, distance: 10.6
click at [276, 191] on ngb-highlight "7231 080444" at bounding box center [264, 187] width 78 height 15
type input "7231080444"
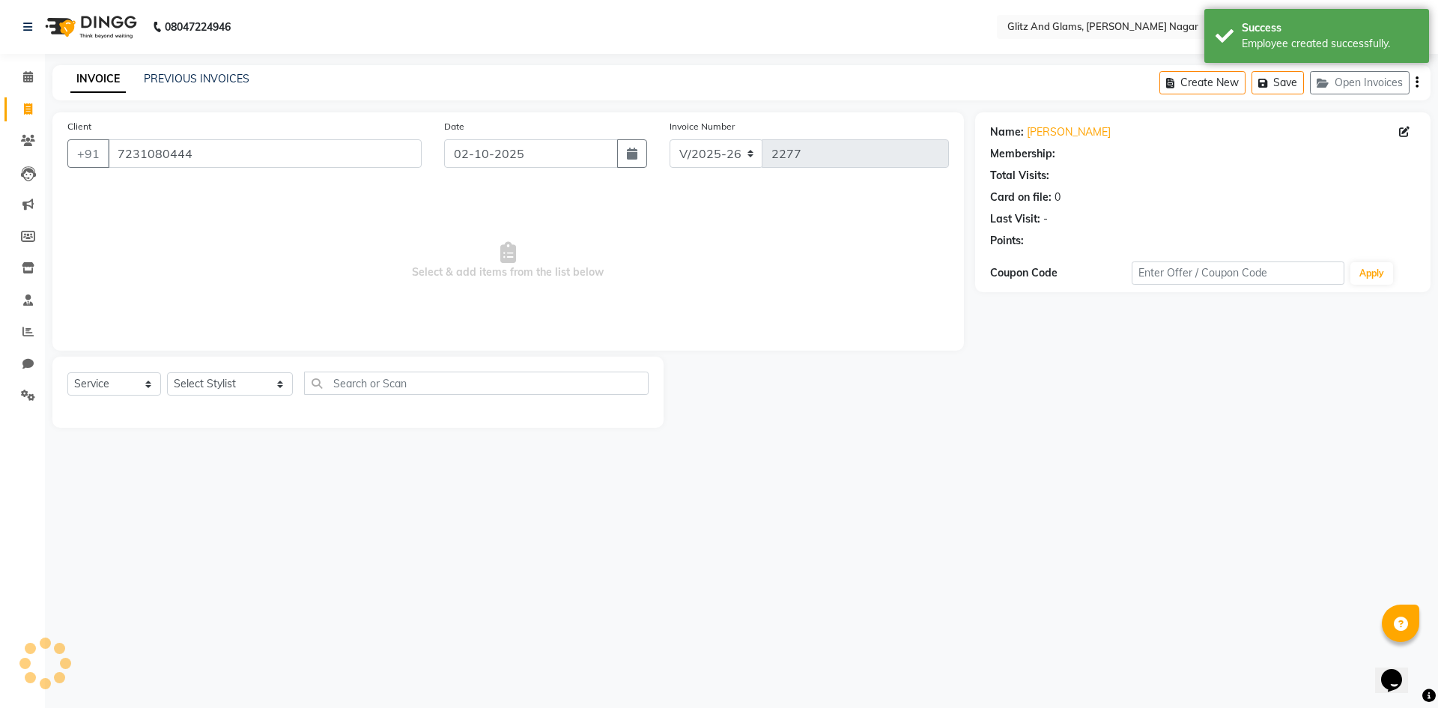
select select "1: Object"
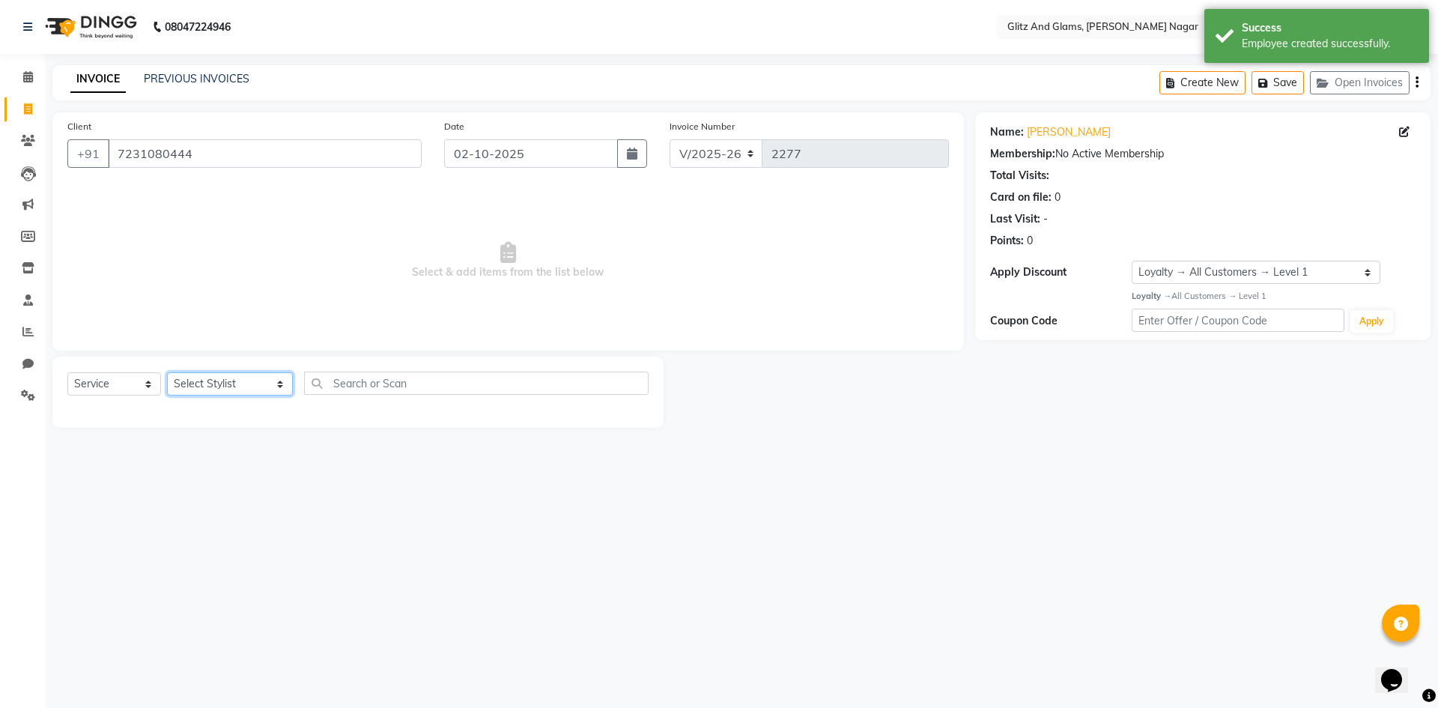
click at [237, 382] on select "Select Stylist [PERSON_NAME] [PERSON_NAME] ANKIT ASHOK ATO [PERSON_NAME] CHETAN…" at bounding box center [230, 383] width 126 height 23
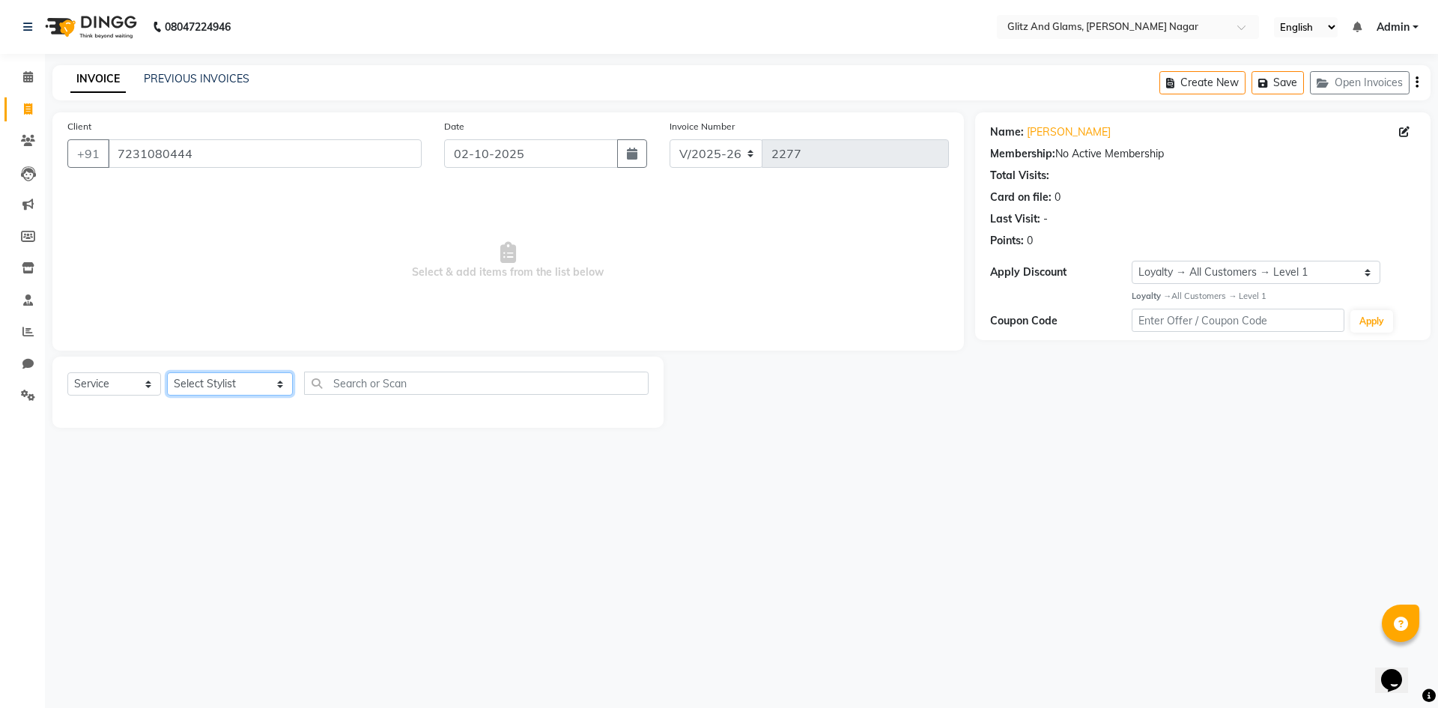
select select "93592"
click at [167, 372] on select "Select Stylist [PERSON_NAME] [PERSON_NAME] ANKIT ASHOK ATO [PERSON_NAME] CHETAN…" at bounding box center [230, 383] width 126 height 23
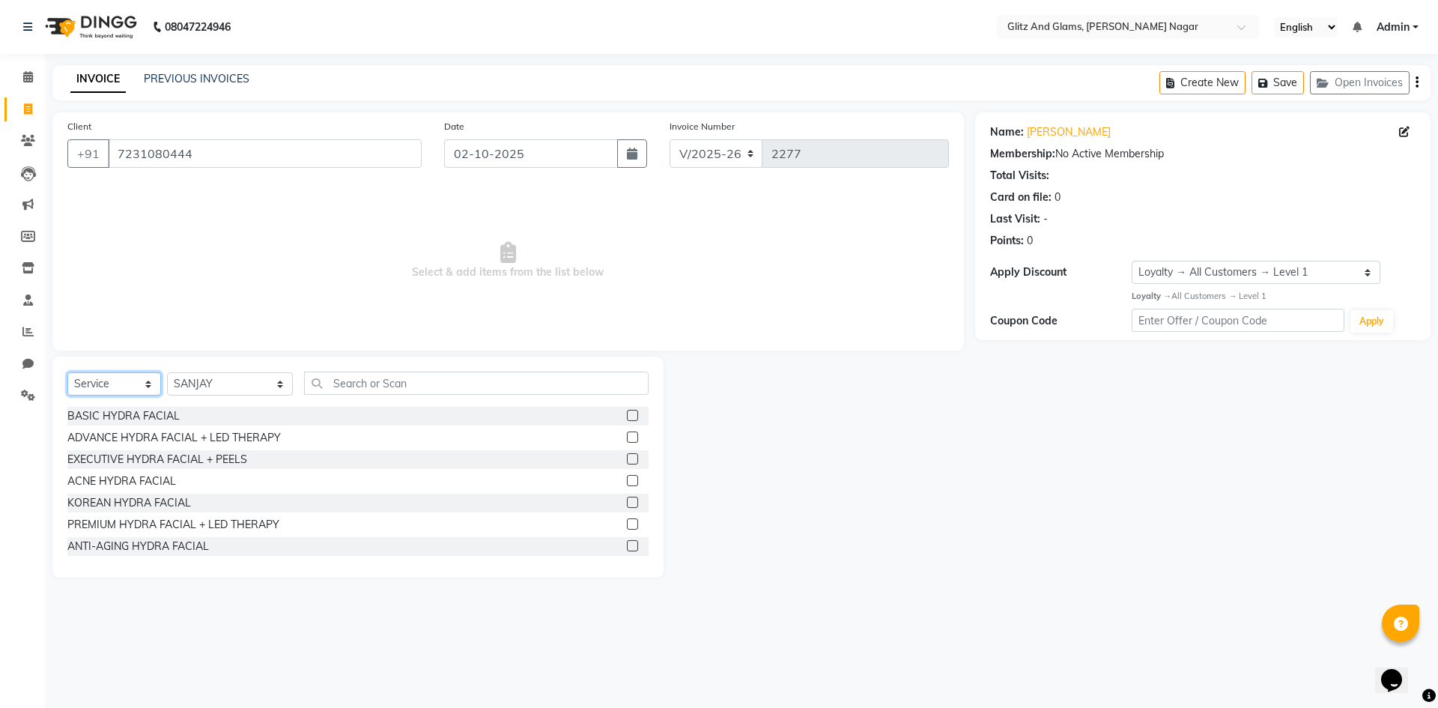
click at [109, 391] on select "Select Service Product Membership Package Voucher Prepaid Gift Card" at bounding box center [114, 383] width 94 height 23
click at [402, 387] on input "text" at bounding box center [476, 382] width 344 height 23
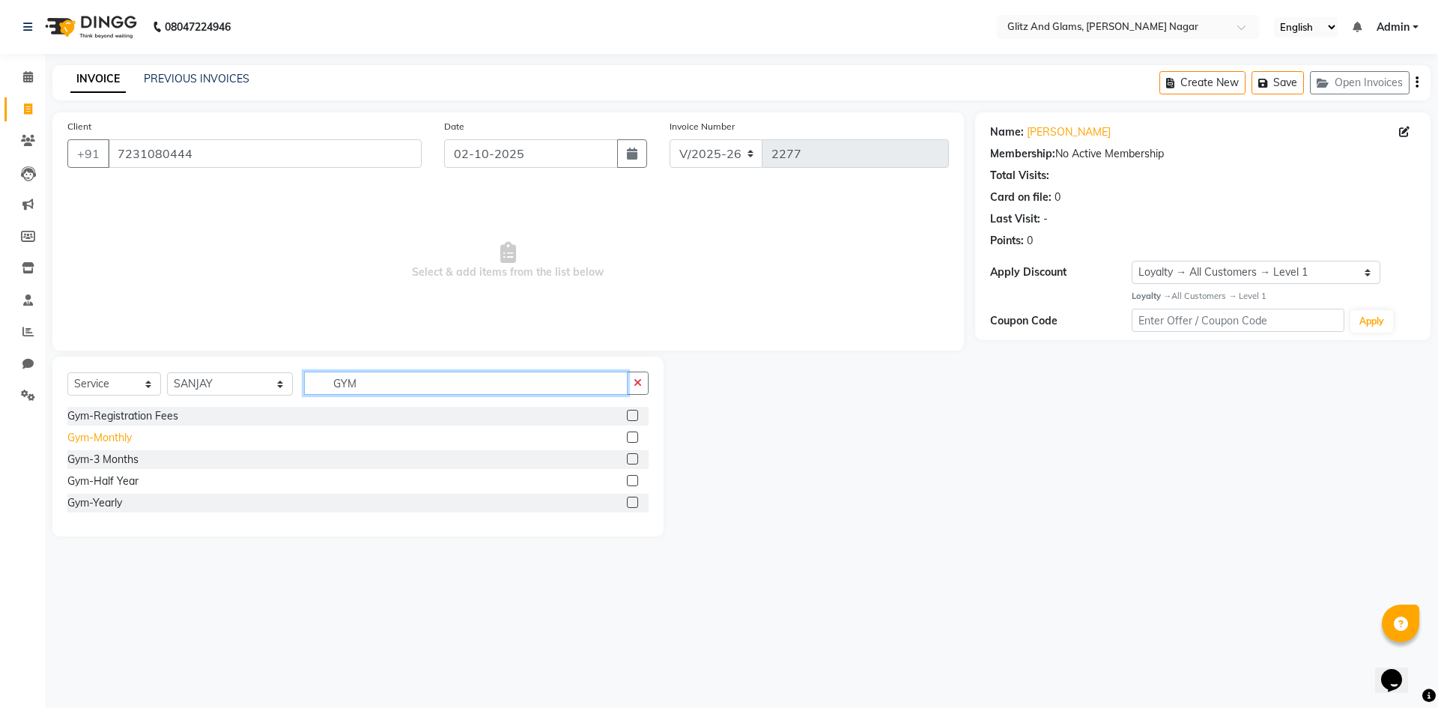
type input "GYM"
click at [122, 434] on div "Gym-Monthly" at bounding box center [99, 438] width 64 height 16
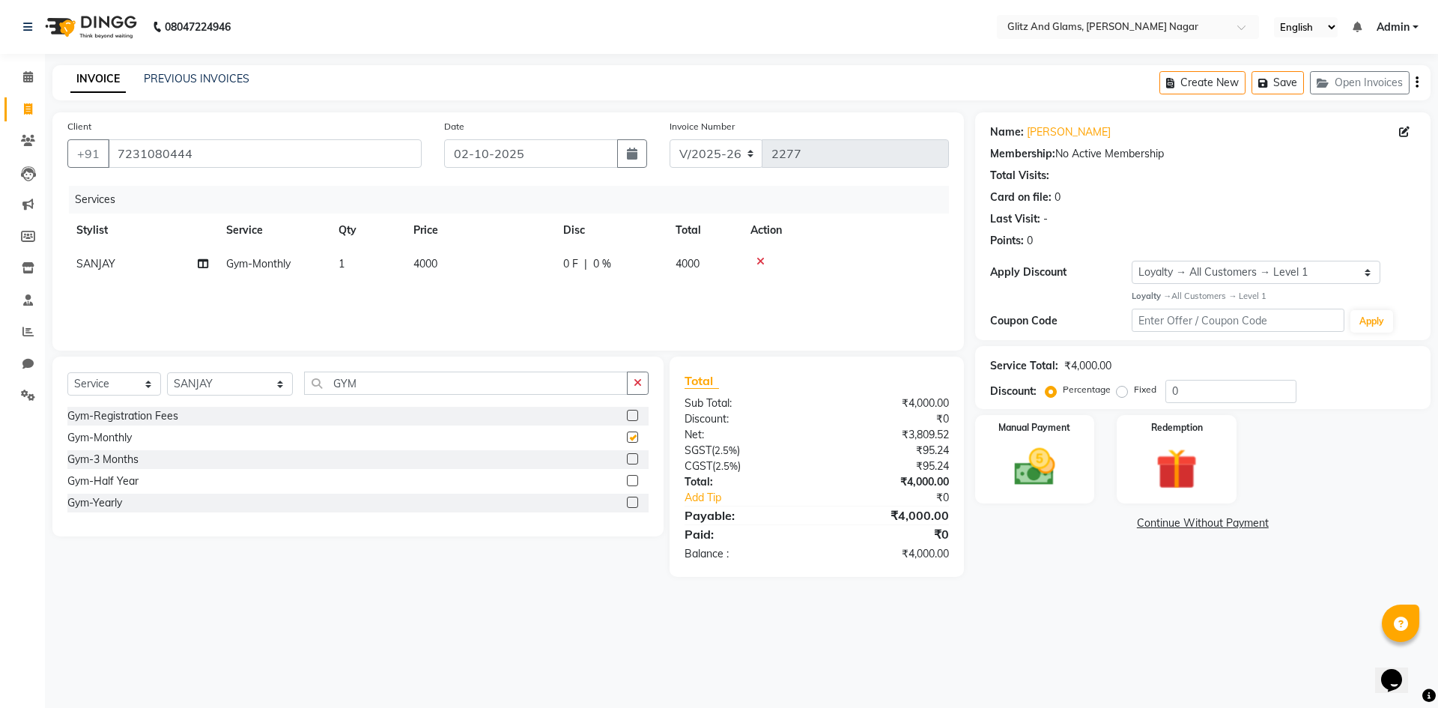
checkbox input "false"
click at [463, 273] on td "4000" at bounding box center [479, 264] width 150 height 34
select select "93592"
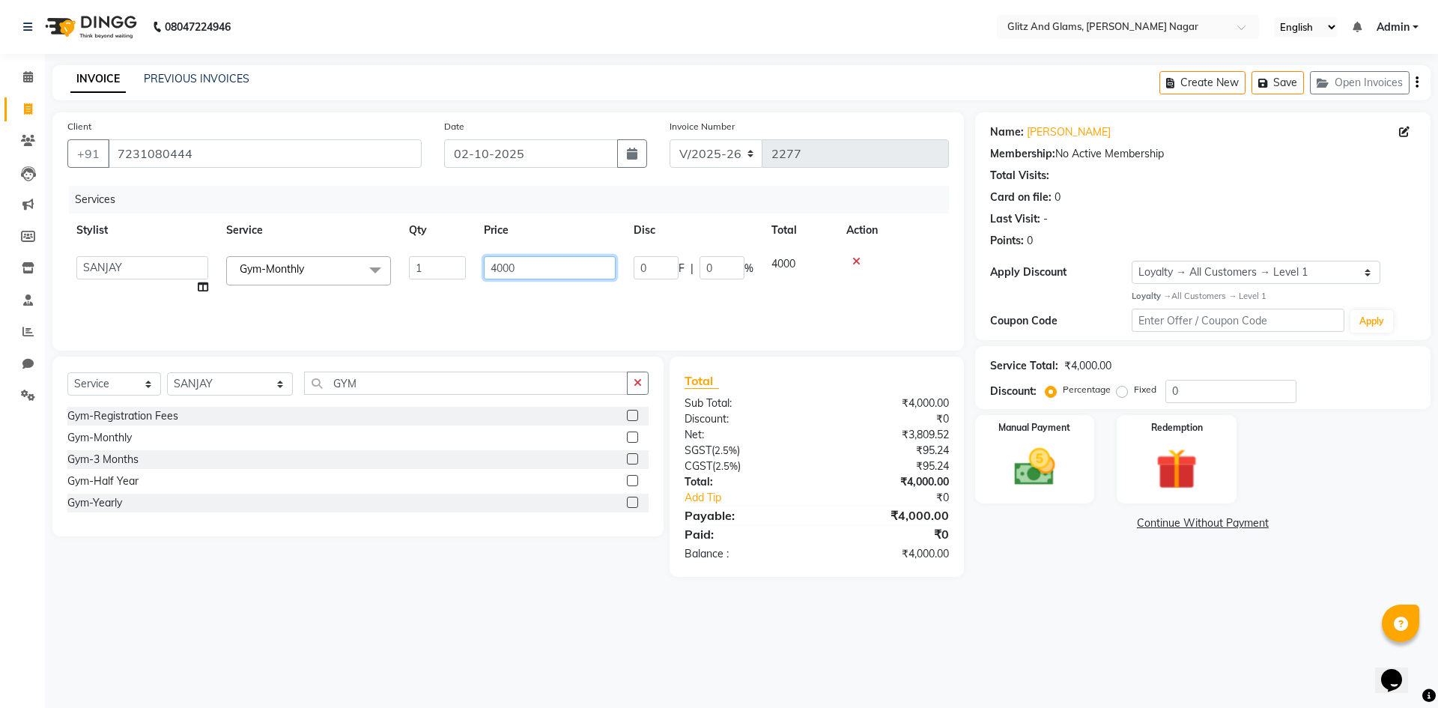
click at [536, 266] on input "4000" at bounding box center [550, 267] width 132 height 23
type input "4"
type input "25000"
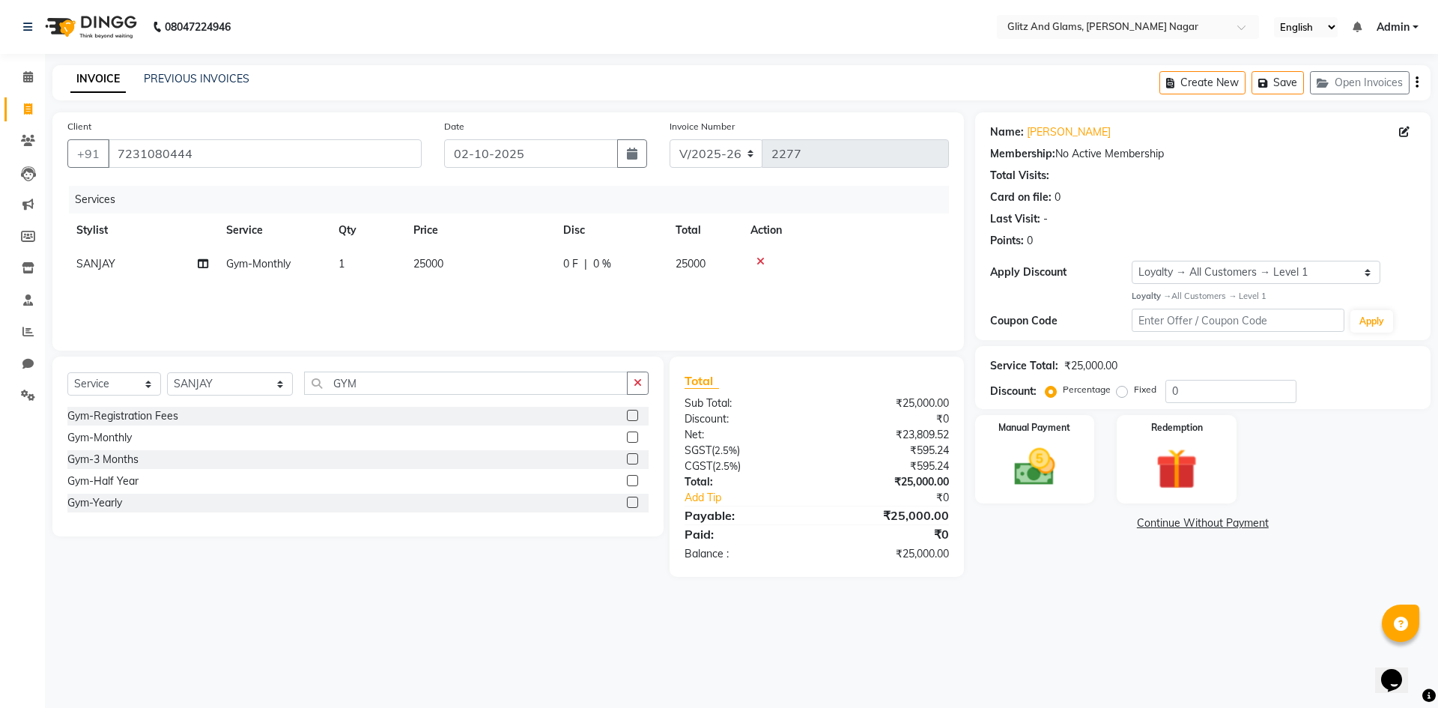
click at [913, 291] on div "Services Stylist Service Qty Price Disc Total Action SANJAY Gym-Monthly 1 25000…" at bounding box center [507, 261] width 881 height 150
click at [1057, 446] on img at bounding box center [1035, 467] width 70 height 49
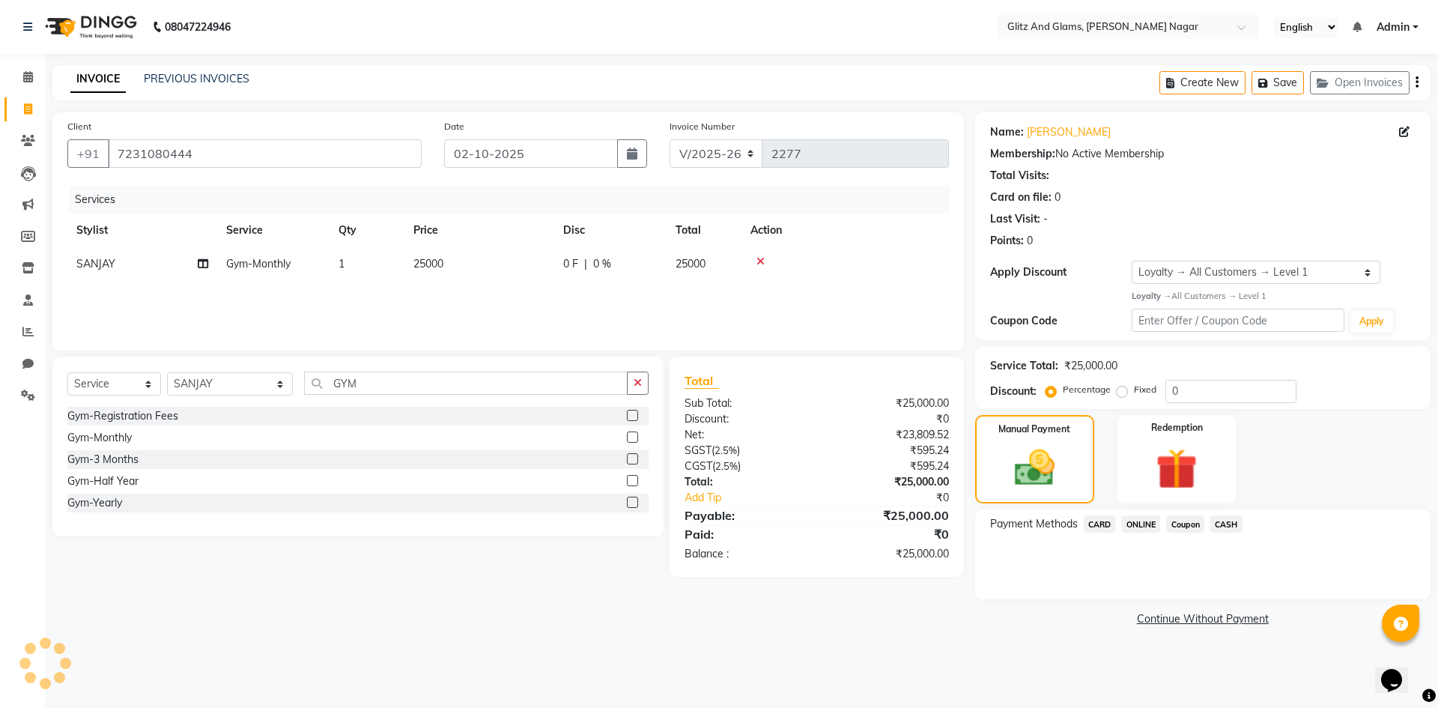
click at [1152, 523] on span "ONLINE" at bounding box center [1140, 523] width 39 height 17
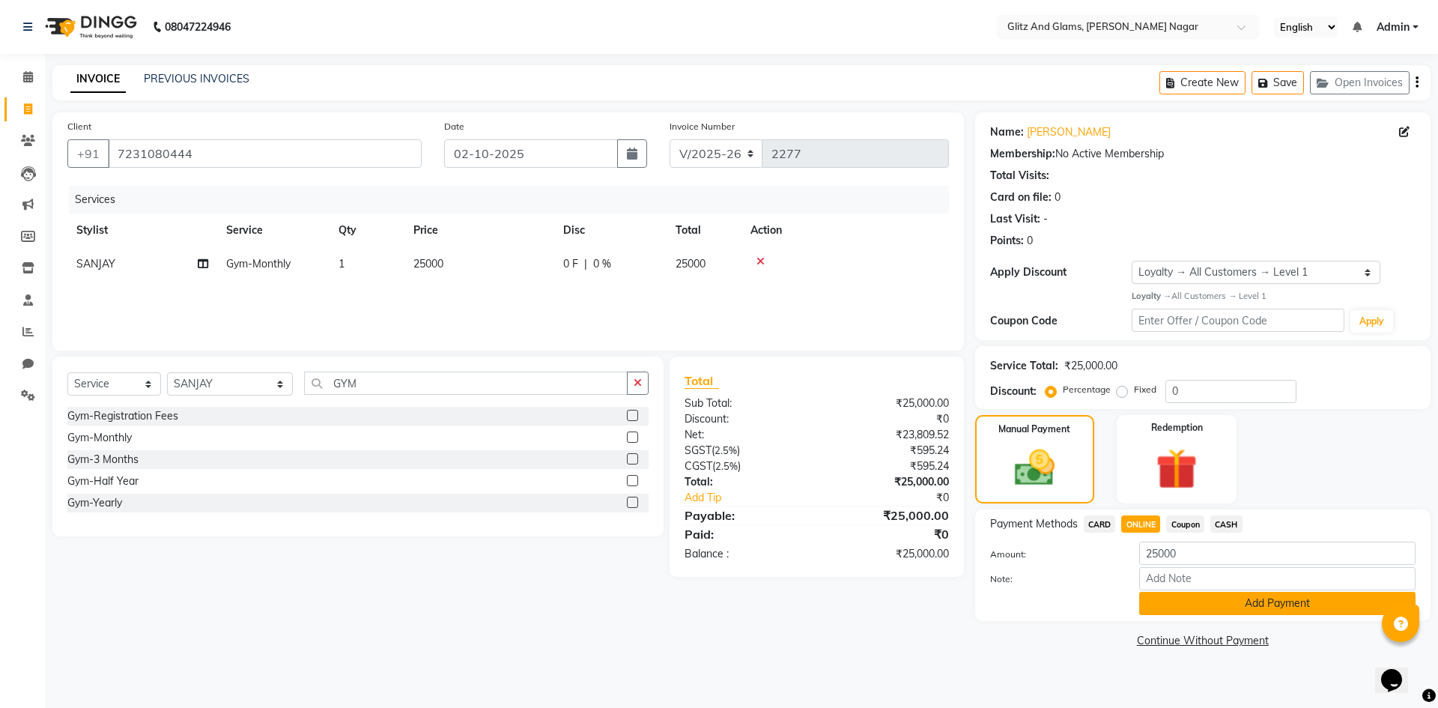
click at [1168, 592] on button "Add Payment" at bounding box center [1277, 603] width 276 height 23
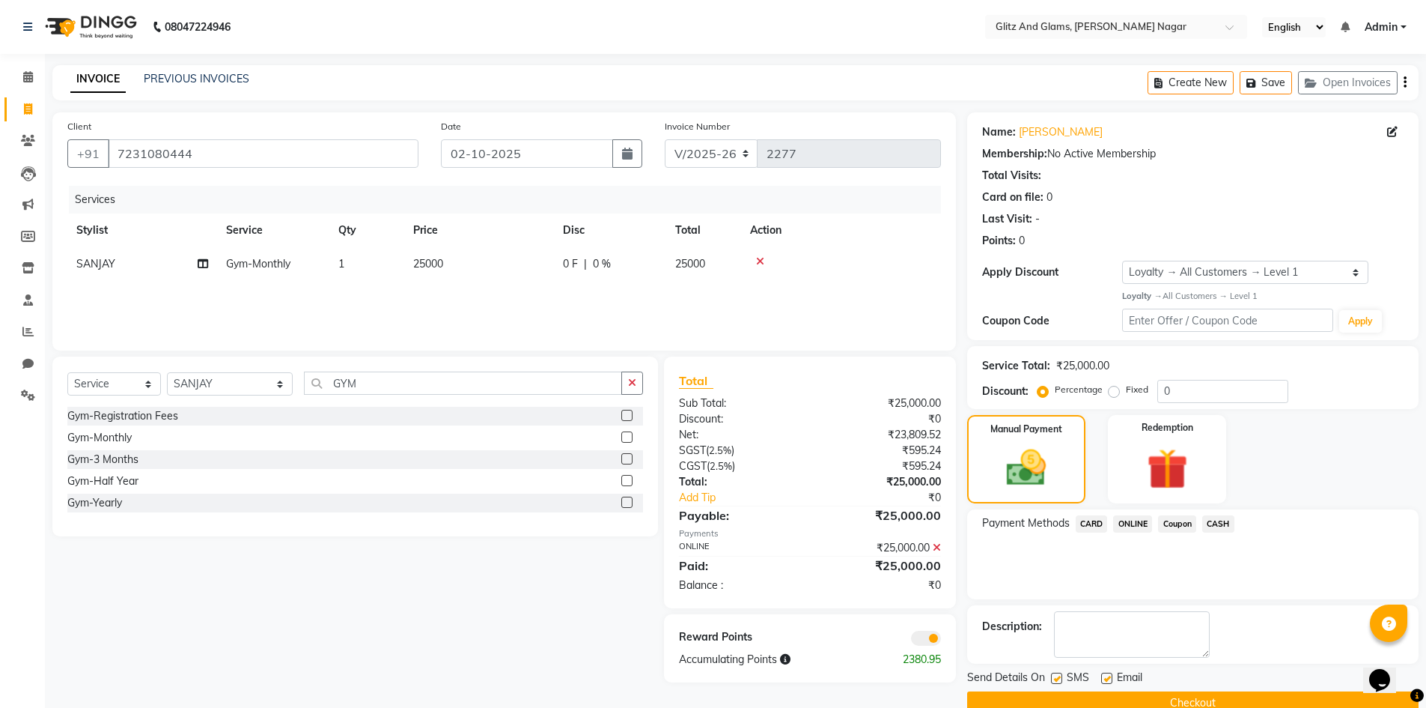
click at [1131, 699] on button "Checkout" at bounding box center [1193, 702] width 452 height 23
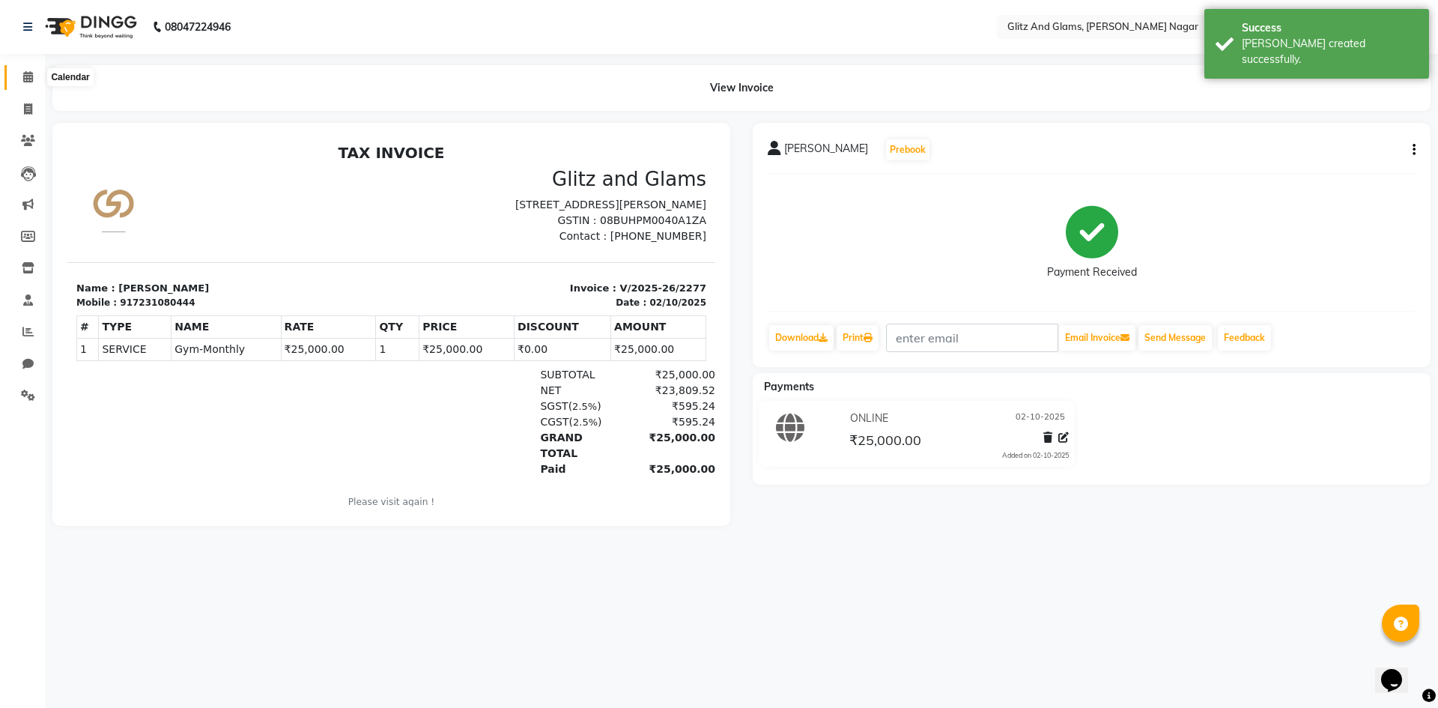
click at [31, 79] on icon at bounding box center [28, 76] width 10 height 11
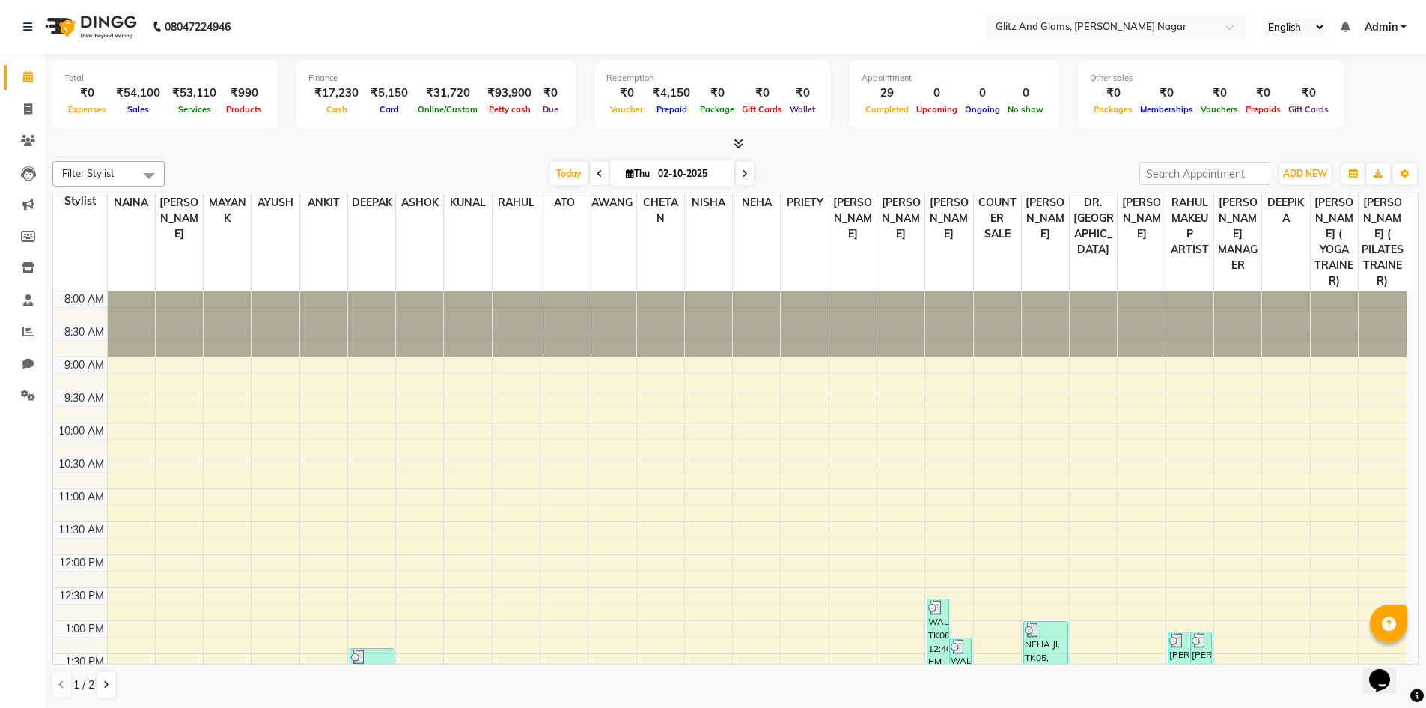
click at [740, 141] on icon at bounding box center [739, 143] width 10 height 11
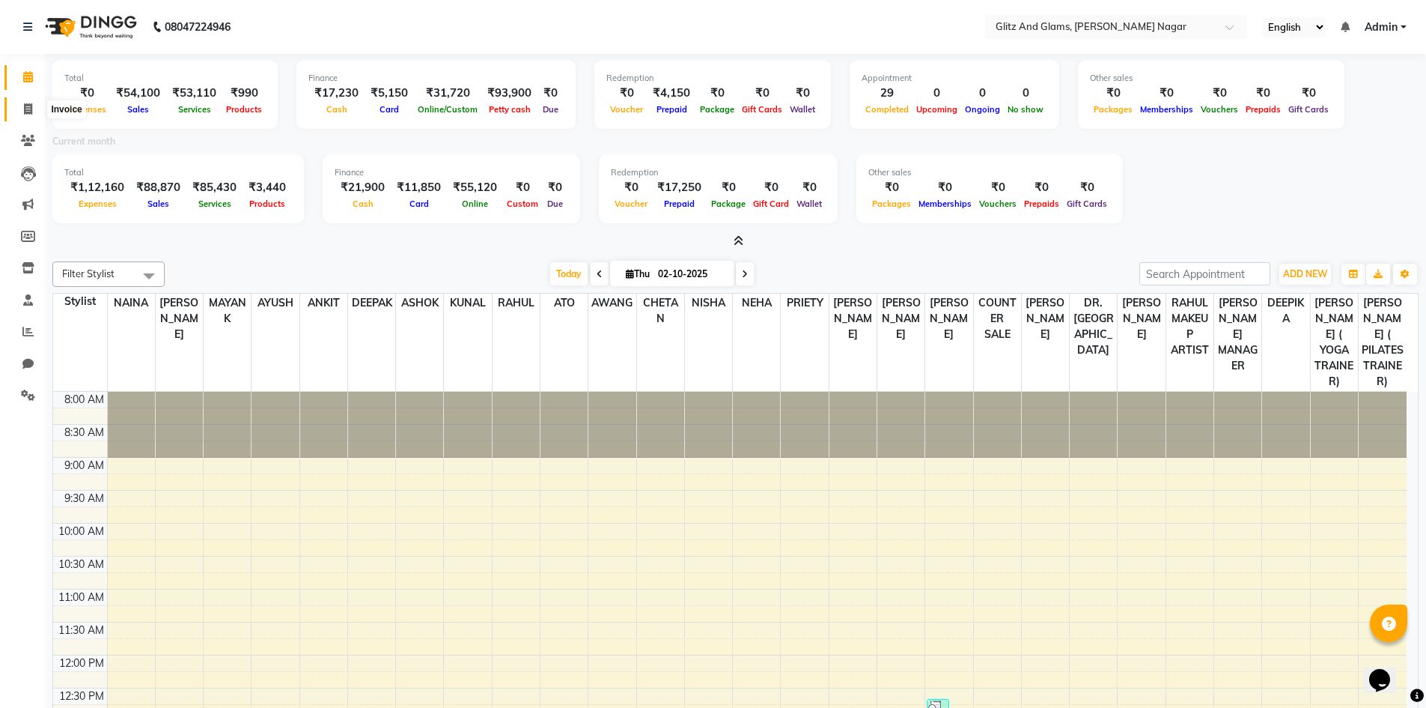
click at [34, 109] on span at bounding box center [28, 109] width 26 height 17
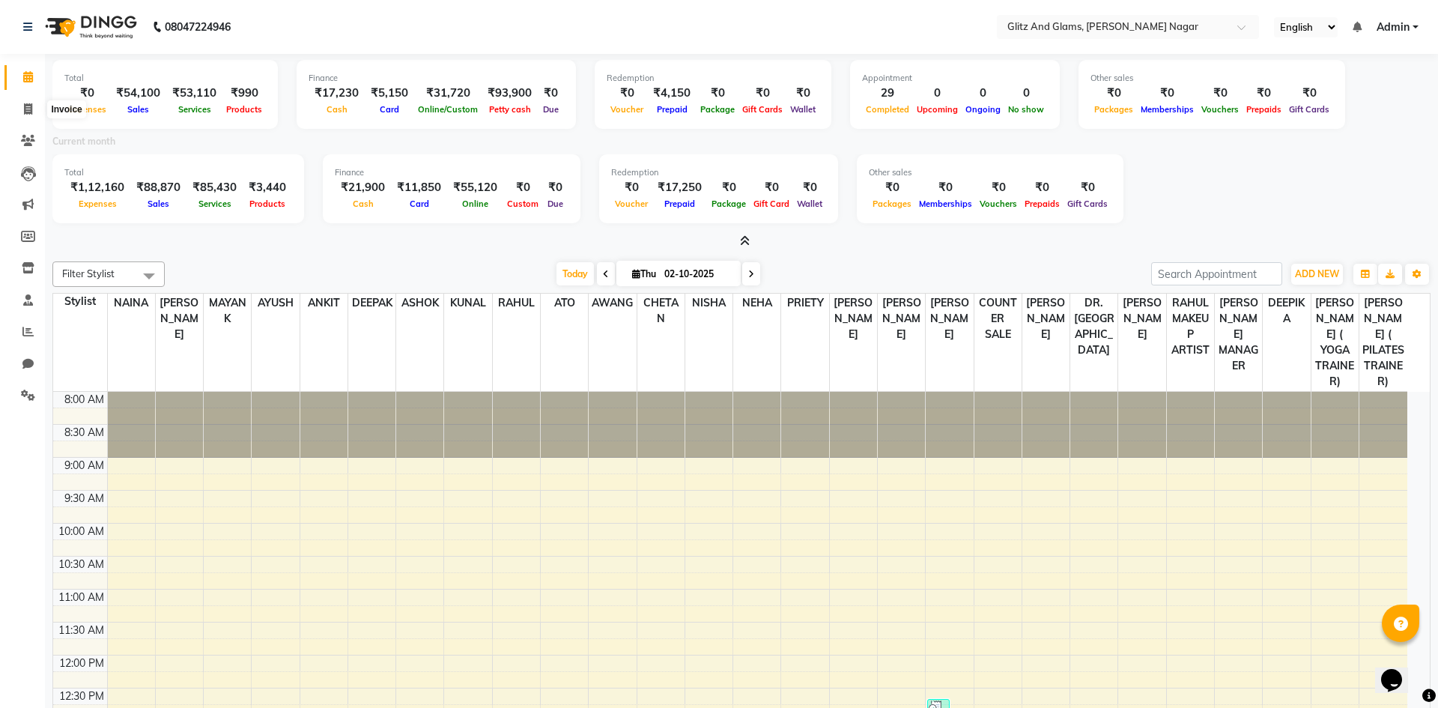
select select "service"
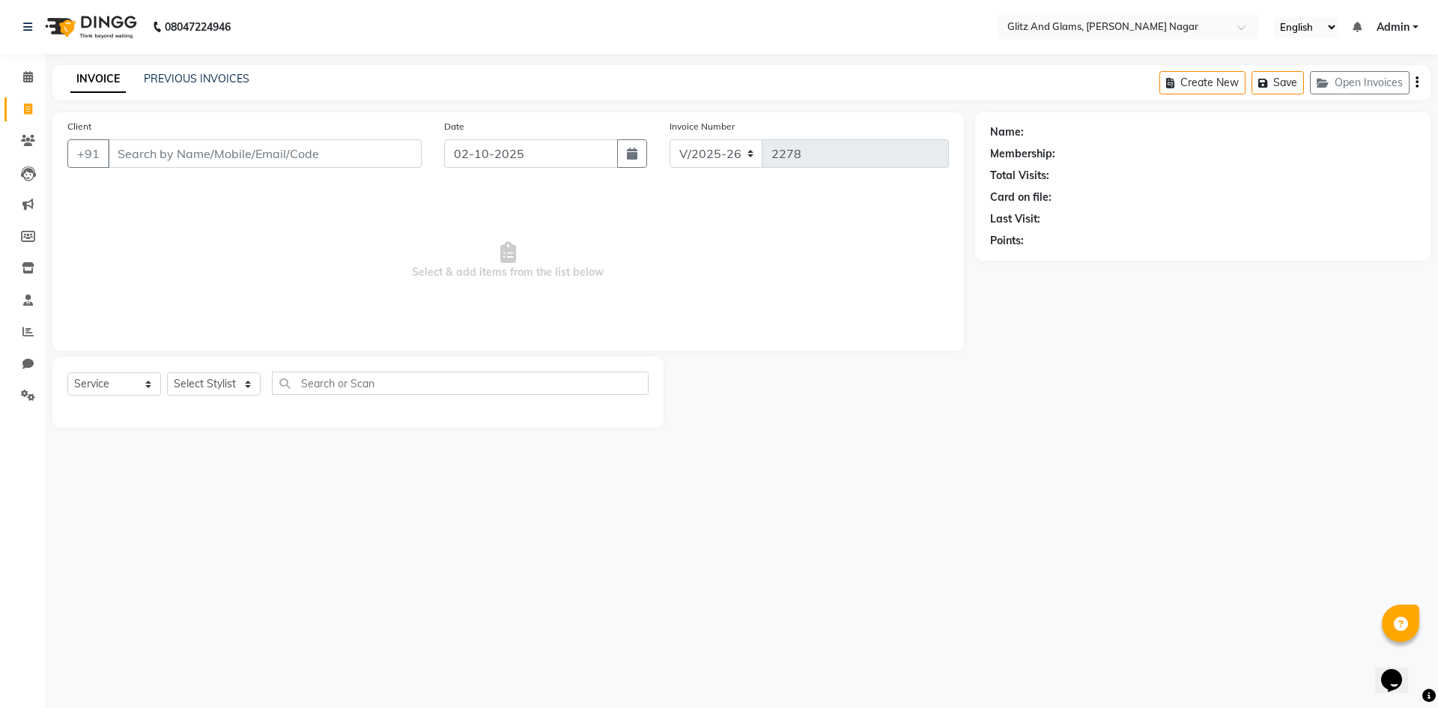
click at [240, 148] on input "Client" at bounding box center [265, 153] width 314 height 28
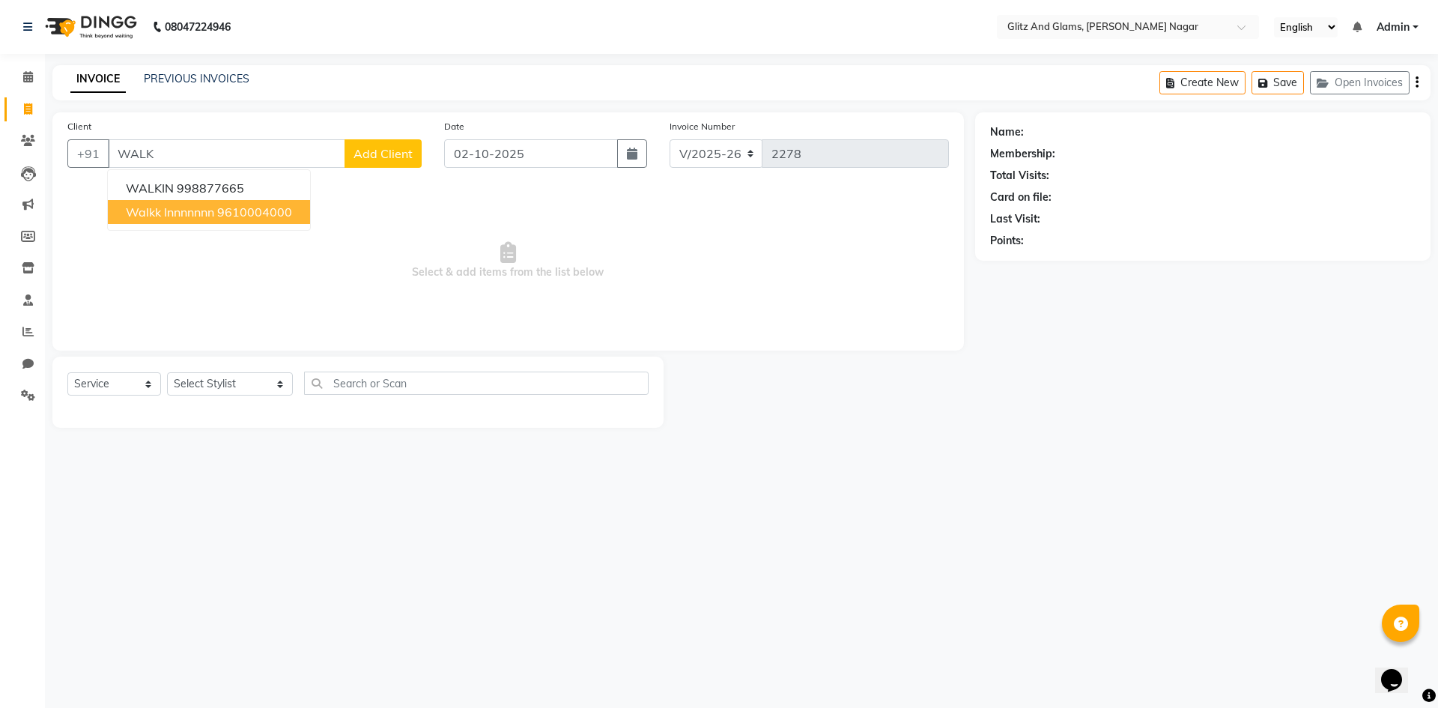
click at [234, 204] on ngb-highlight "9610004000" at bounding box center [254, 211] width 75 height 15
type input "9610004000"
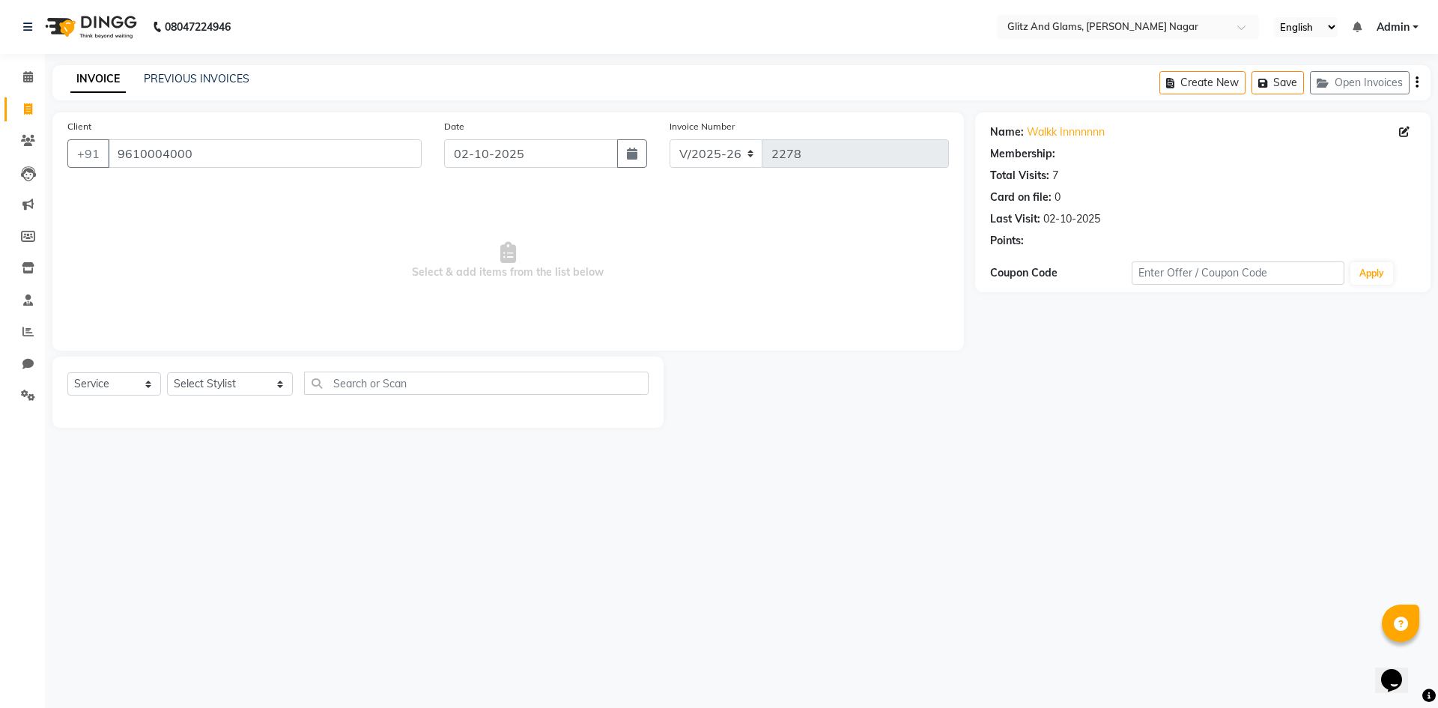
select select "1: Object"
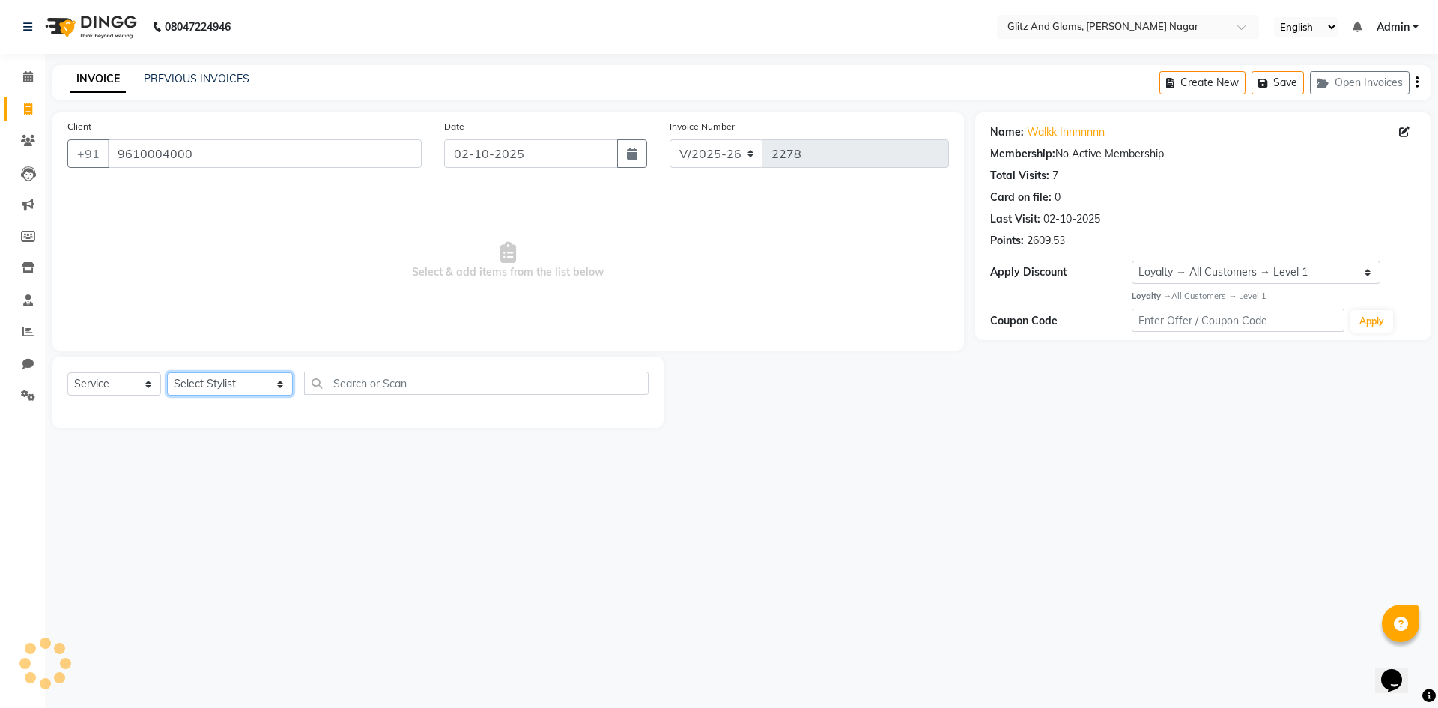
click at [221, 389] on select "Select Stylist [PERSON_NAME] [PERSON_NAME] ANKIT ASHOK ATO [PERSON_NAME] CHETAN…" at bounding box center [230, 383] width 126 height 23
select select "80522"
click at [167, 372] on select "Select Stylist [PERSON_NAME] [PERSON_NAME] ANKIT ASHOK ATO [PERSON_NAME] CHETAN…" at bounding box center [230, 383] width 126 height 23
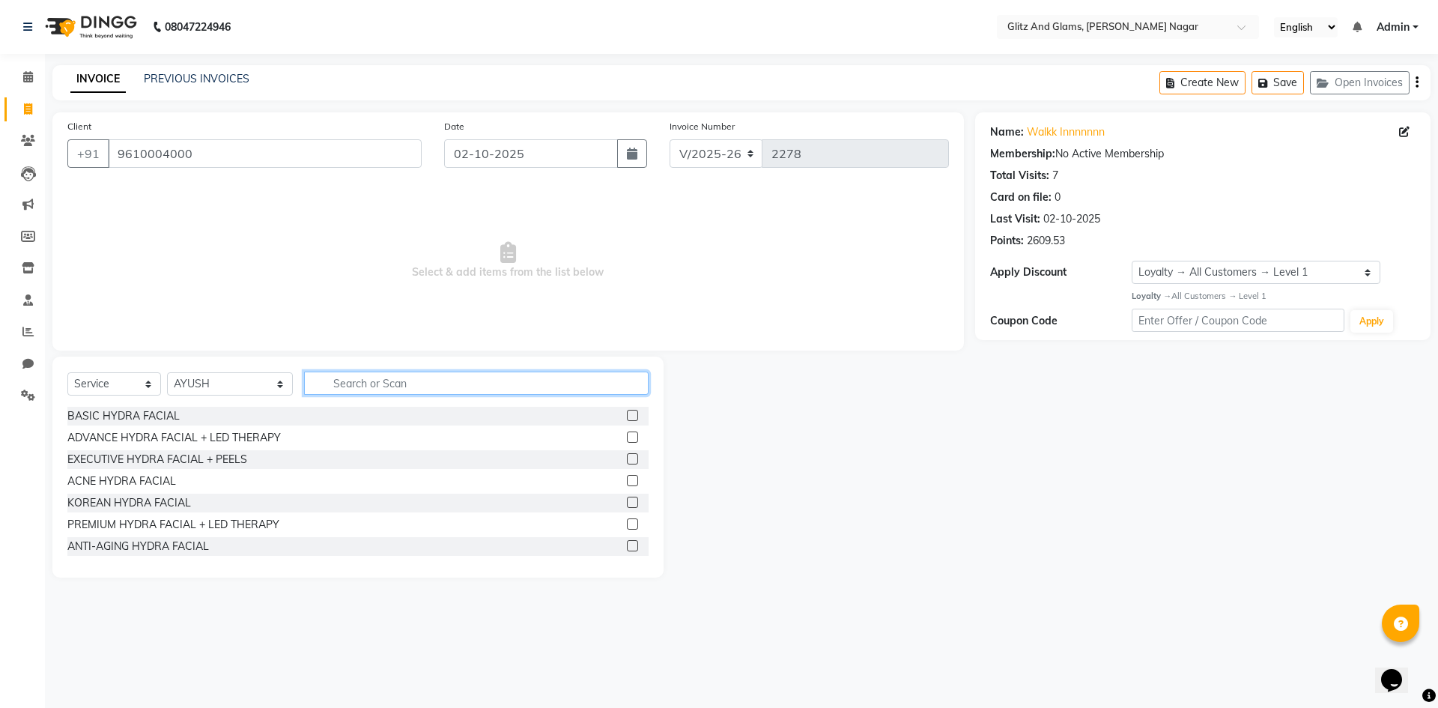
click at [356, 387] on input "text" at bounding box center [476, 382] width 344 height 23
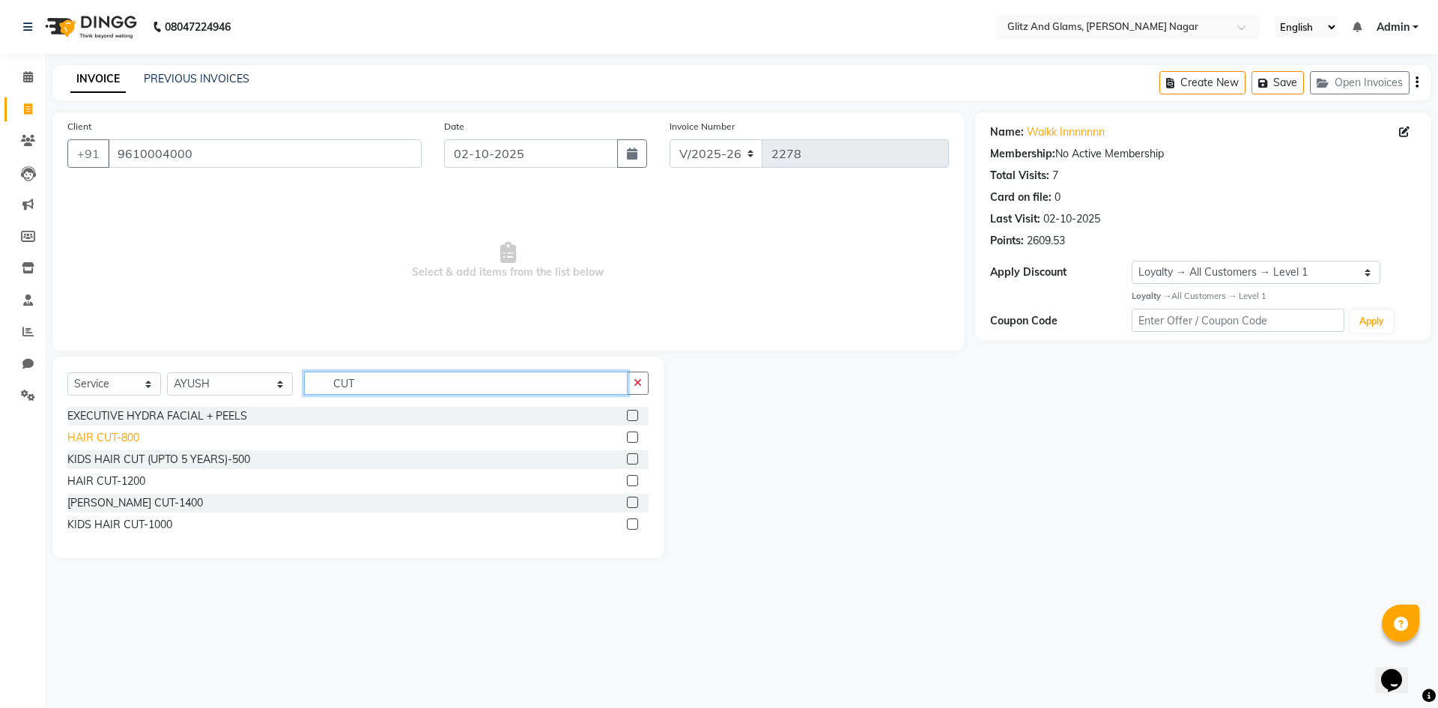
type input "CUT"
click at [108, 432] on div "HAIR CUT-800" at bounding box center [103, 438] width 72 height 16
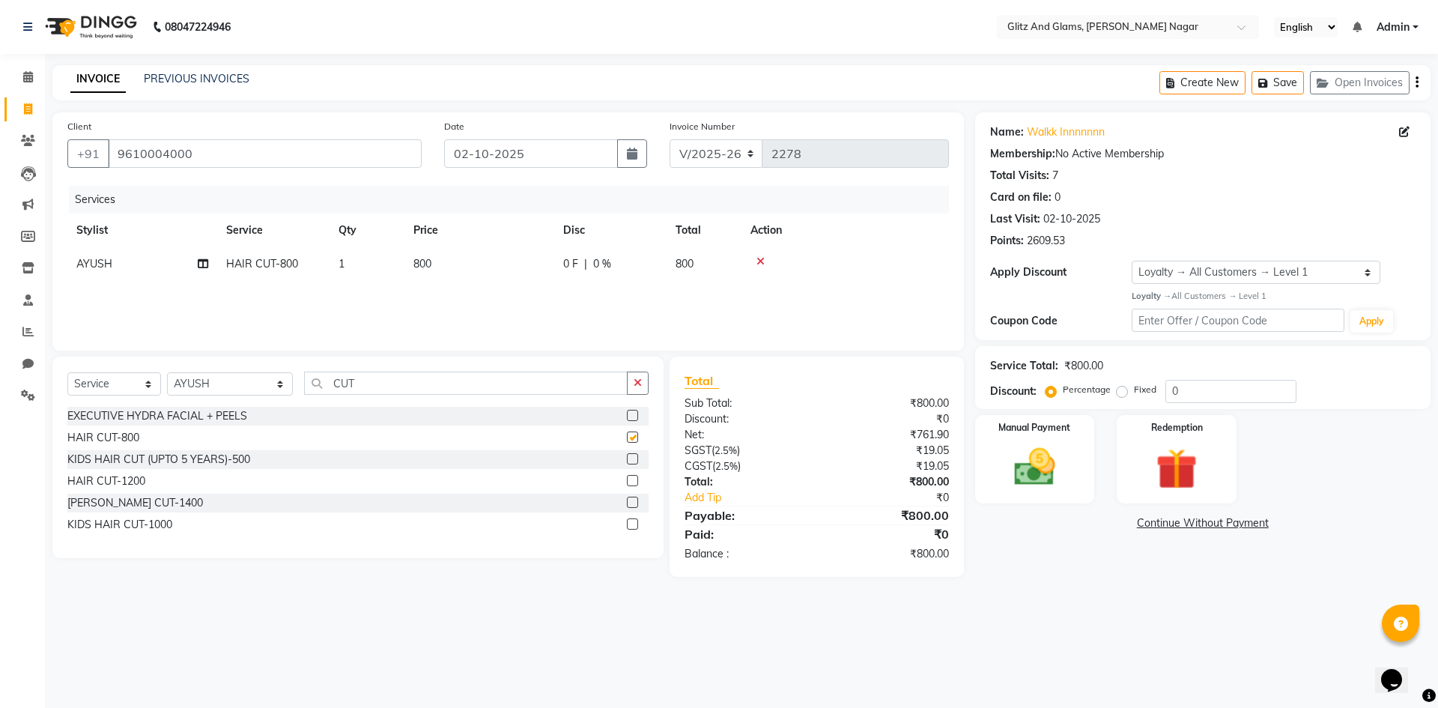
checkbox input "false"
click at [462, 395] on div "Select Service Product Membership Package Voucher Prepaid Gift Card Select Styl…" at bounding box center [357, 388] width 581 height 35
click at [477, 383] on input "CUT" at bounding box center [465, 382] width 323 height 23
type input "C"
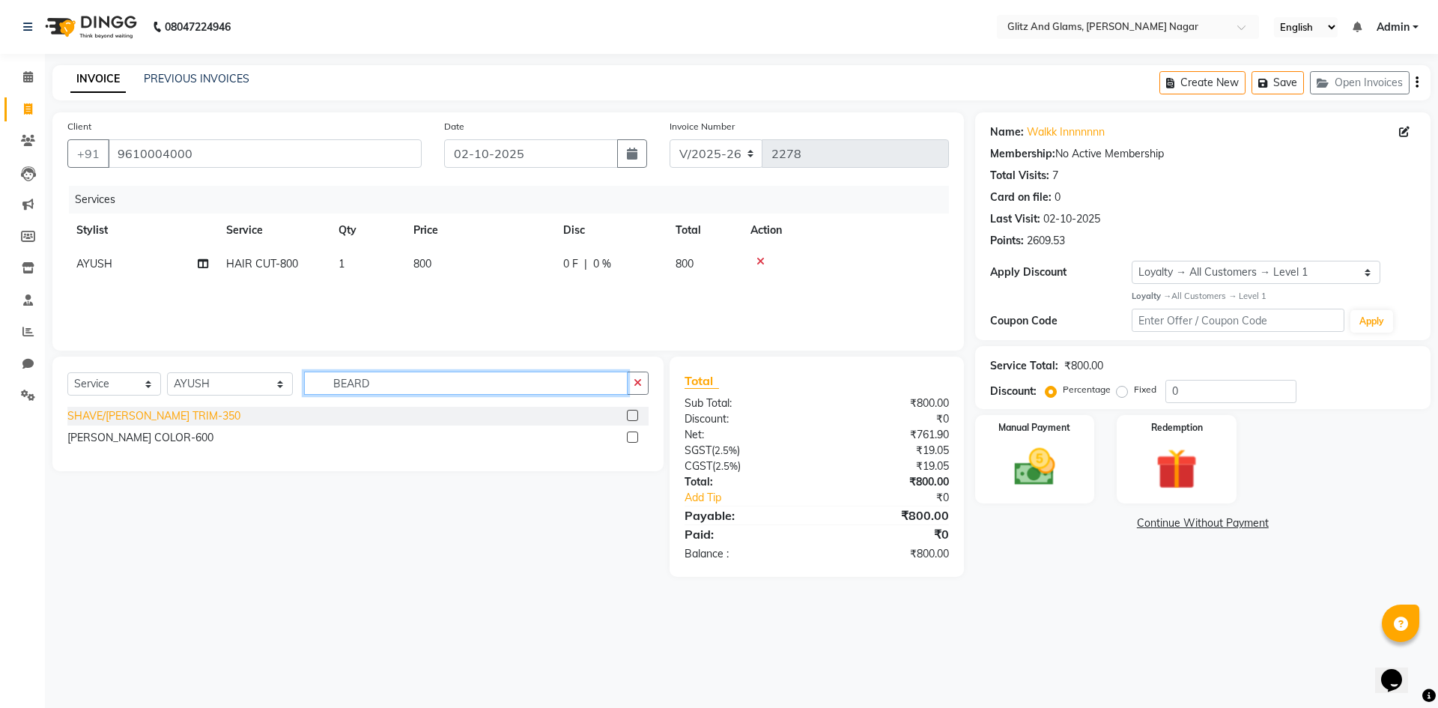
type input "BEARD"
click at [146, 413] on div "SHAVE/[PERSON_NAME] TRIM-350" at bounding box center [153, 416] width 173 height 16
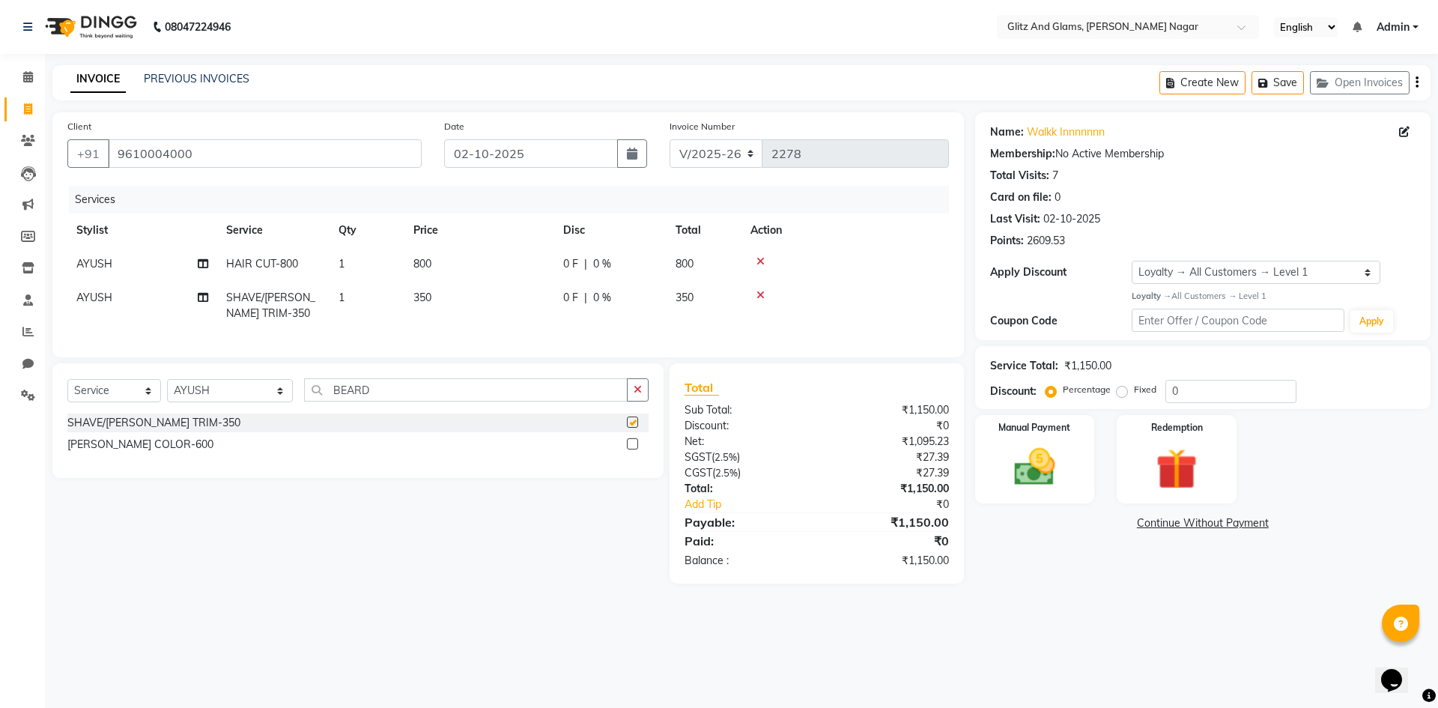
checkbox input "false"
click at [1030, 451] on img at bounding box center [1035, 467] width 70 height 49
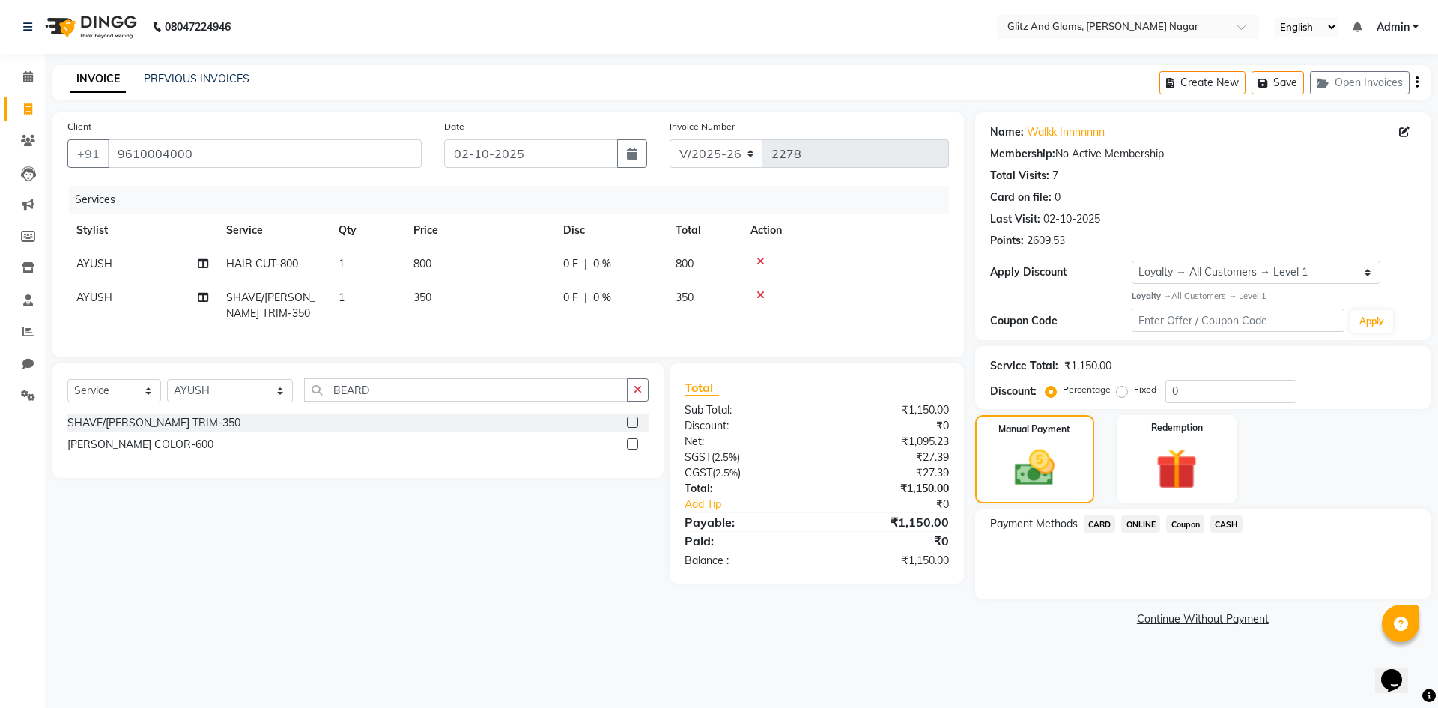
click at [1146, 523] on span "ONLINE" at bounding box center [1140, 523] width 39 height 17
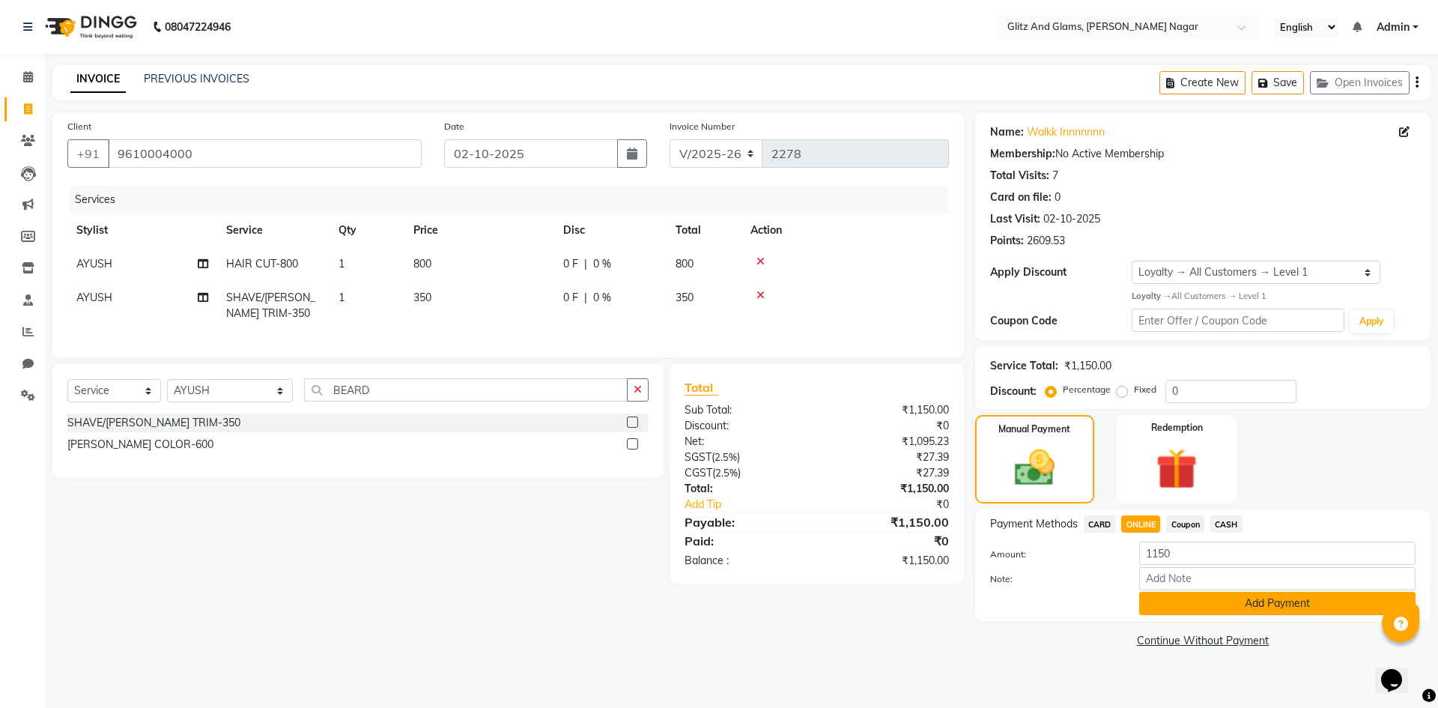
click at [1221, 606] on button "Add Payment" at bounding box center [1277, 603] width 276 height 23
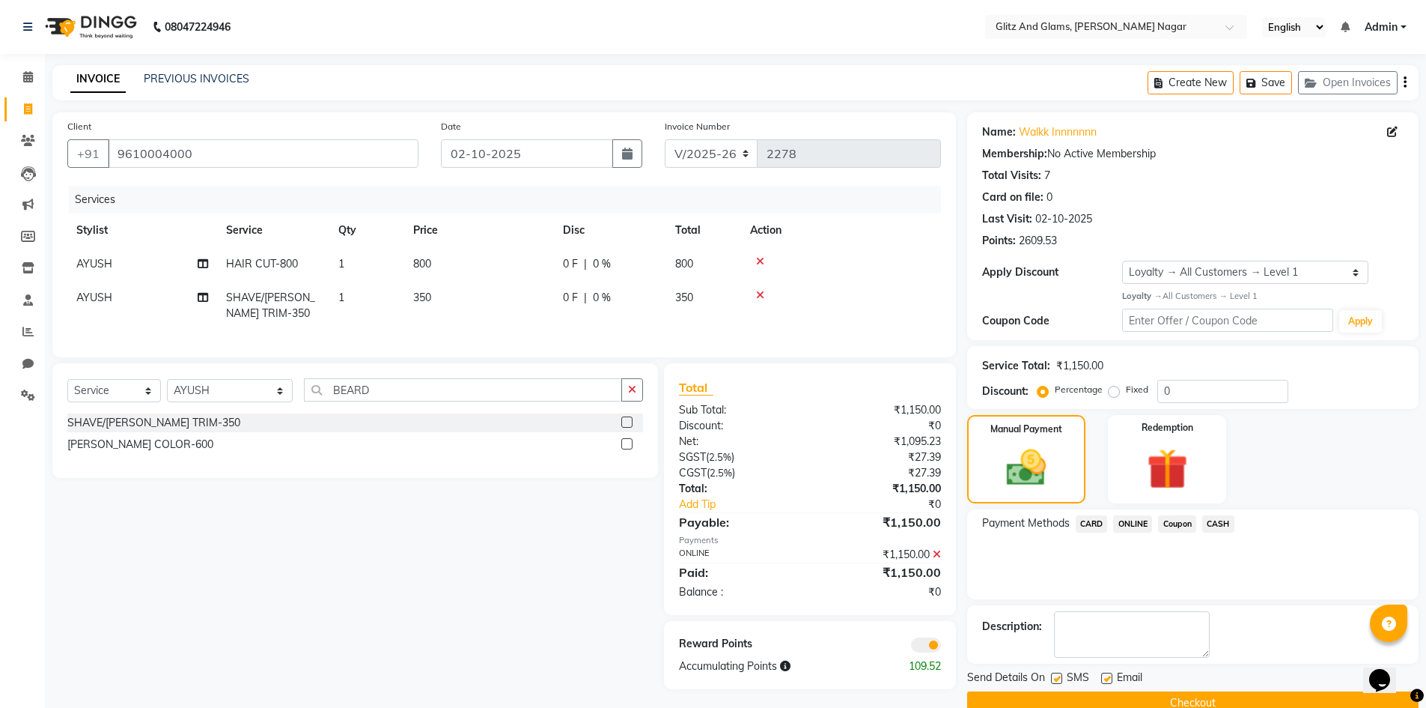
click at [1190, 705] on button "Checkout" at bounding box center [1193, 702] width 452 height 23
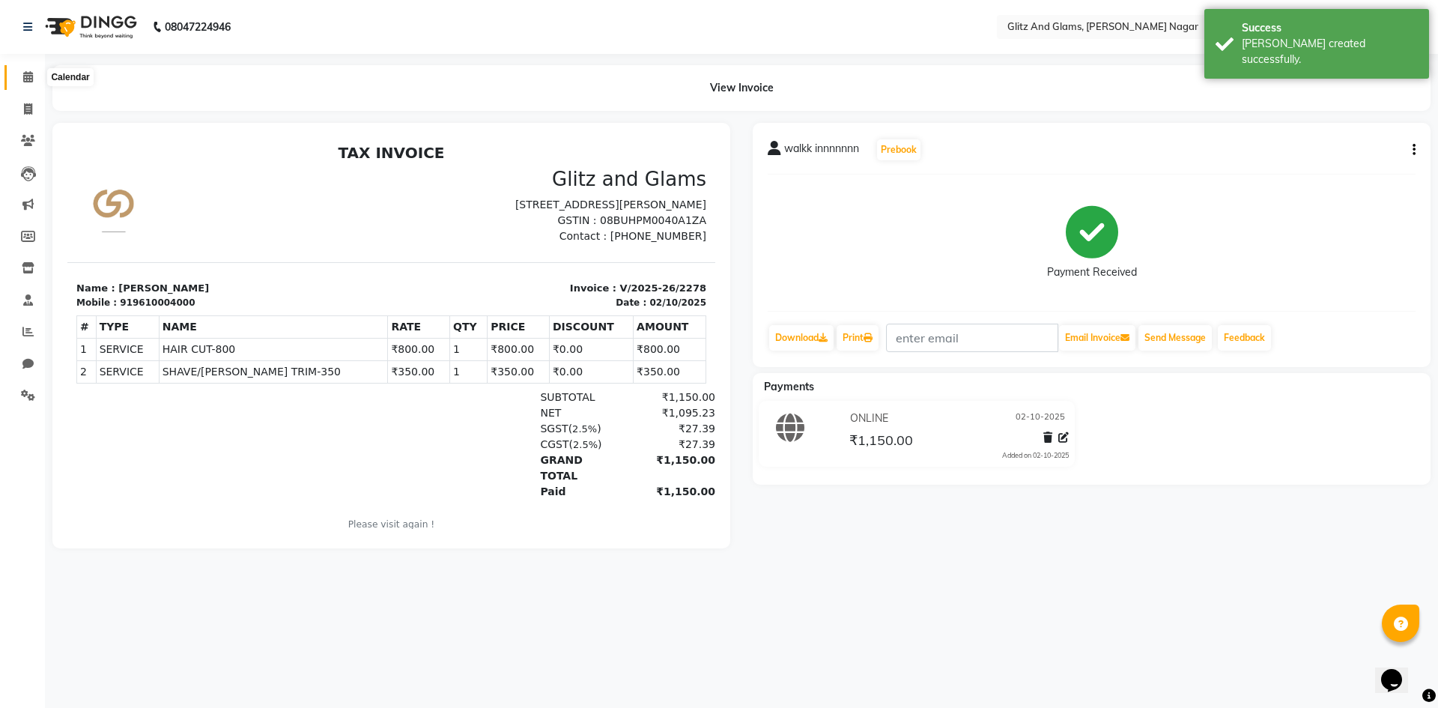
click at [27, 71] on icon at bounding box center [28, 76] width 10 height 11
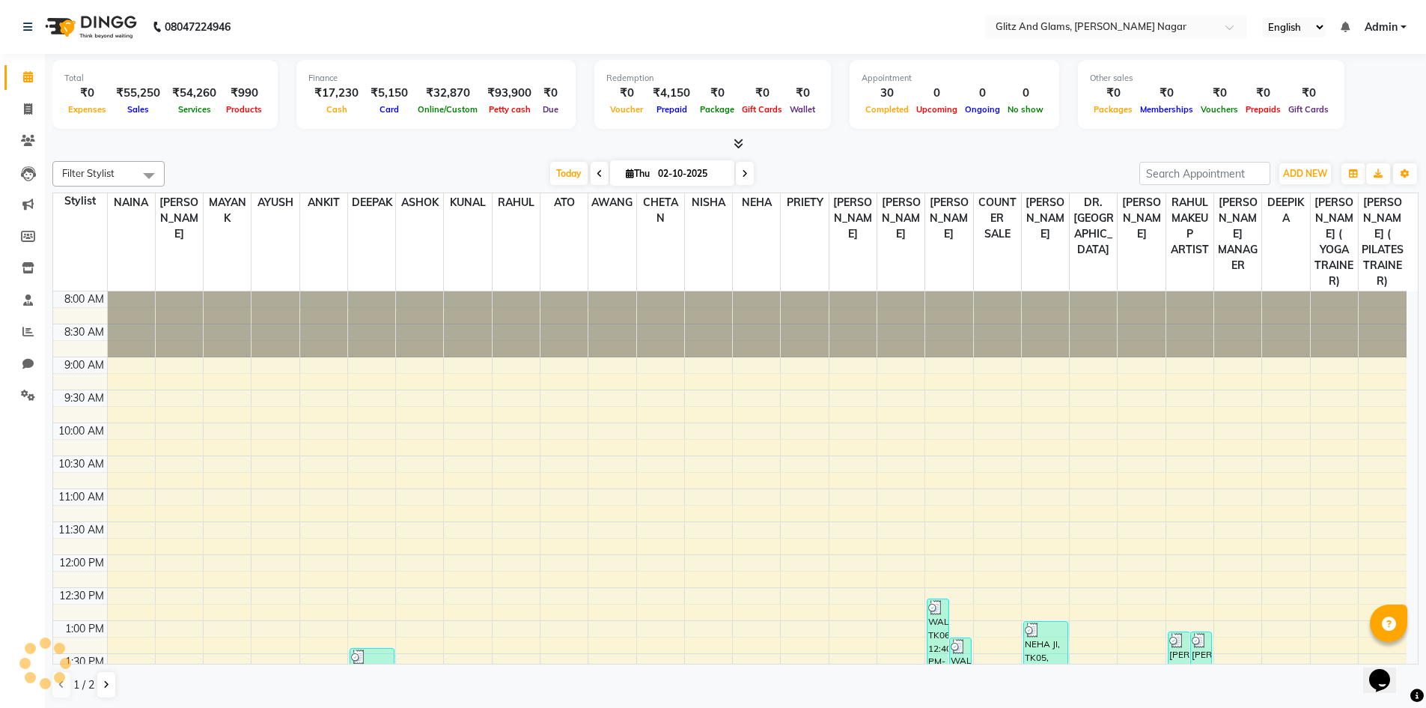
scroll to position [484, 0]
